Goal: Transaction & Acquisition: Purchase product/service

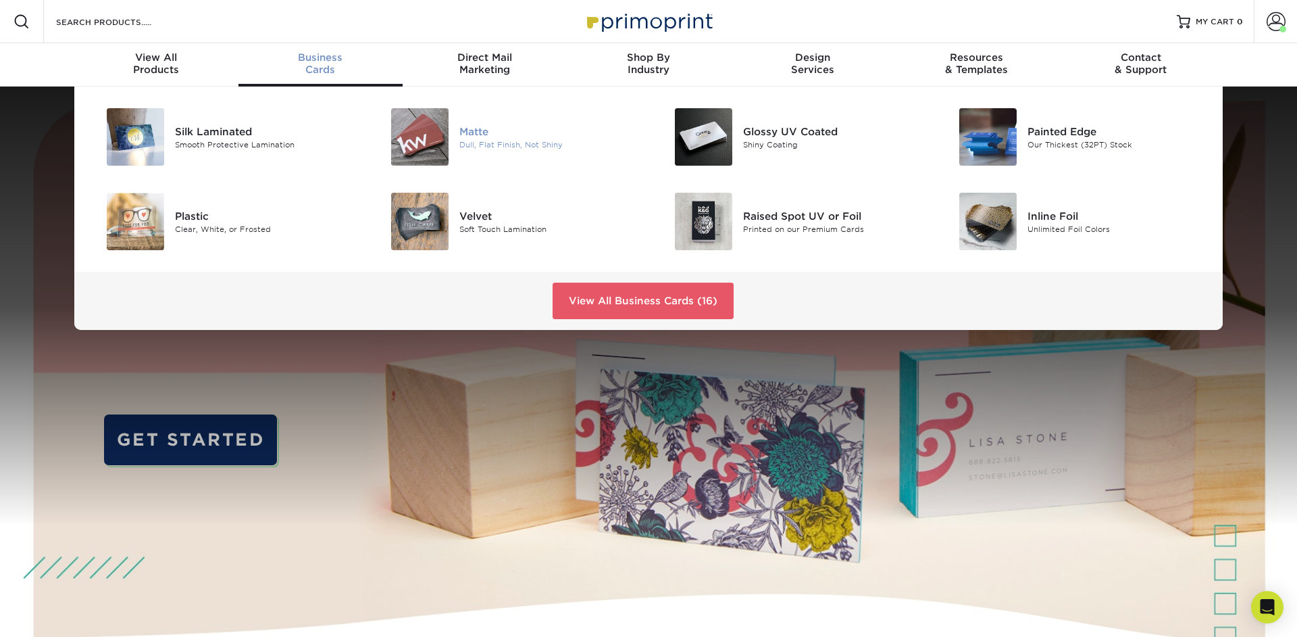
click at [426, 149] on img at bounding box center [419, 136] width 57 height 57
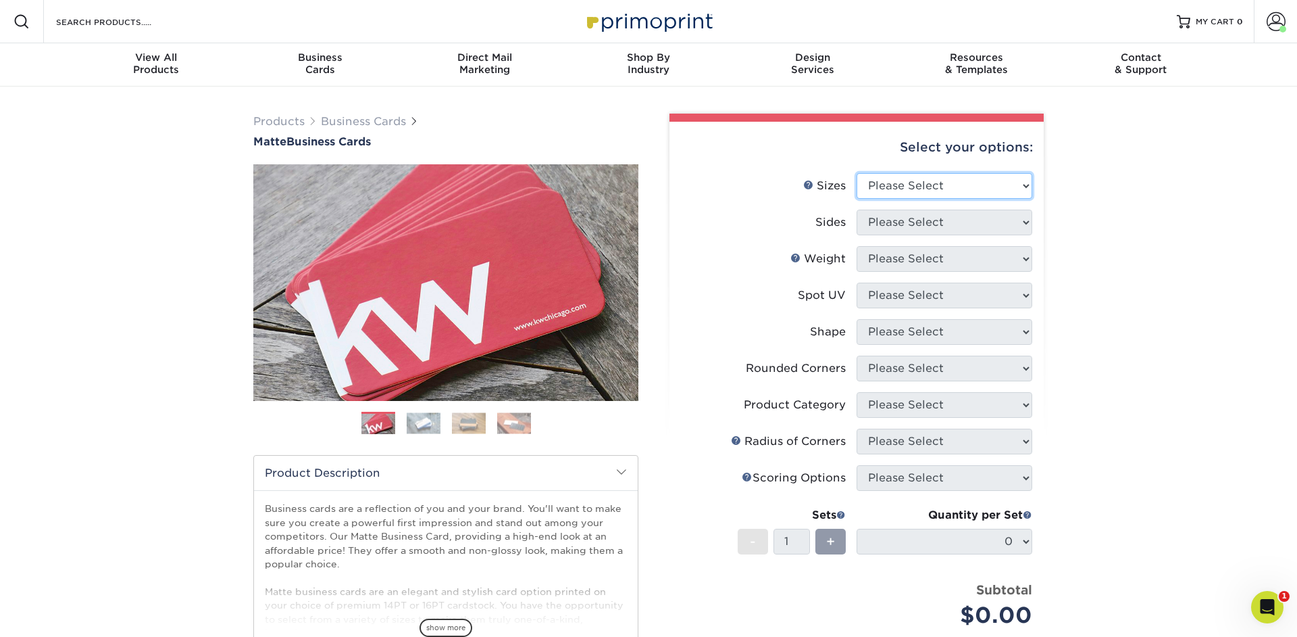
select select "2.00x3.50"
click option "2" x 3.5" - Standard" at bounding box center [0, 0] width 0 height 0
select select "32d3c223-f82c-492b-b915-ba065a00862f"
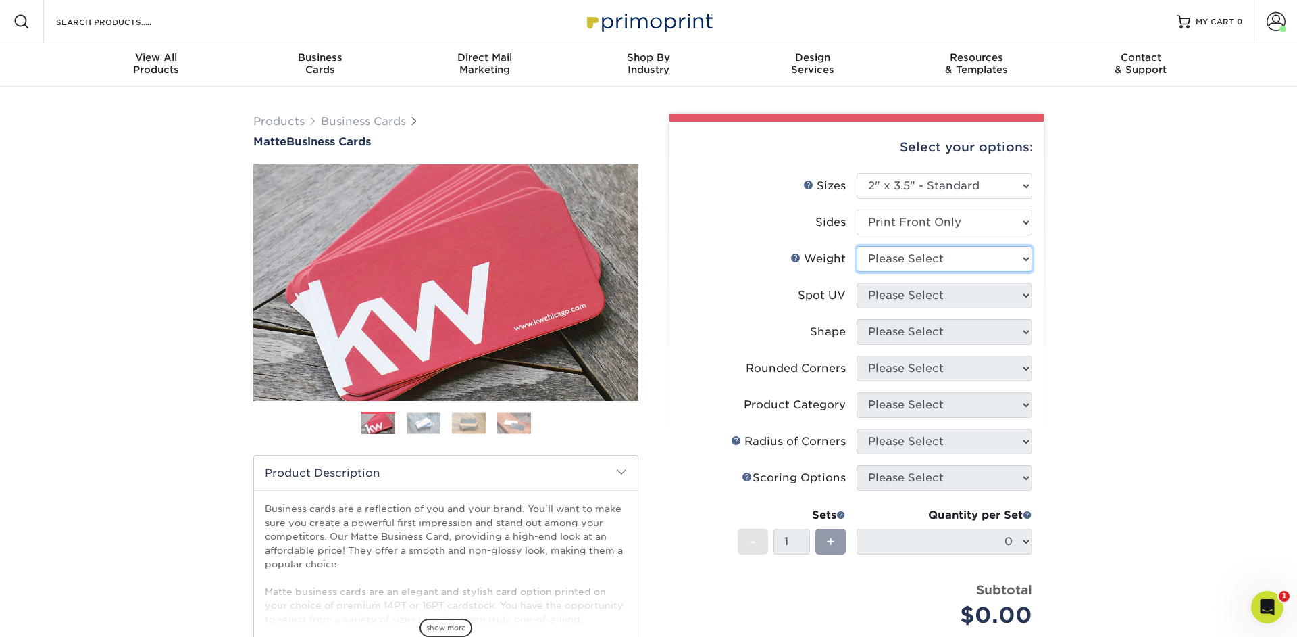
select select "16PT"
select select "3"
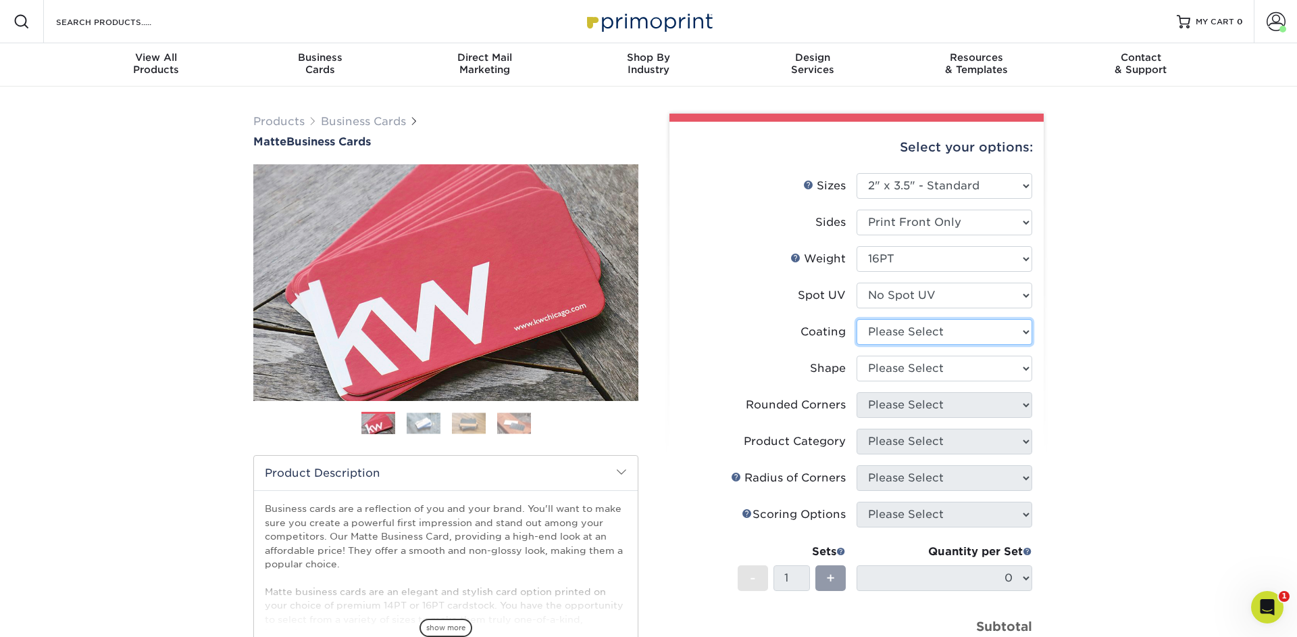
select select "121bb7b5-3b4d-429f-bd8d-bbf80e953313"
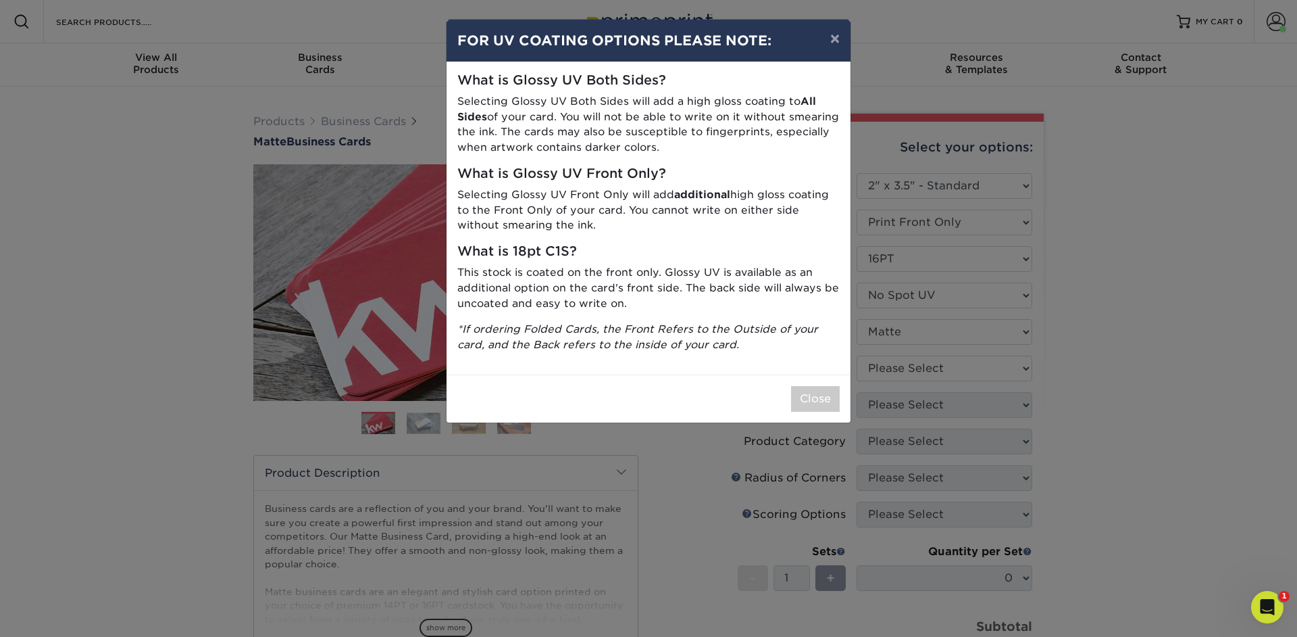
click at [916, 363] on div "× FOR UV COATING OPTIONS PLEASE NOTE: What is Glossy UV Both Sides? Selecting G…" at bounding box center [648, 318] width 1297 height 637
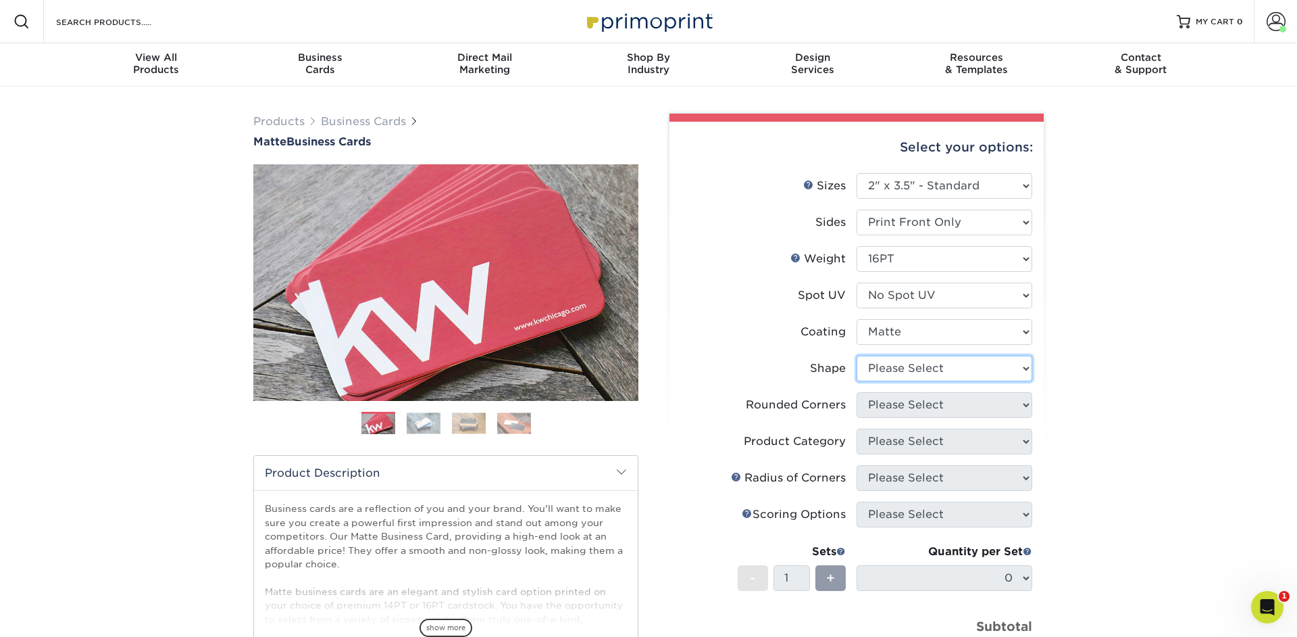
select select "standard"
select select "0"
click option "No" at bounding box center [0, 0] width 0 height 0
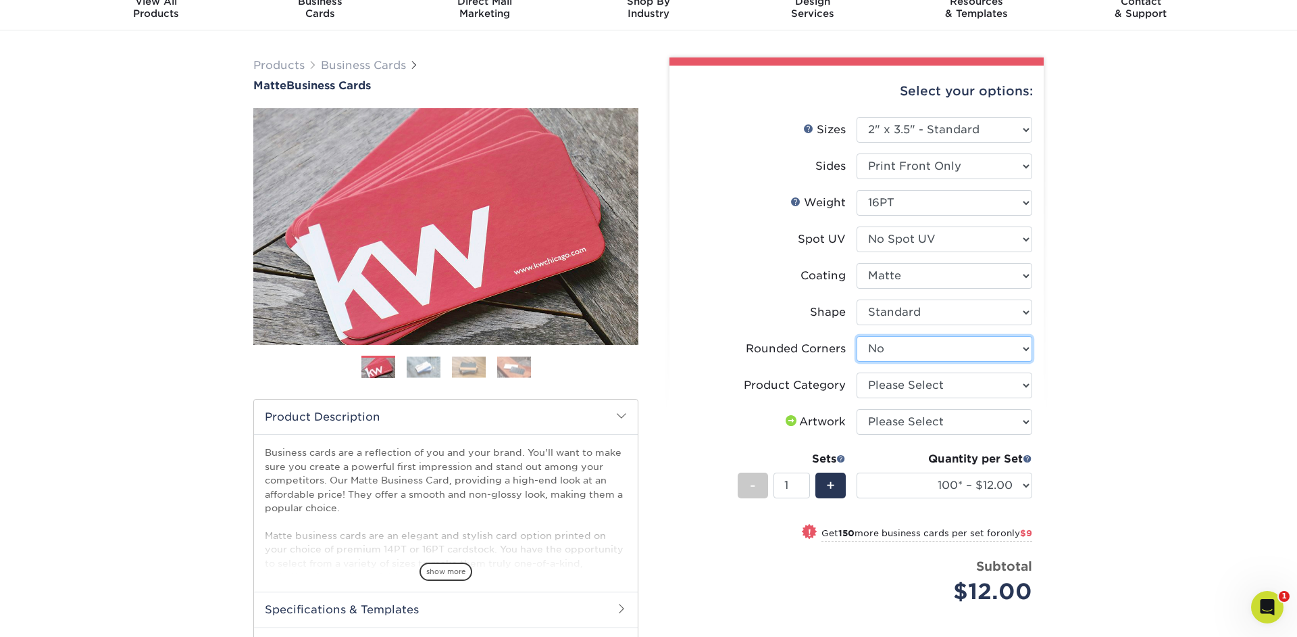
scroll to position [59, 0]
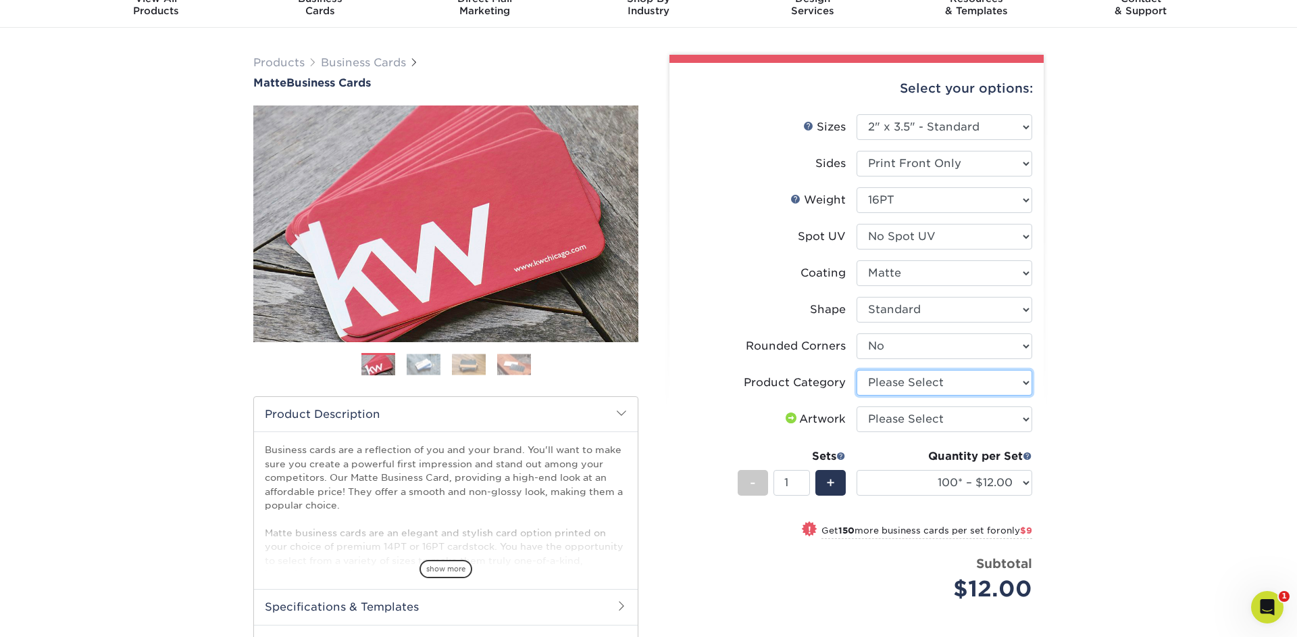
select select "3b5148f1-0588-4f88-a218-97bcfdce65c1"
click option "Business Cards" at bounding box center [0, 0] width 0 height 0
click at [1263, 609] on icon "Open Intercom Messenger" at bounding box center [1268, 607] width 22 height 22
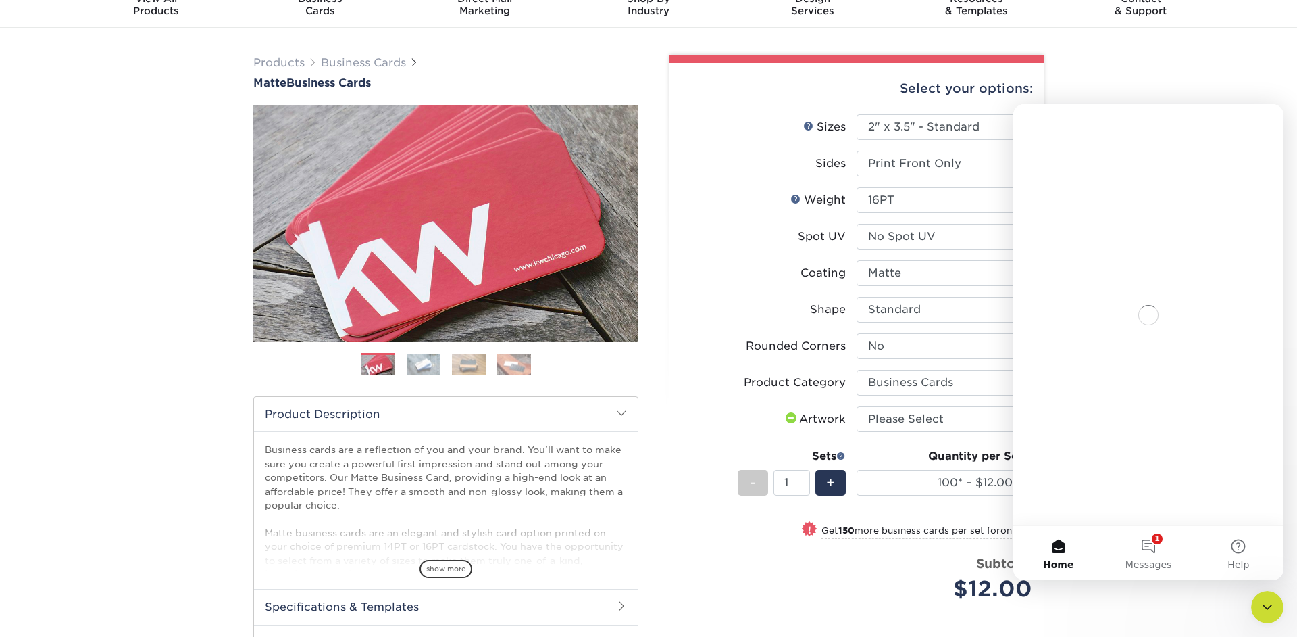
scroll to position [0, 0]
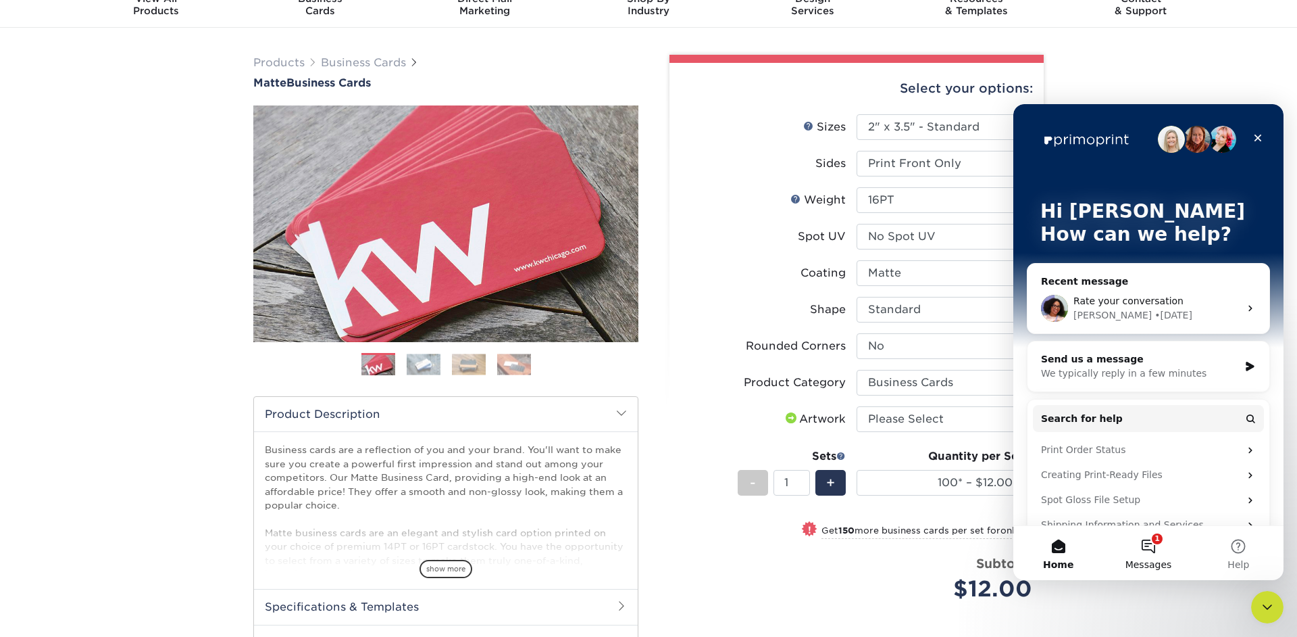
click at [1152, 543] on button "1 Messages" at bounding box center [1148, 553] width 90 height 54
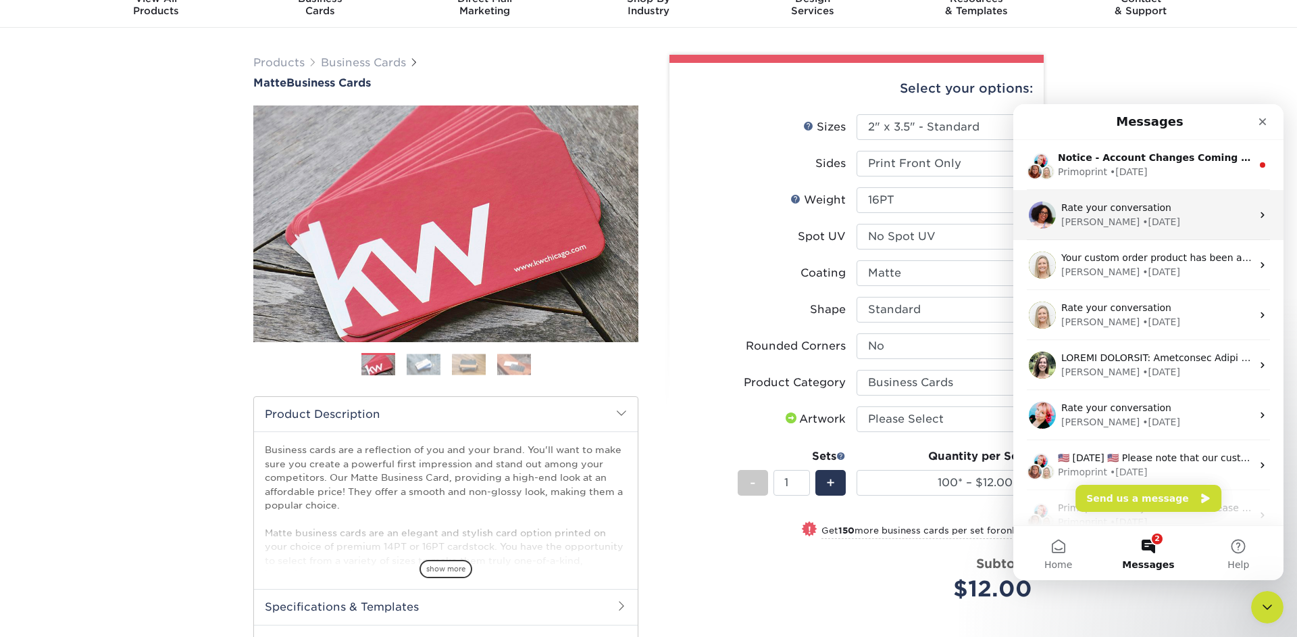
scroll to position [1, 0]
click at [1158, 178] on div "Primoprint • 1d ago" at bounding box center [1155, 171] width 194 height 14
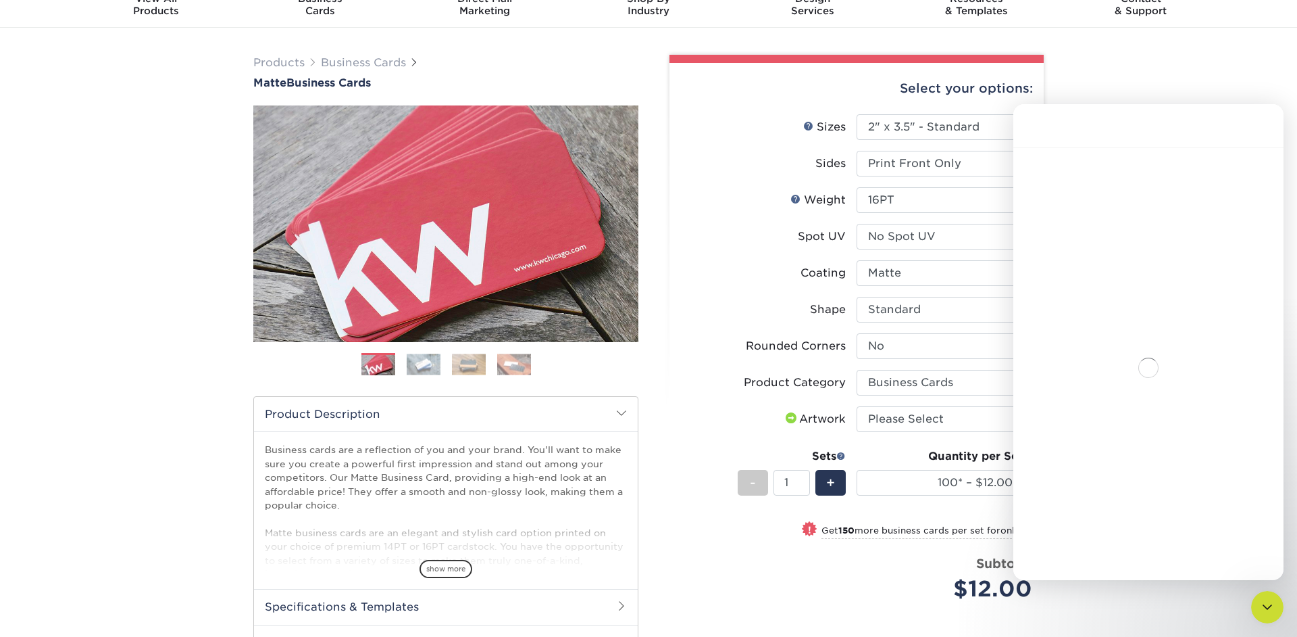
scroll to position [181, 0]
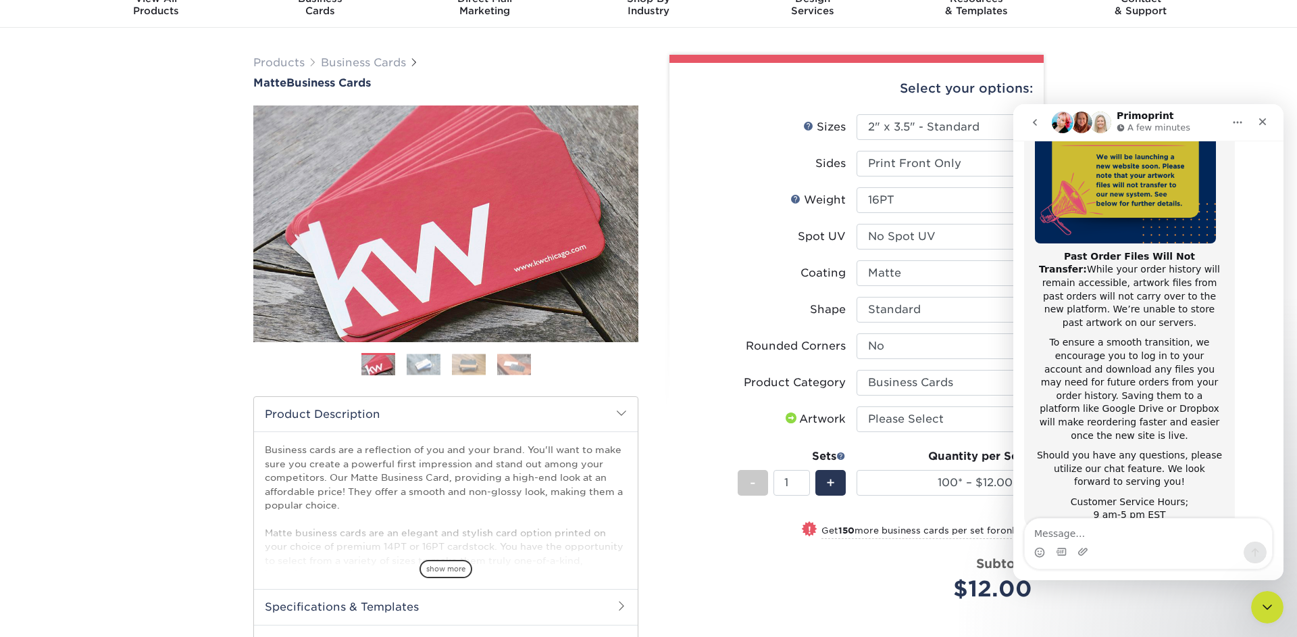
click at [1029, 120] on button "go back" at bounding box center [1035, 122] width 26 height 26
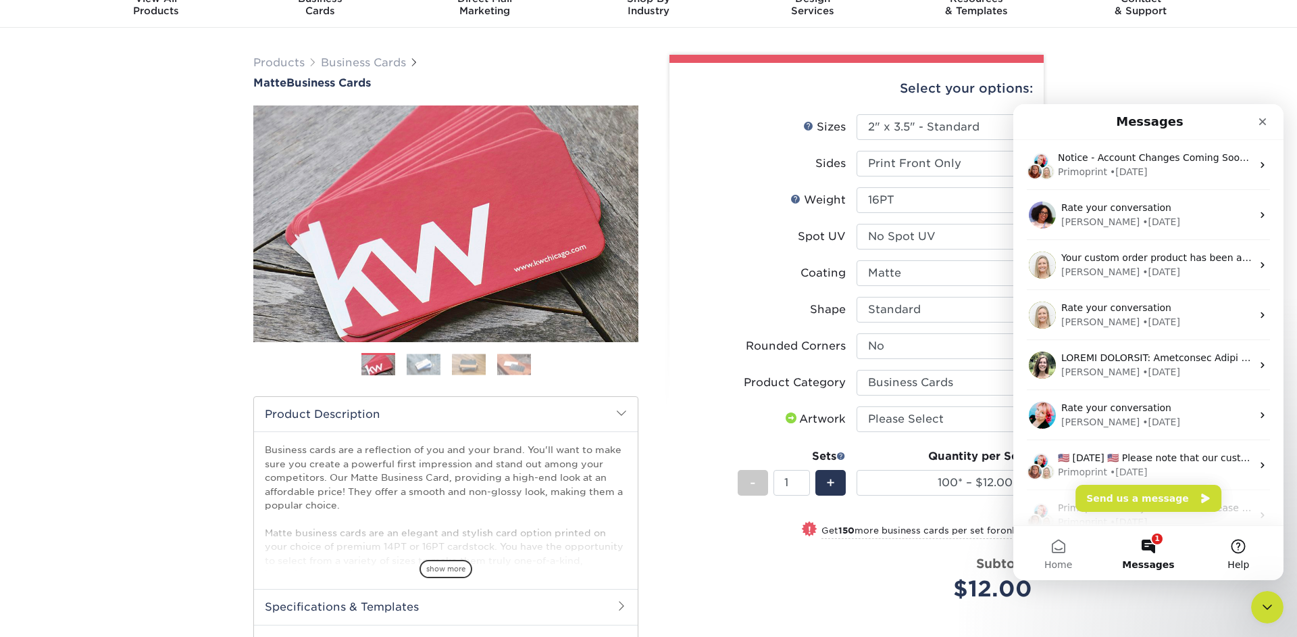
click at [1242, 553] on button "Help" at bounding box center [1239, 553] width 90 height 54
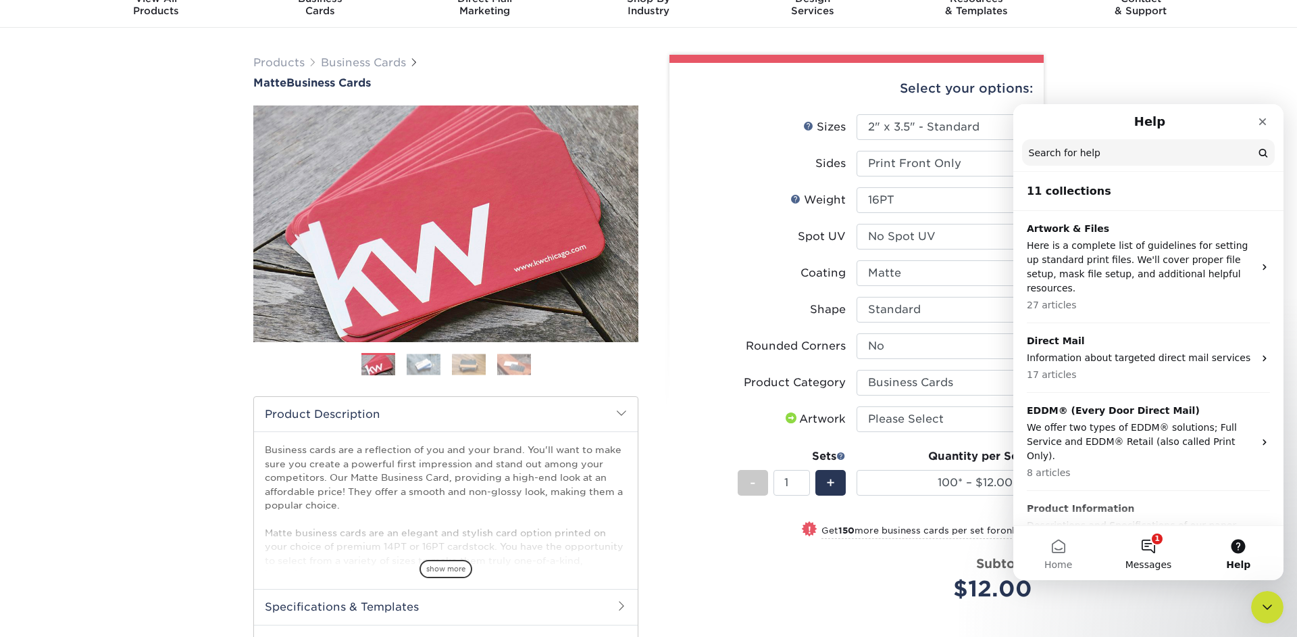
click at [1134, 554] on button "1 Messages" at bounding box center [1148, 553] width 90 height 54
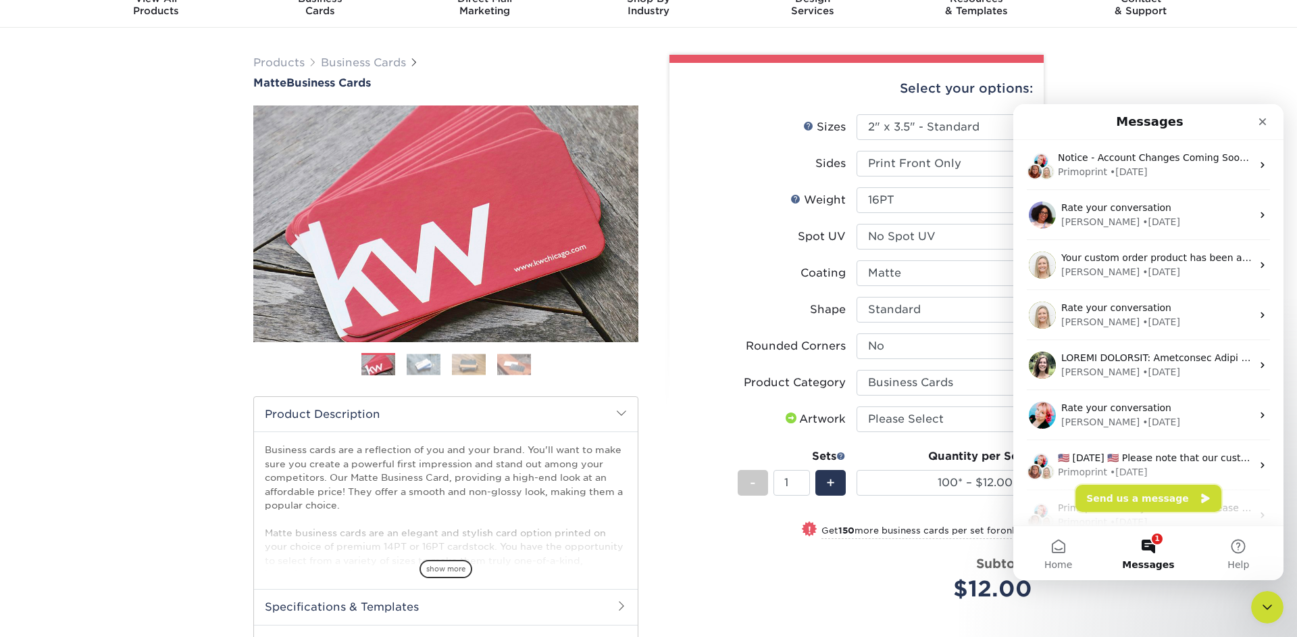
click at [1170, 501] on button "Send us a message" at bounding box center [1149, 497] width 146 height 27
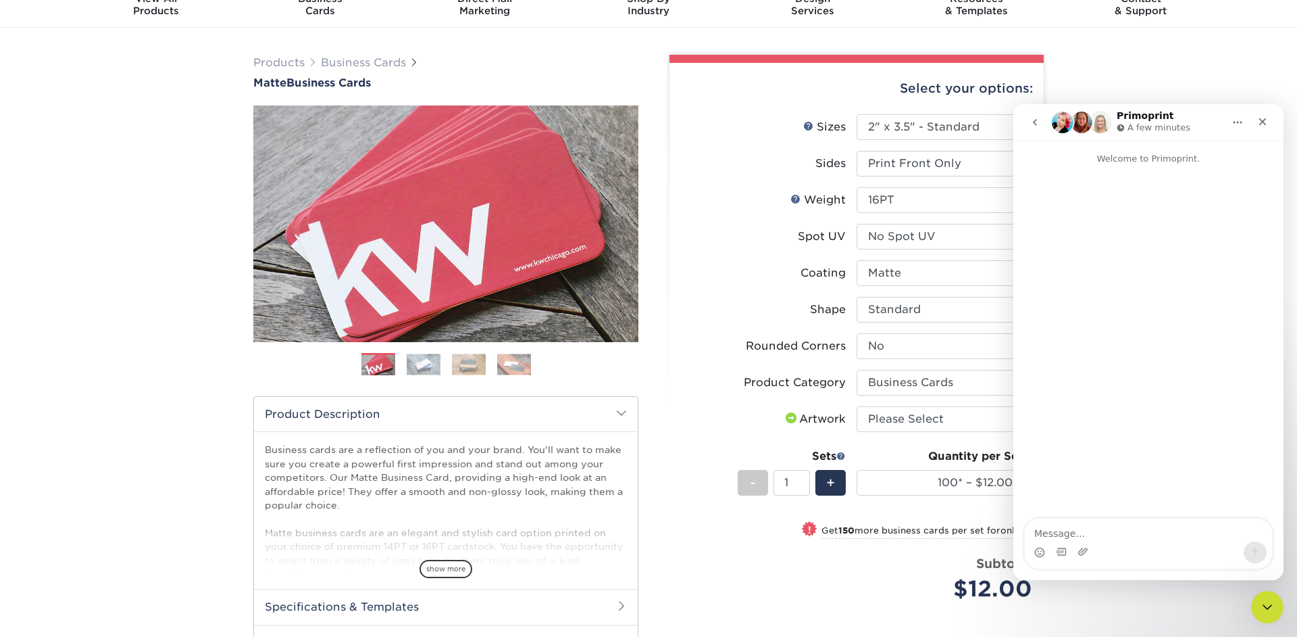
click at [1124, 539] on textarea "Message…" at bounding box center [1148, 529] width 247 height 23
type textarea "Hello, I have a customer wanting to do a front only print on business cards, bu…"
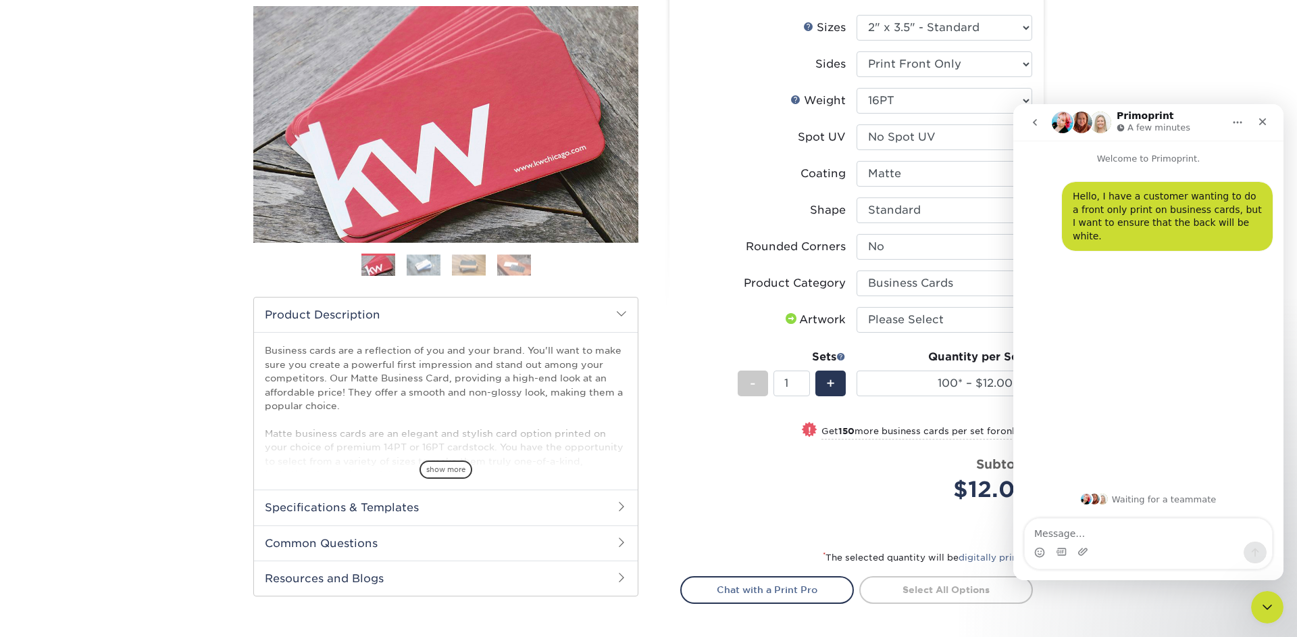
scroll to position [165, 0]
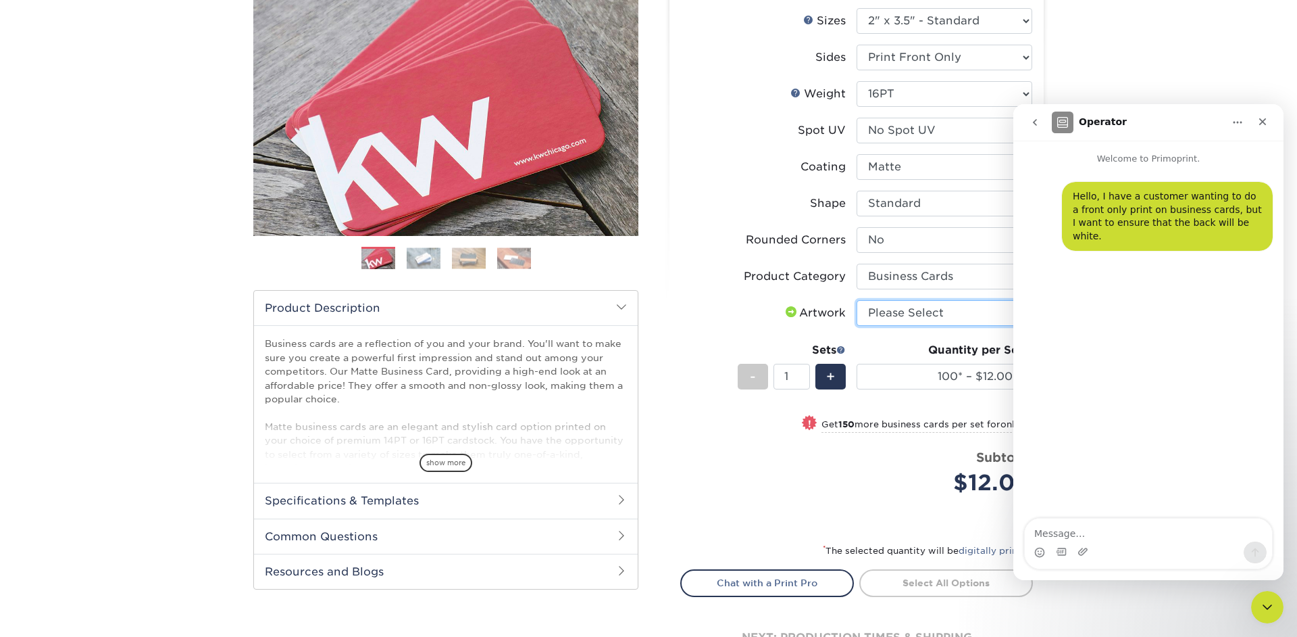
select select "upload"
click option "I will upload files" at bounding box center [0, 0] width 0 height 0
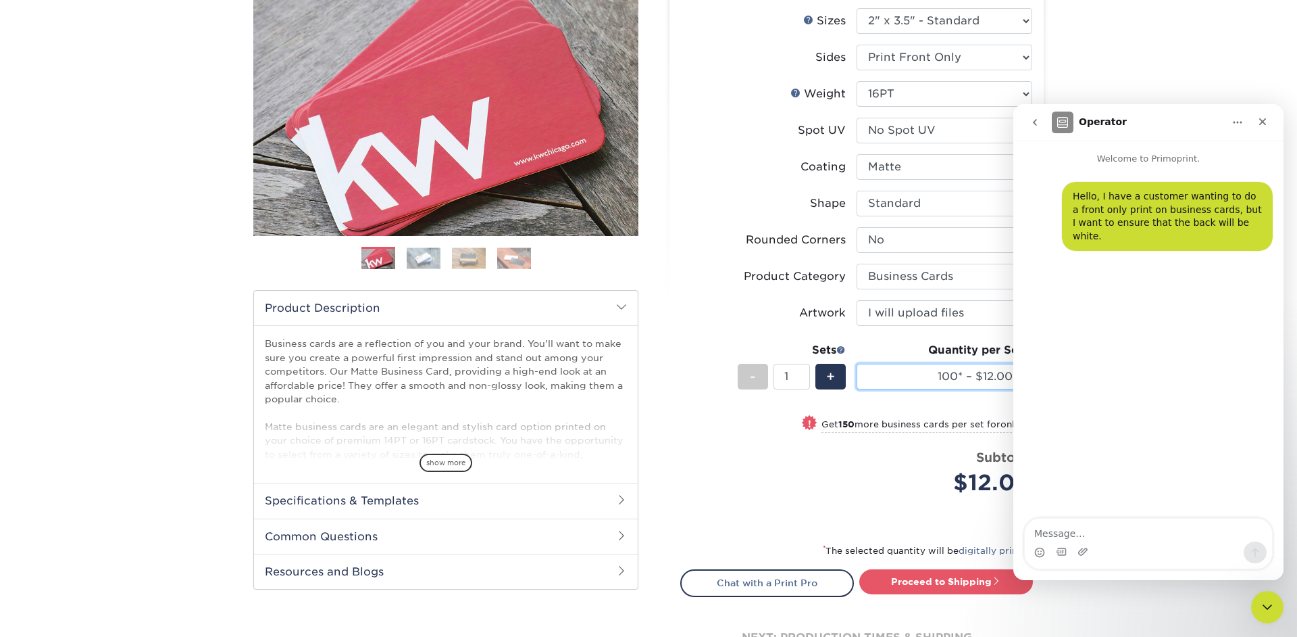
click at [857, 364] on select "100* – $12.00 250* – $21.00 500 – $42.00 1000 – $53.00 2500 – $95.00 5000 – $18…" at bounding box center [945, 377] width 176 height 26
select select "250* – $21.00"
click option "250* – $21.00" at bounding box center [0, 0] width 0 height 0
type input "2"
click at [805, 372] on input "2" at bounding box center [792, 377] width 36 height 26
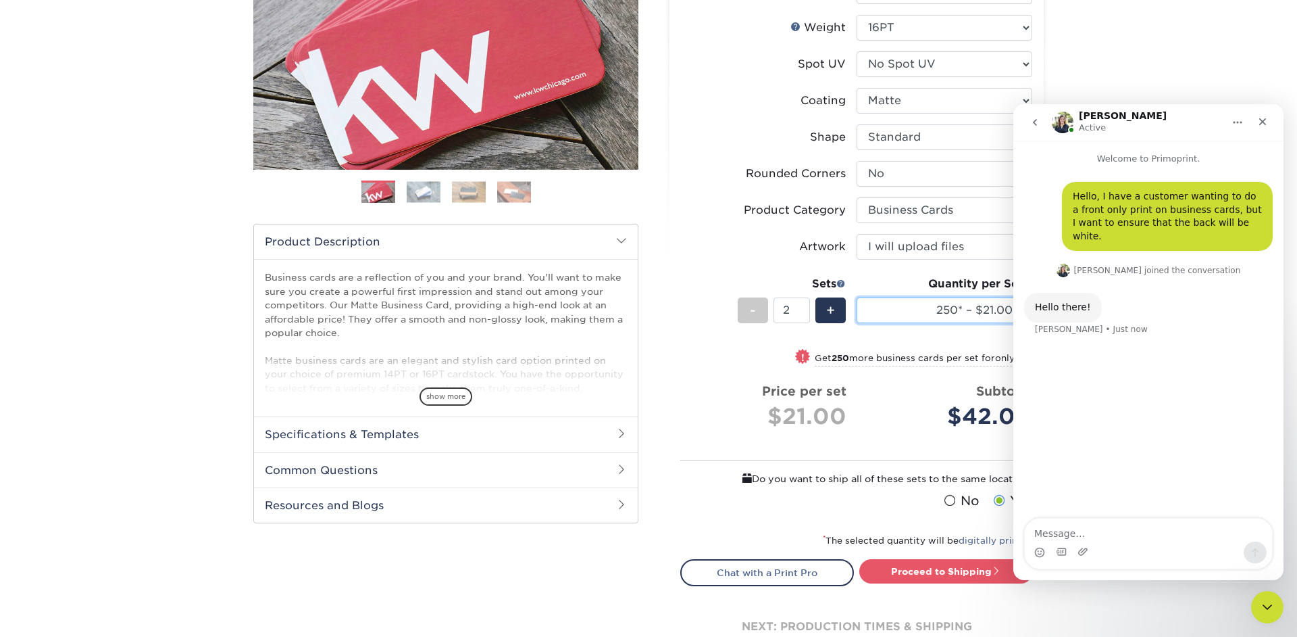
scroll to position [232, 0]
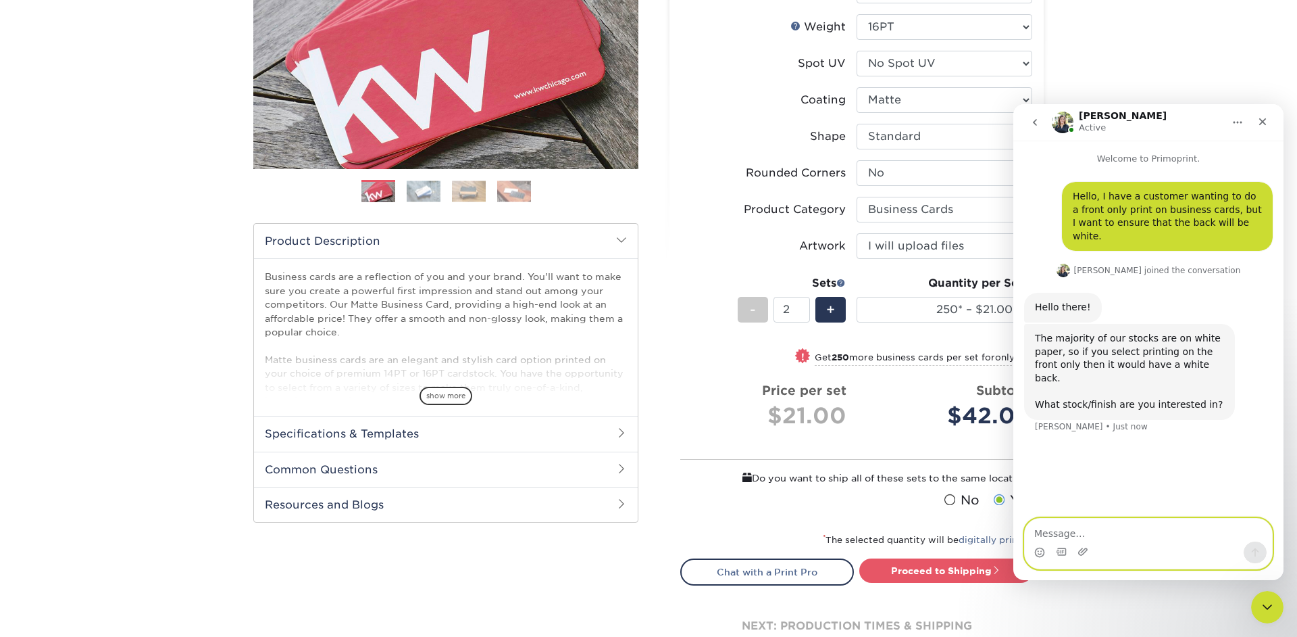
click at [1098, 537] on textarea "Message…" at bounding box center [1148, 529] width 247 height 23
type textarea "ok, it's the matte finish standard cards"
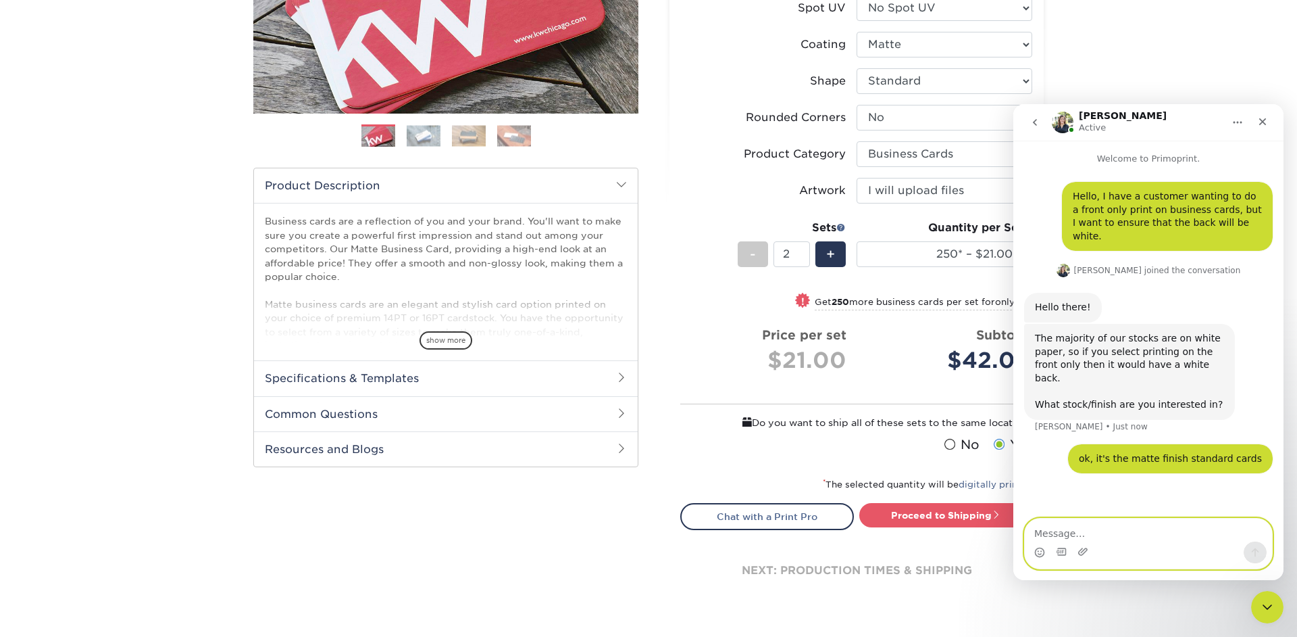
scroll to position [292, 0]
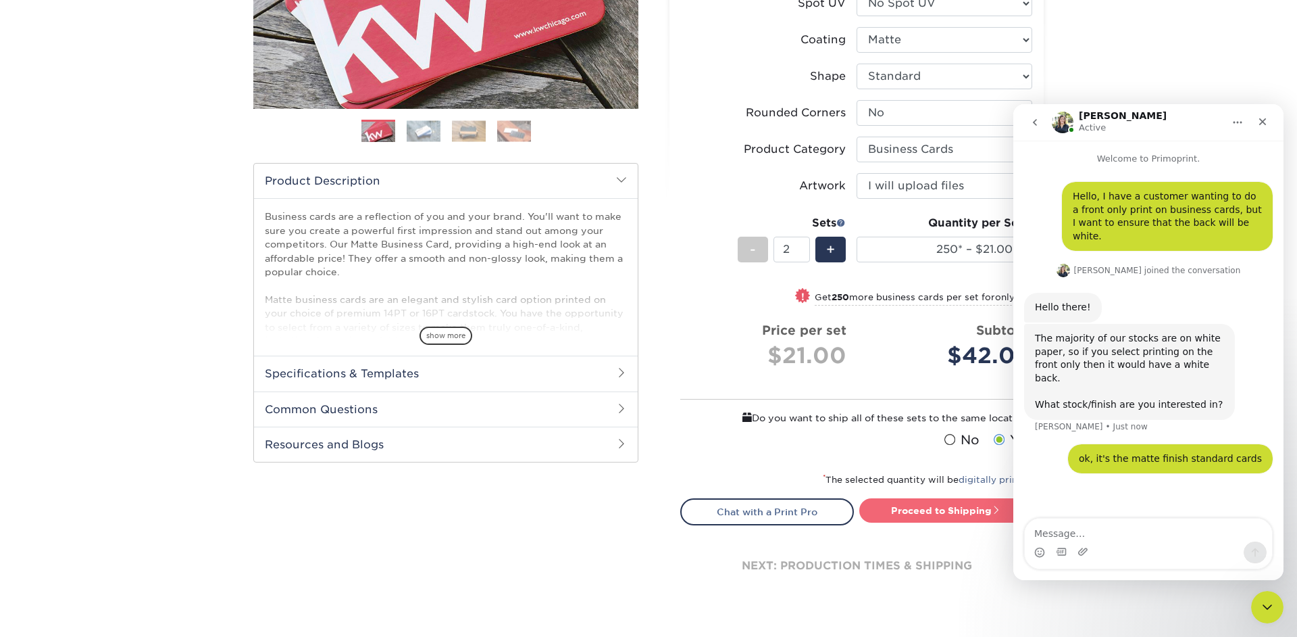
click at [917, 505] on link "Proceed to Shipping" at bounding box center [947, 510] width 174 height 24
type input "Set 1"
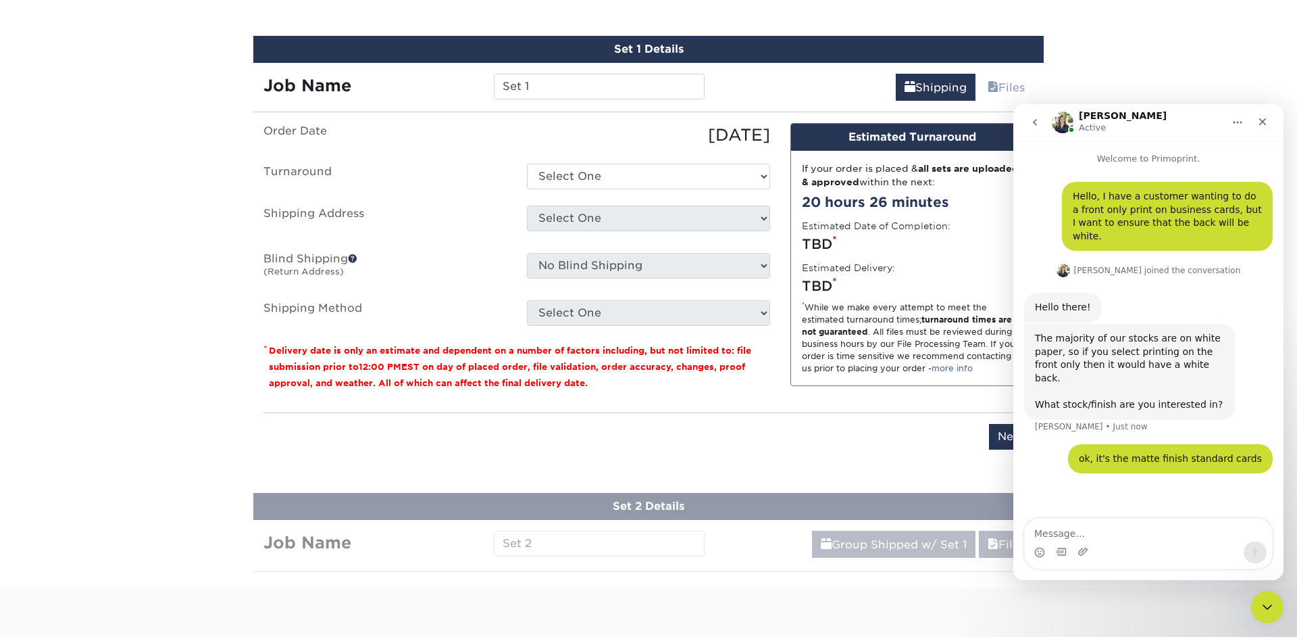
scroll to position [826, 0]
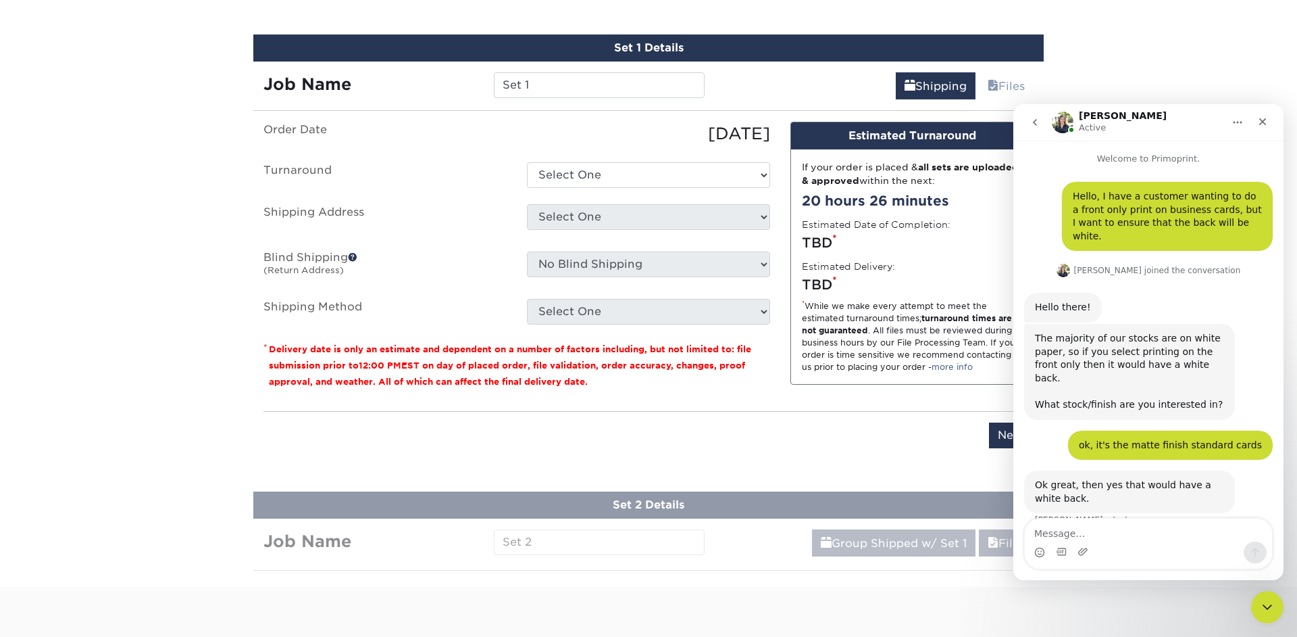
click at [1113, 537] on textarea "Message…" at bounding box center [1148, 529] width 247 height 23
type textarea "ok, thank you"
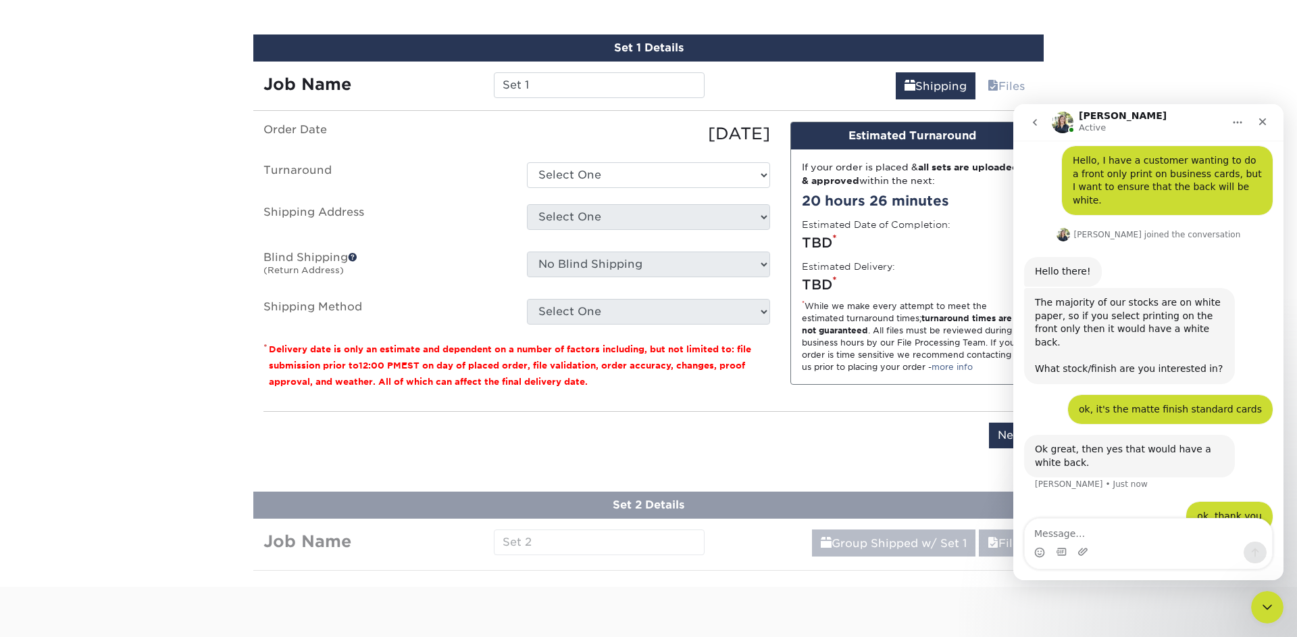
scroll to position [37, 0]
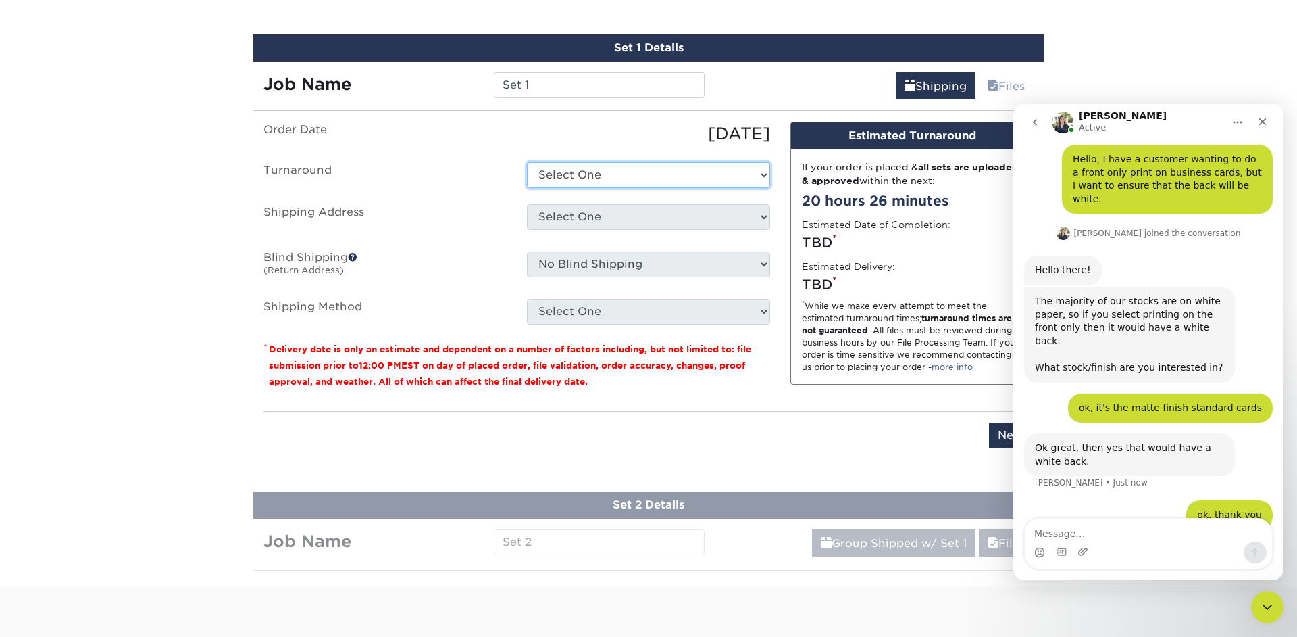
select select "c1dfd2c0-3c7d-45cc-a6c1-6e0aa94096b4"
click option "2-4 Business Days" at bounding box center [0, 0] width 0 height 0
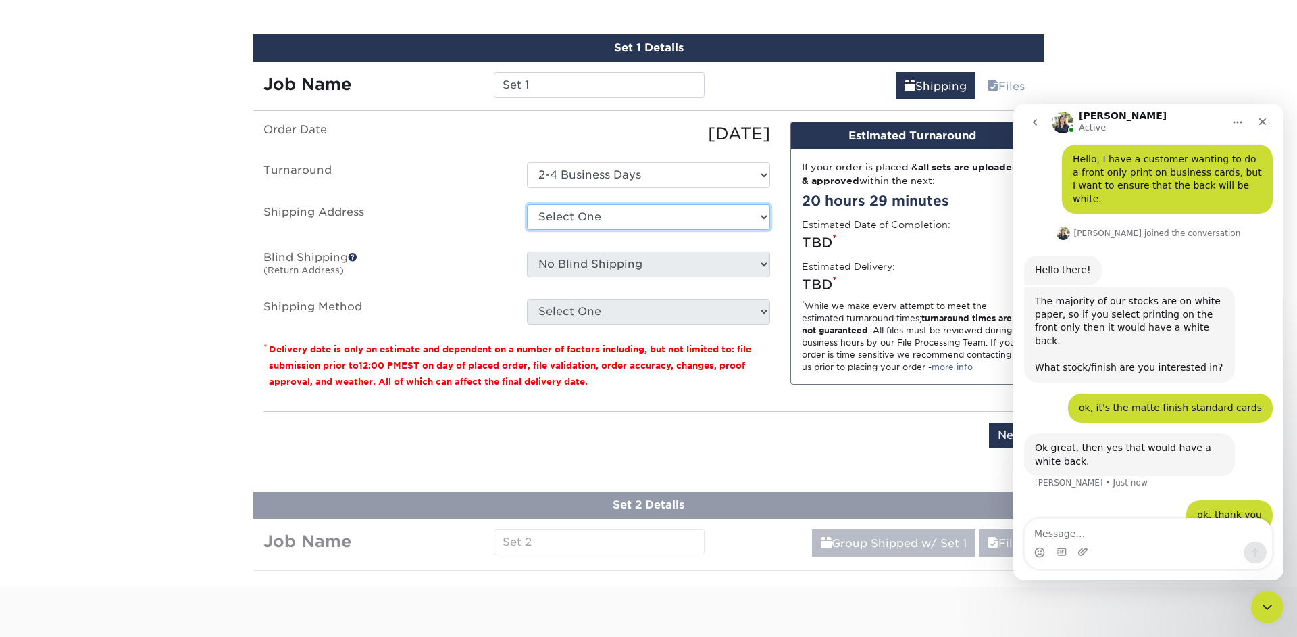
select select "272155"
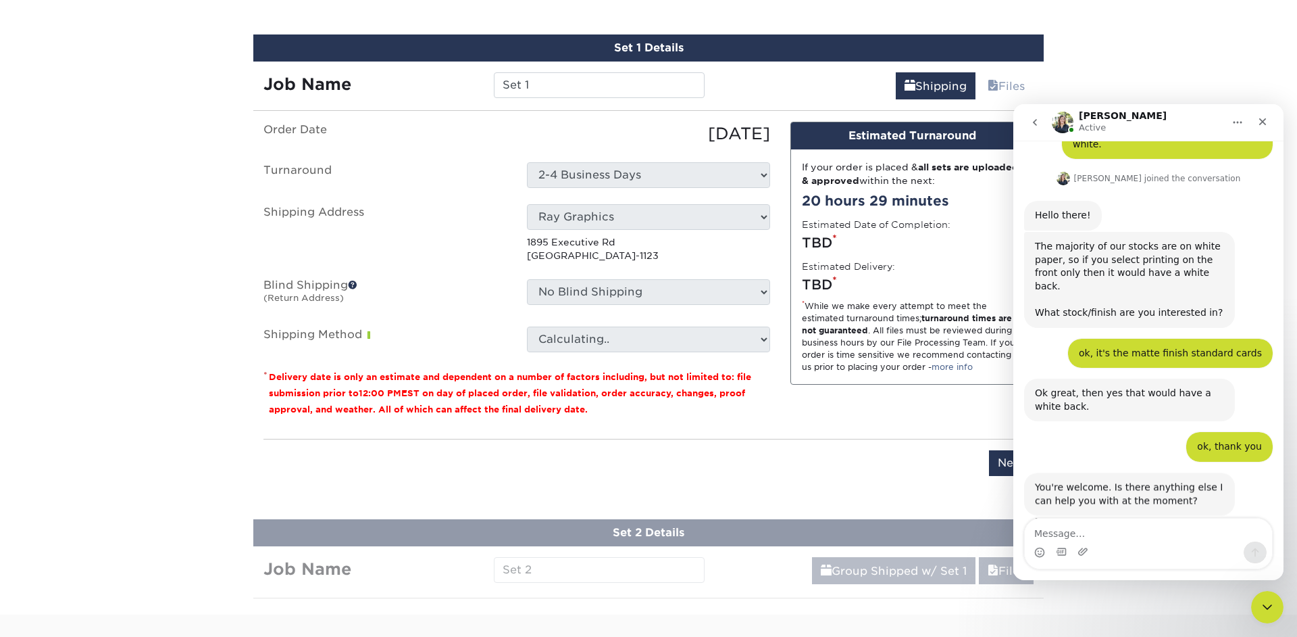
scroll to position [91, 0]
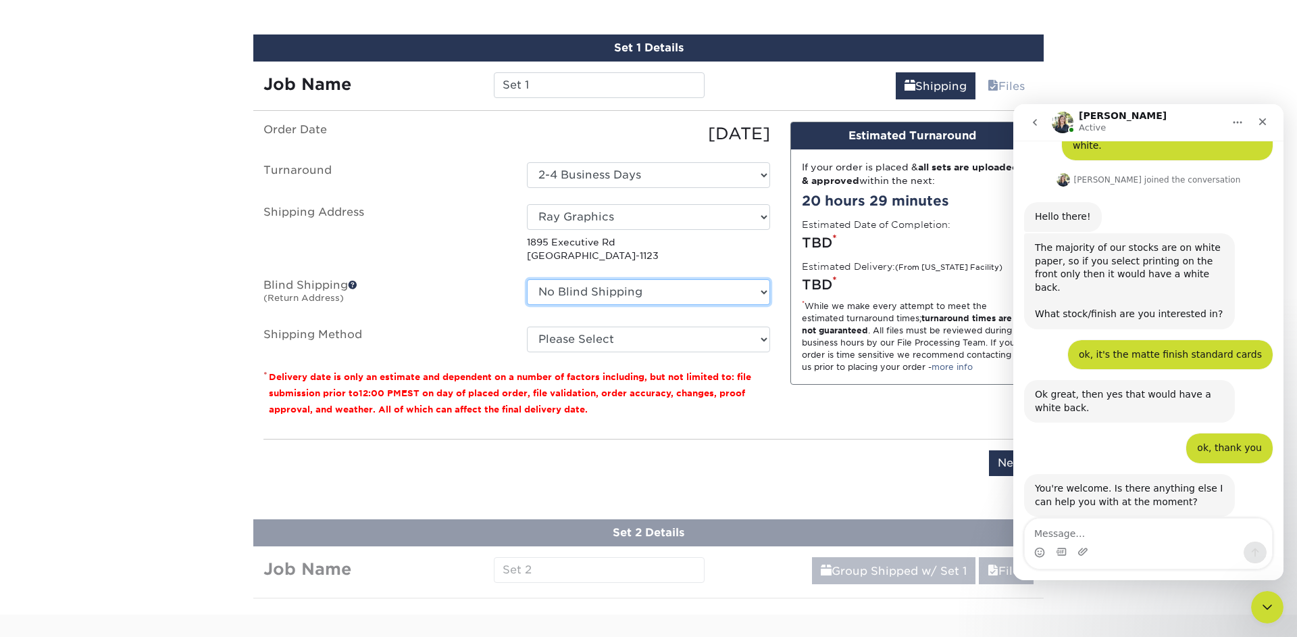
select select "272155"
click option "Ray Graphics" at bounding box center [0, 0] width 0 height 0
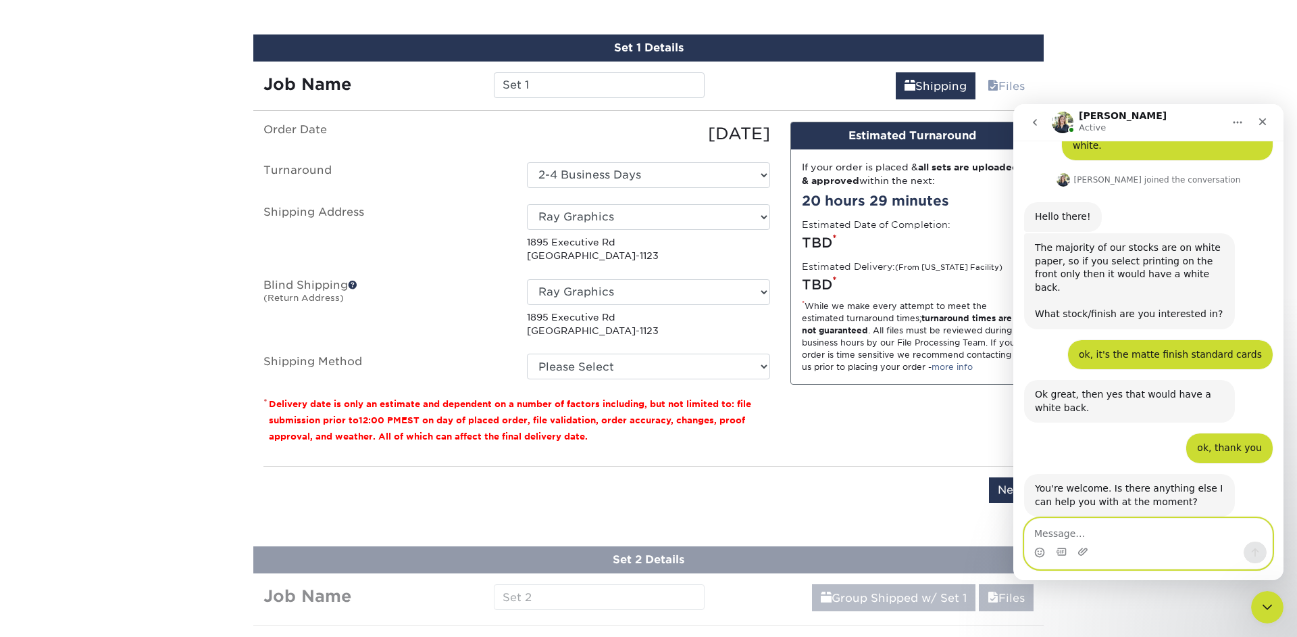
click at [1080, 527] on textarea "Message…" at bounding box center [1148, 529] width 247 height 23
type textarea "that's all for now, have a good one."
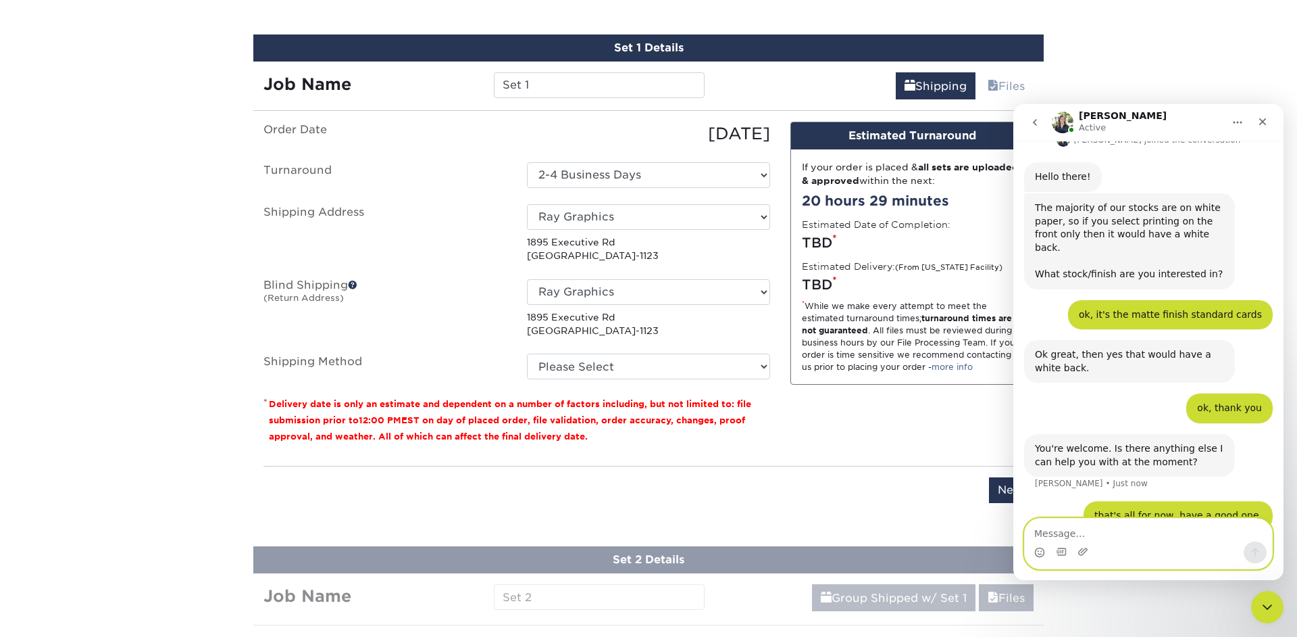
scroll to position [131, 0]
click at [1267, 122] on icon "Close" at bounding box center [1263, 121] width 11 height 11
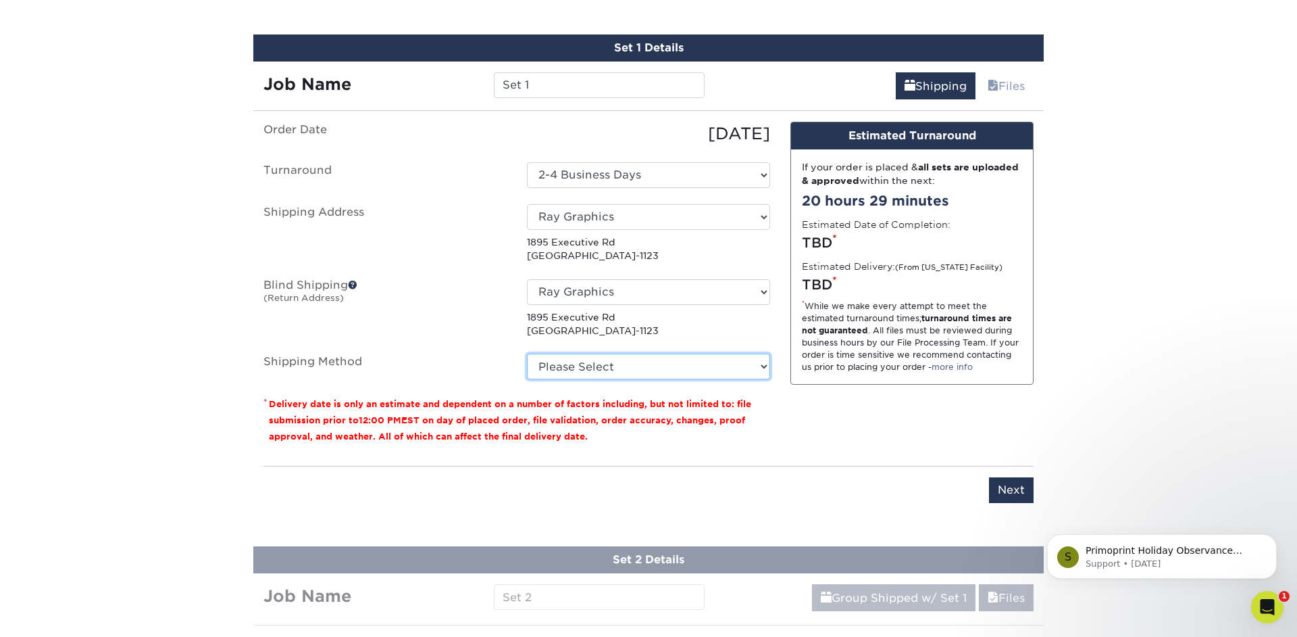
scroll to position [18, 0]
select select "03"
click option "Ground Shipping (+$14.96)" at bounding box center [0, 0] width 0 height 0
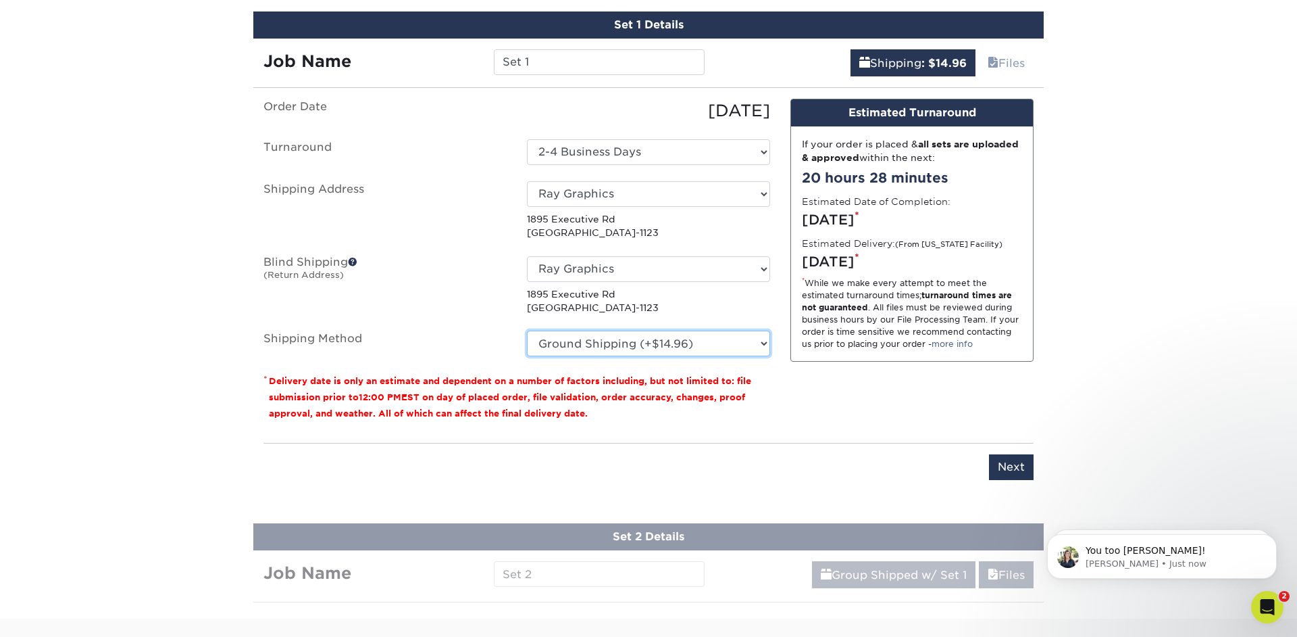
scroll to position [844, 0]
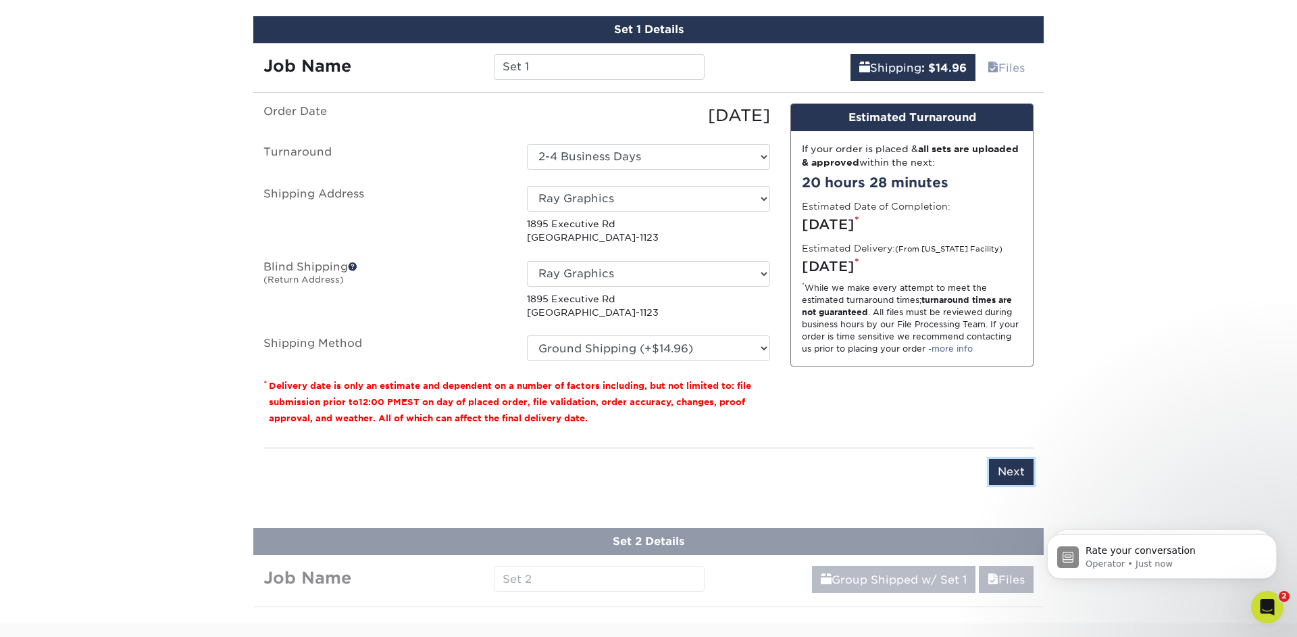
click at [1006, 465] on input "Next" at bounding box center [1011, 472] width 45 height 26
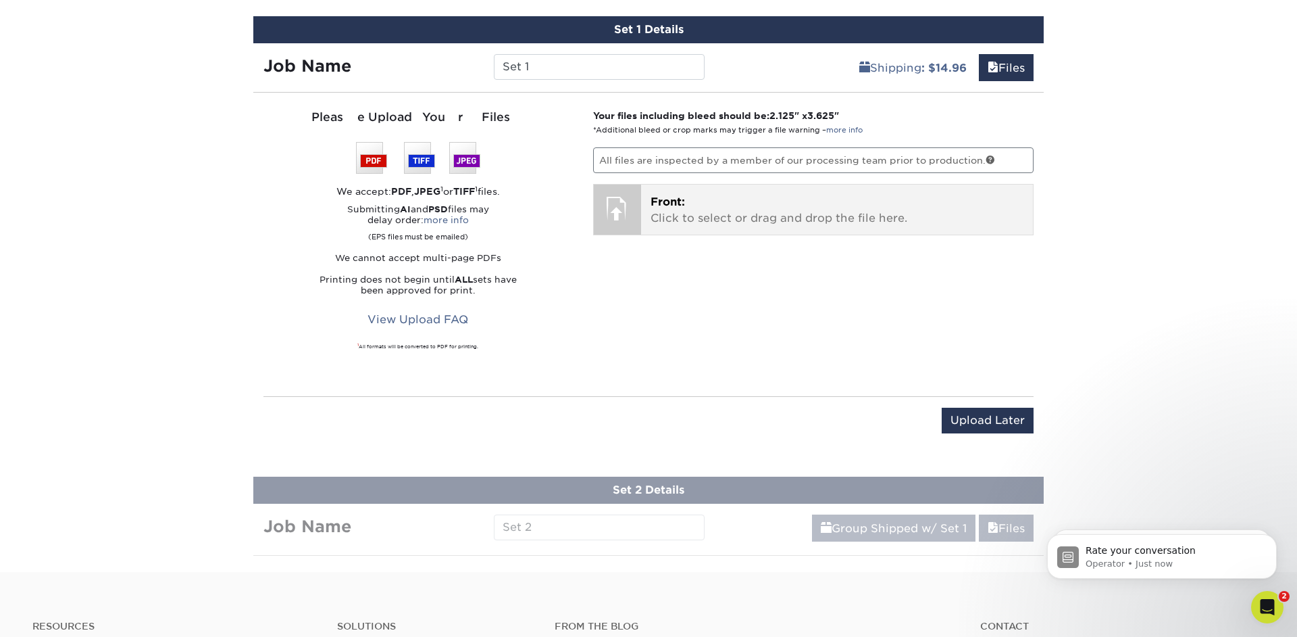
click at [646, 214] on div "Front: Click to select or drag and drop the file here. Choose file" at bounding box center [837, 209] width 393 height 50
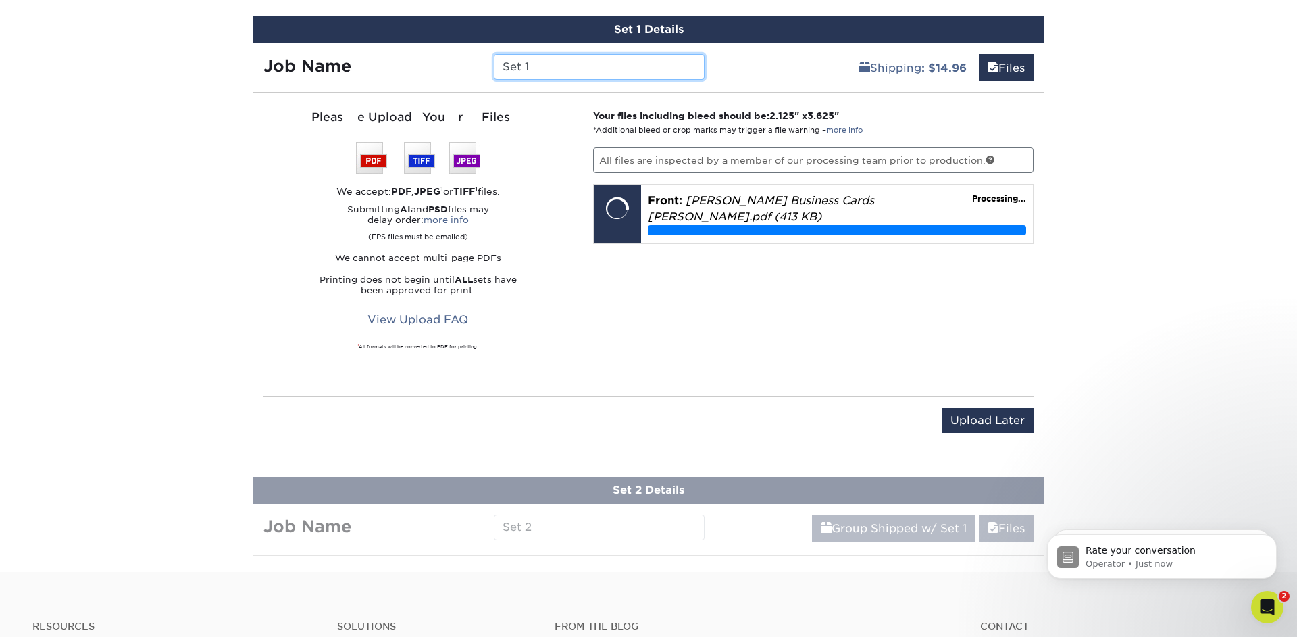
click at [580, 71] on input "Set 1" at bounding box center [599, 67] width 210 height 26
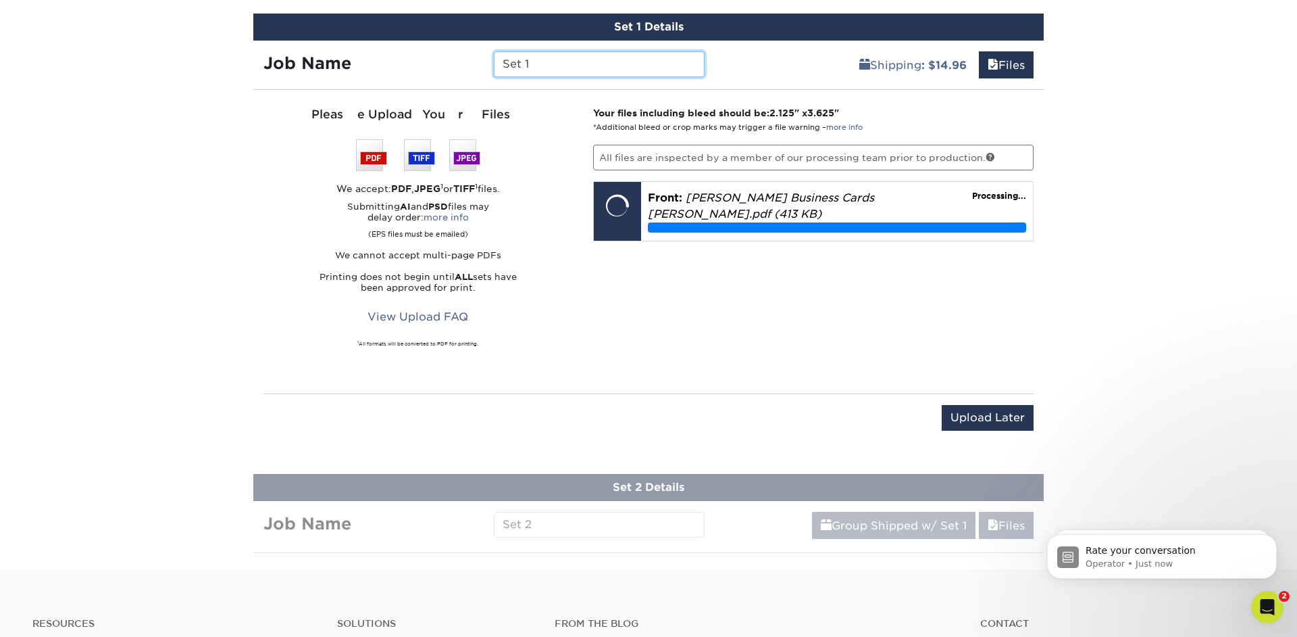
click at [580, 71] on input "Set 1" at bounding box center [599, 64] width 210 height 26
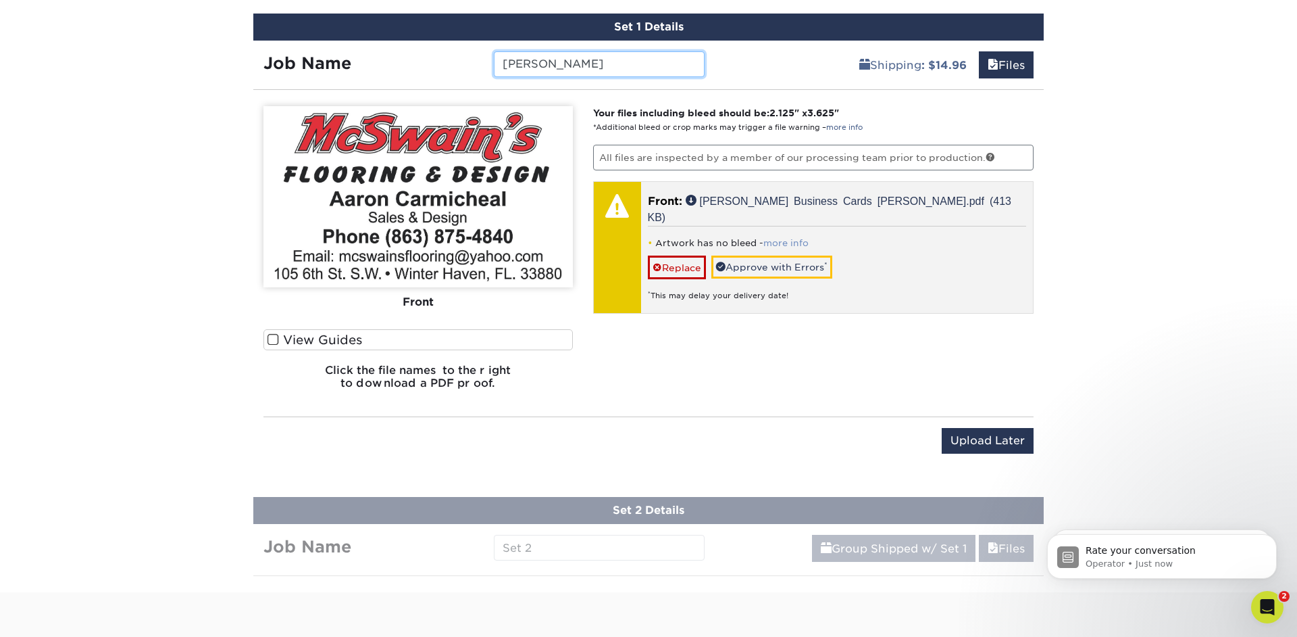
type input "AARON"
click at [776, 238] on link "more info" at bounding box center [786, 243] width 45 height 10
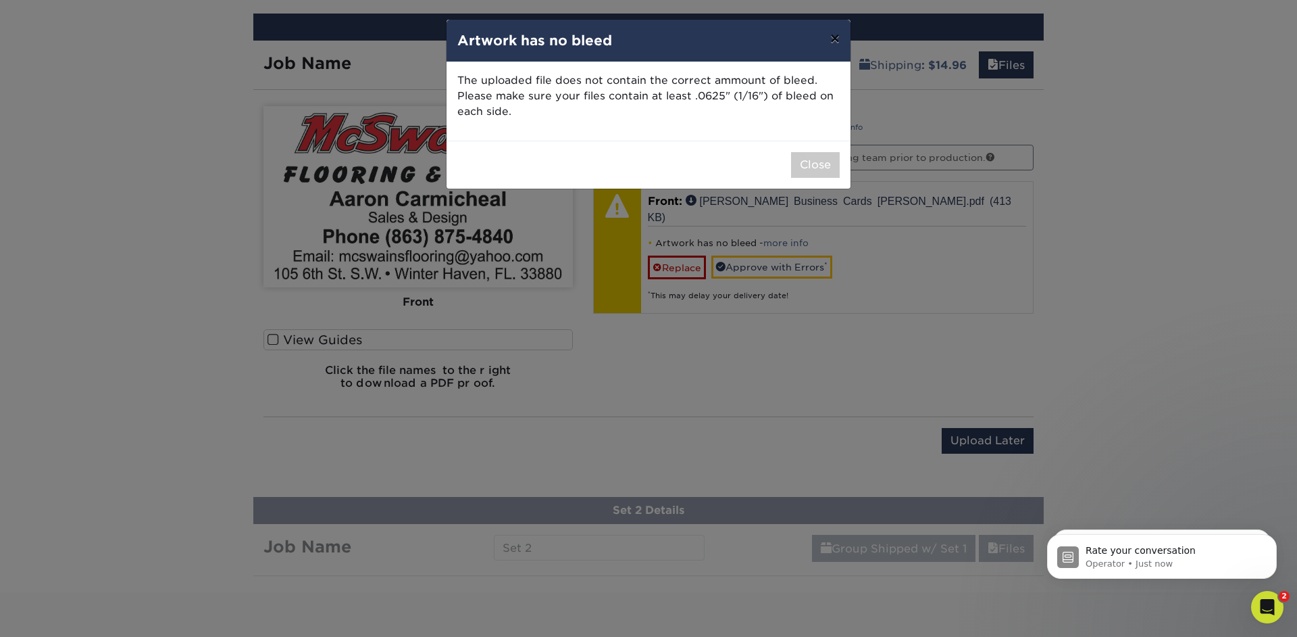
click at [834, 40] on button "×" at bounding box center [835, 39] width 31 height 38
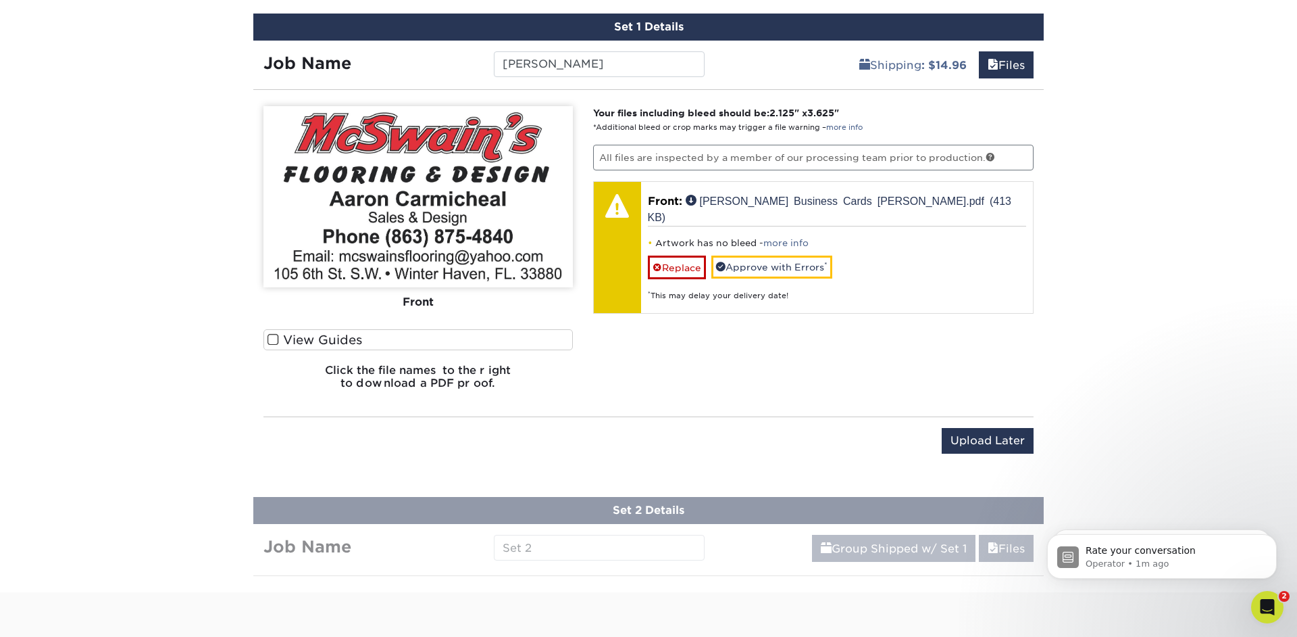
click at [1266, 608] on icon "Open Intercom Messenger" at bounding box center [1267, 606] width 9 height 11
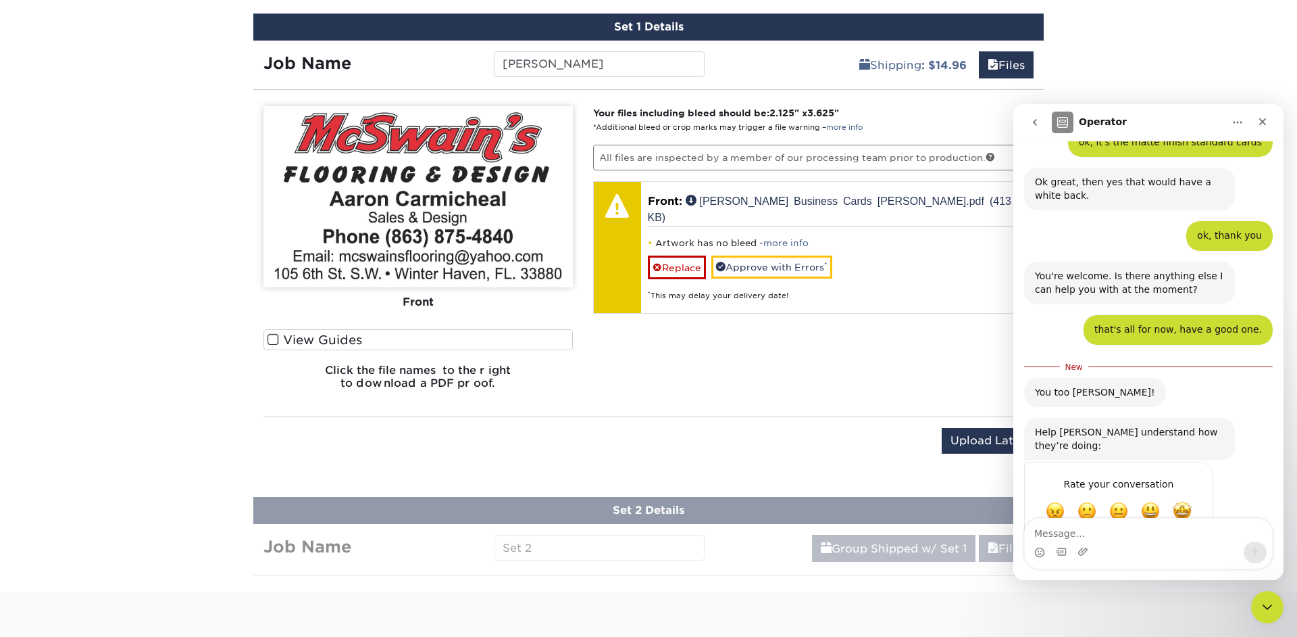
scroll to position [301, 0]
click at [1189, 499] on span "Amazing" at bounding box center [1182, 511] width 24 height 24
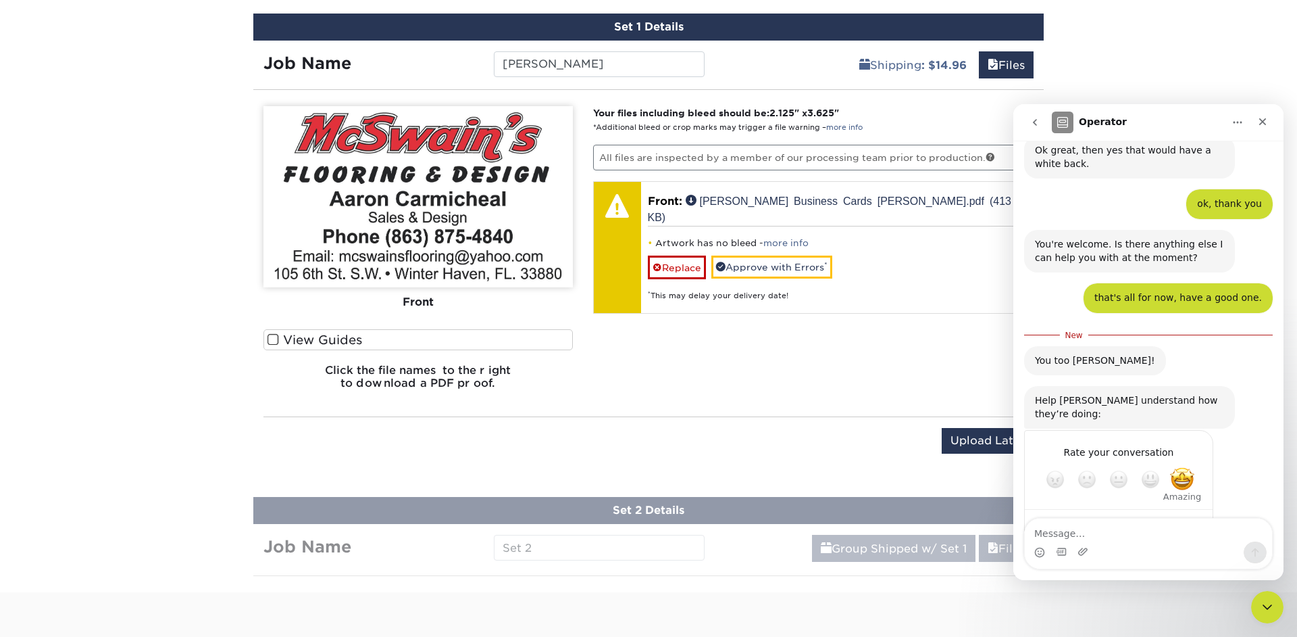
scroll to position [338, 0]
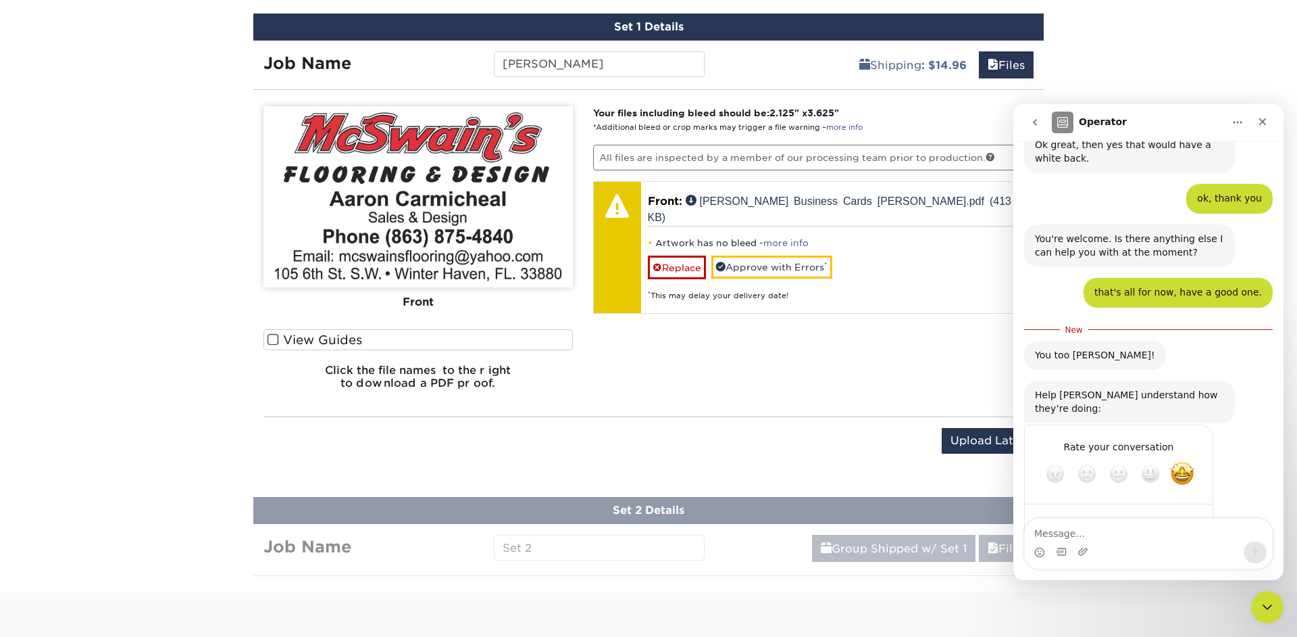
click at [1147, 507] on textarea "Tell us more…" at bounding box center [1105, 521] width 141 height 29
type textarea "H"
type textarea "helpful"
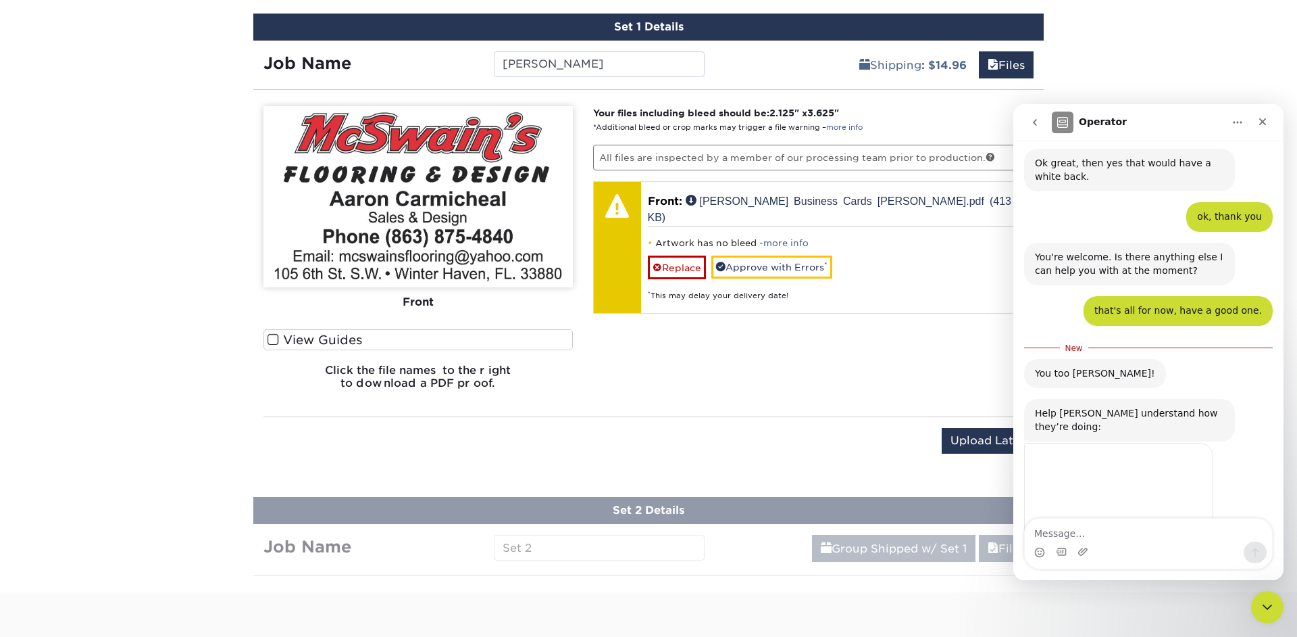
scroll to position [2, 0]
click at [1267, 601] on icon "Close Intercom Messenger" at bounding box center [1268, 607] width 16 height 16
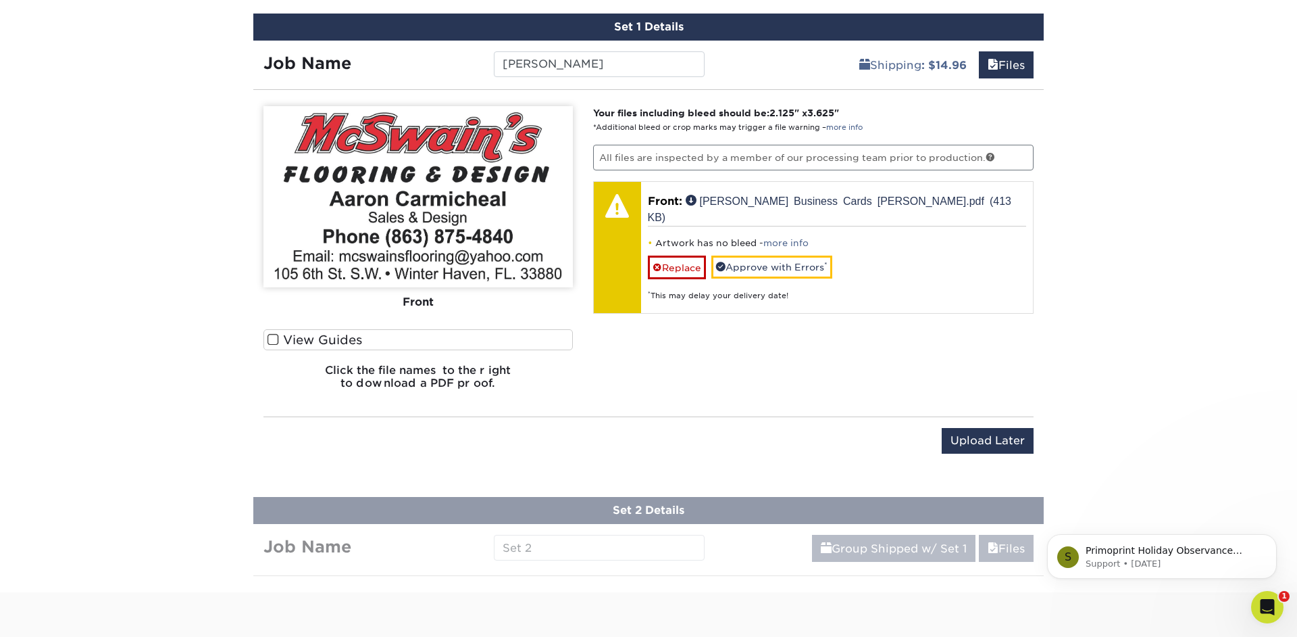
scroll to position [0, 0]
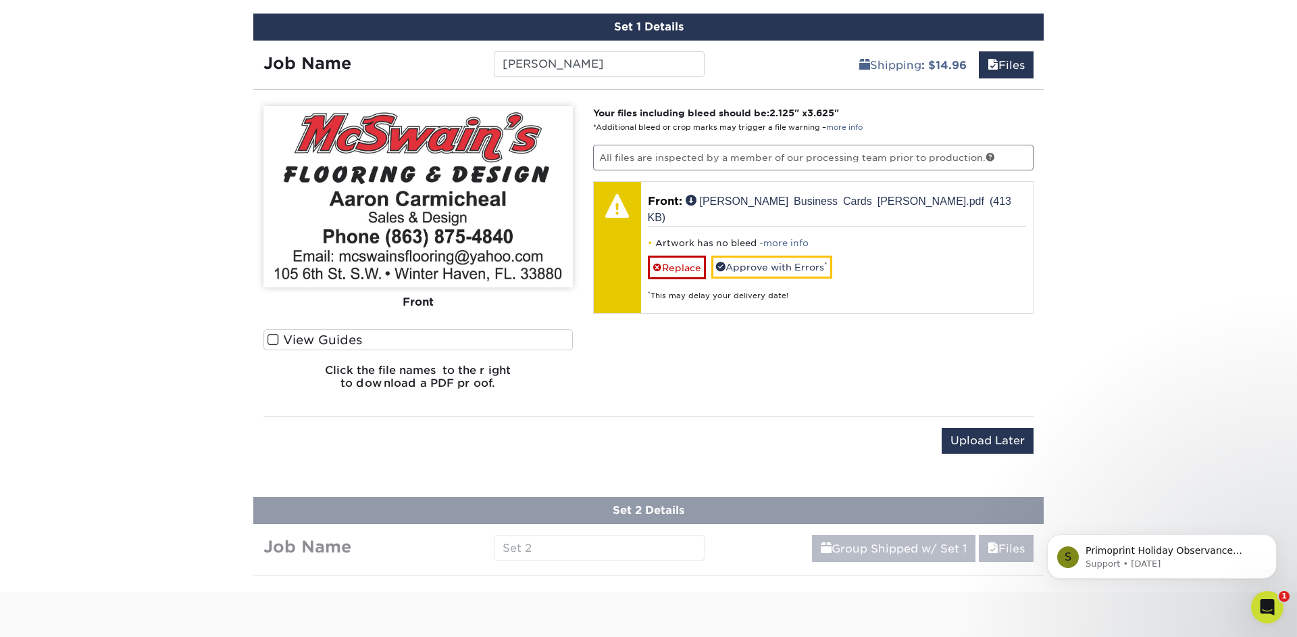
click at [962, 382] on div "Your files including bleed should be: 2.125 " x 3.625 " *Additional bleed or cr…" at bounding box center [814, 253] width 462 height 294
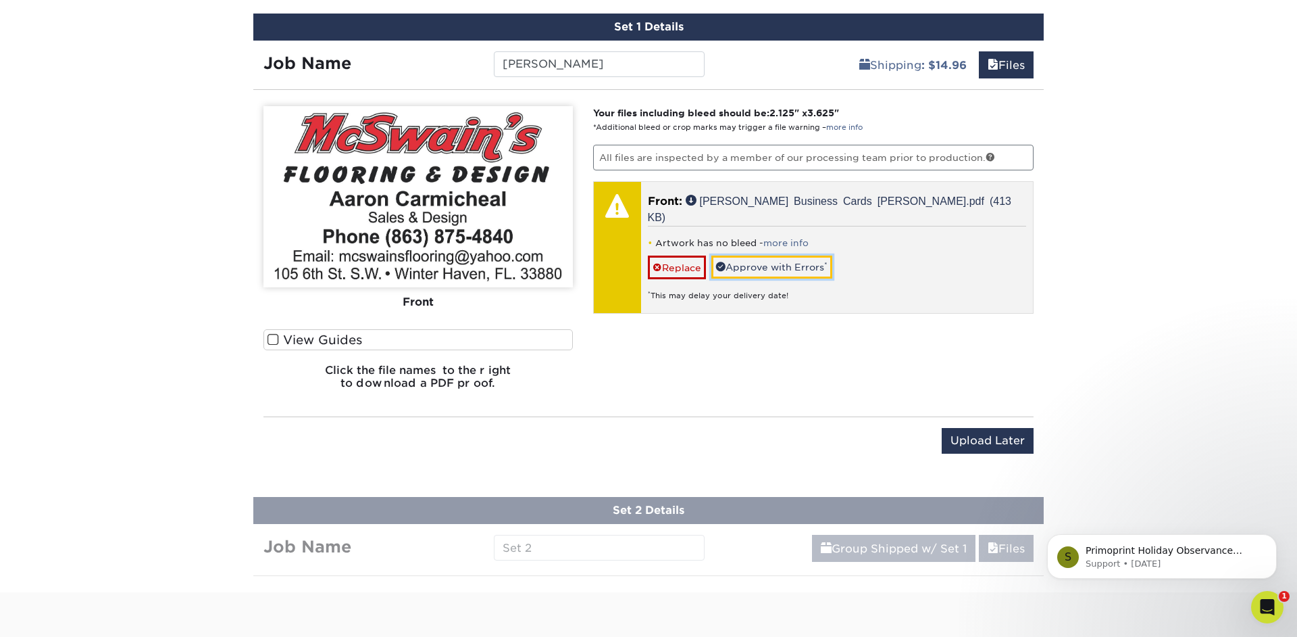
click at [814, 255] on link "Approve with Errors *" at bounding box center [772, 266] width 121 height 23
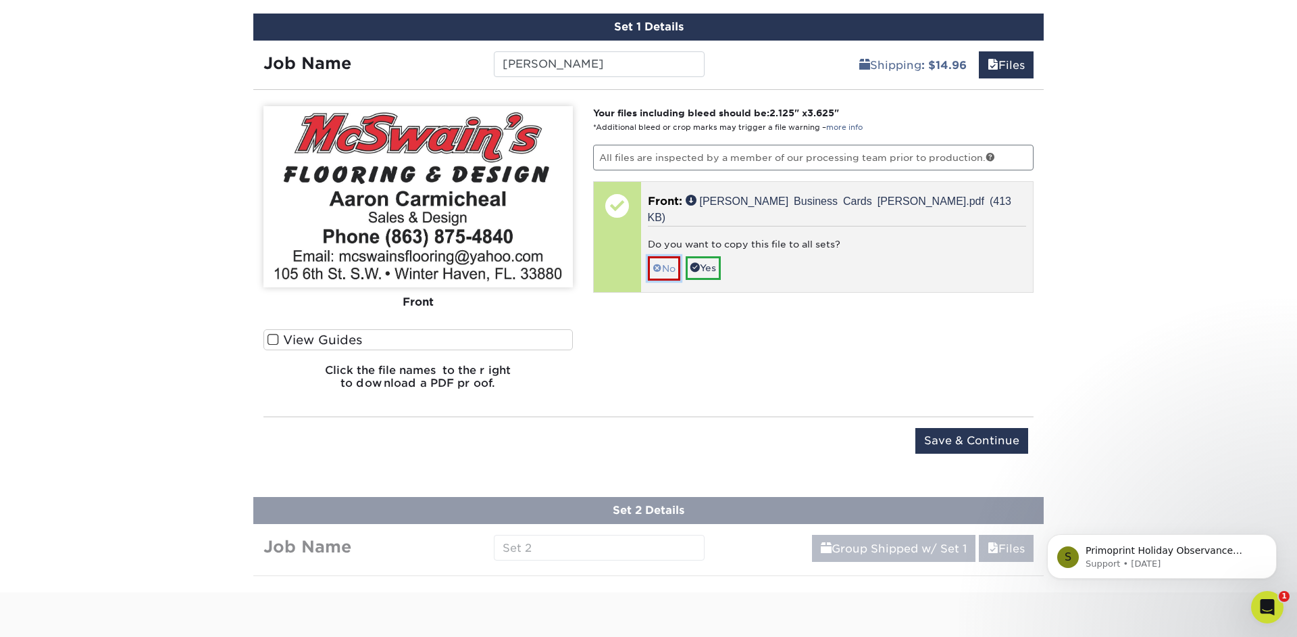
click at [665, 256] on link "No" at bounding box center [664, 268] width 32 height 24
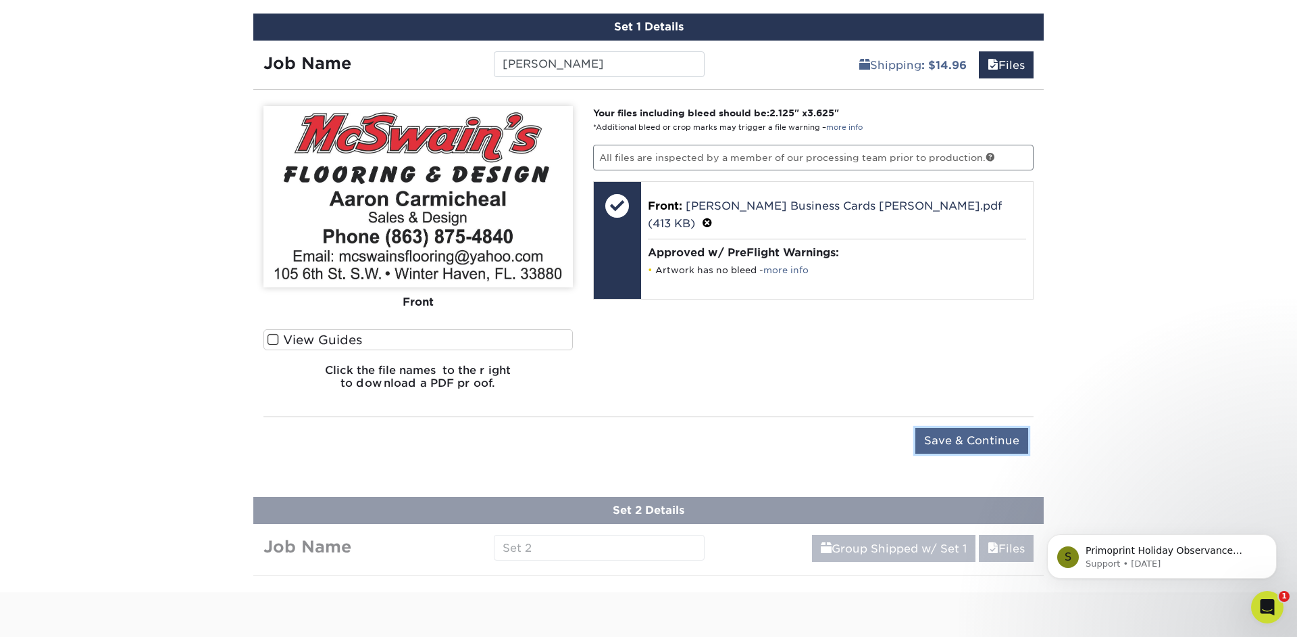
click at [966, 443] on input "Save & Continue" at bounding box center [972, 441] width 113 height 26
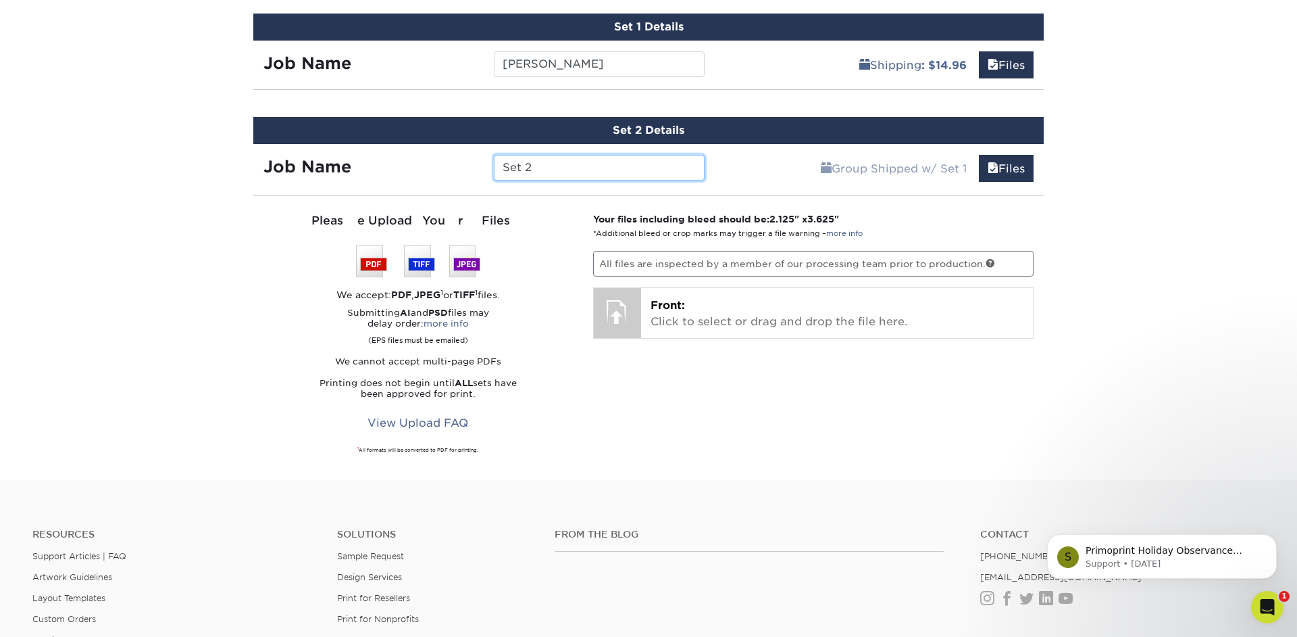
scroll to position [816, 0]
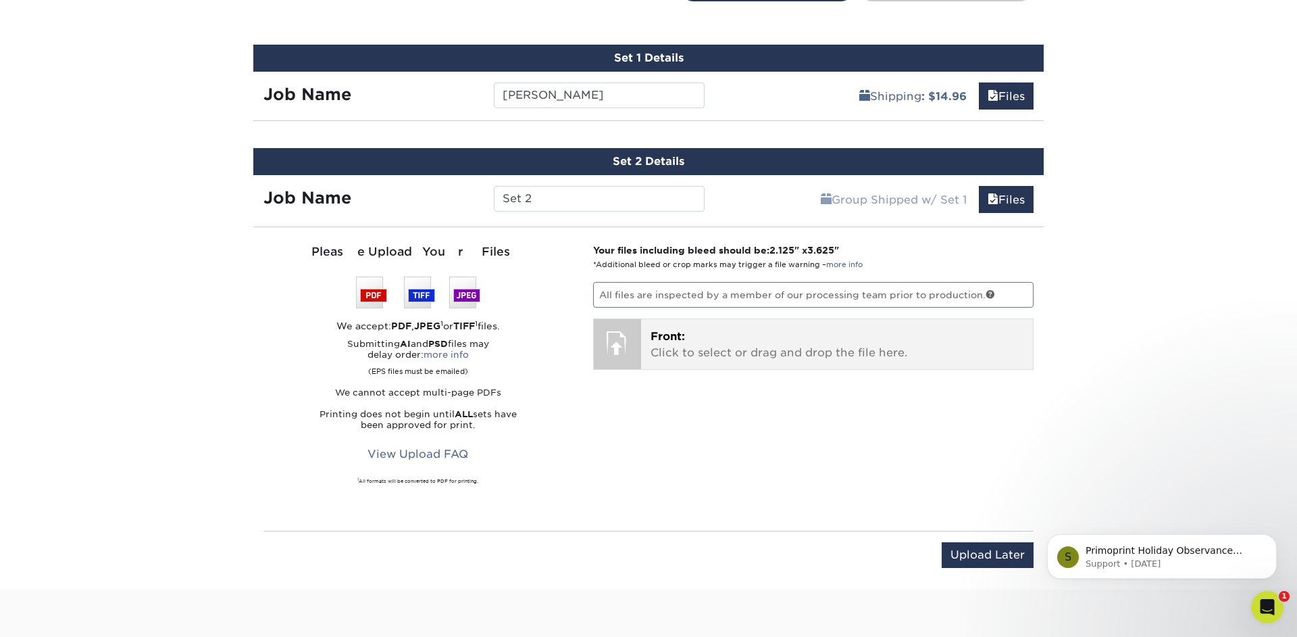
click at [682, 337] on span "Front:" at bounding box center [668, 336] width 34 height 13
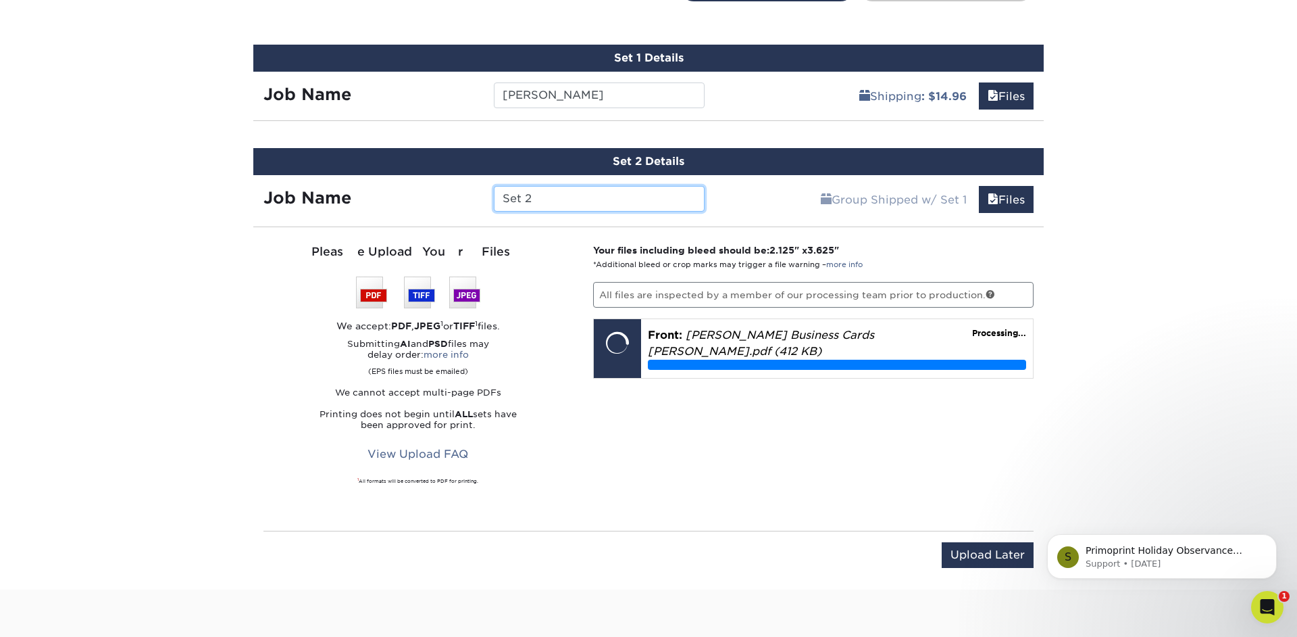
click at [613, 201] on input "Set 2" at bounding box center [599, 199] width 210 height 26
click at [613, 201] on input "Set 2" at bounding box center [599, 198] width 210 height 26
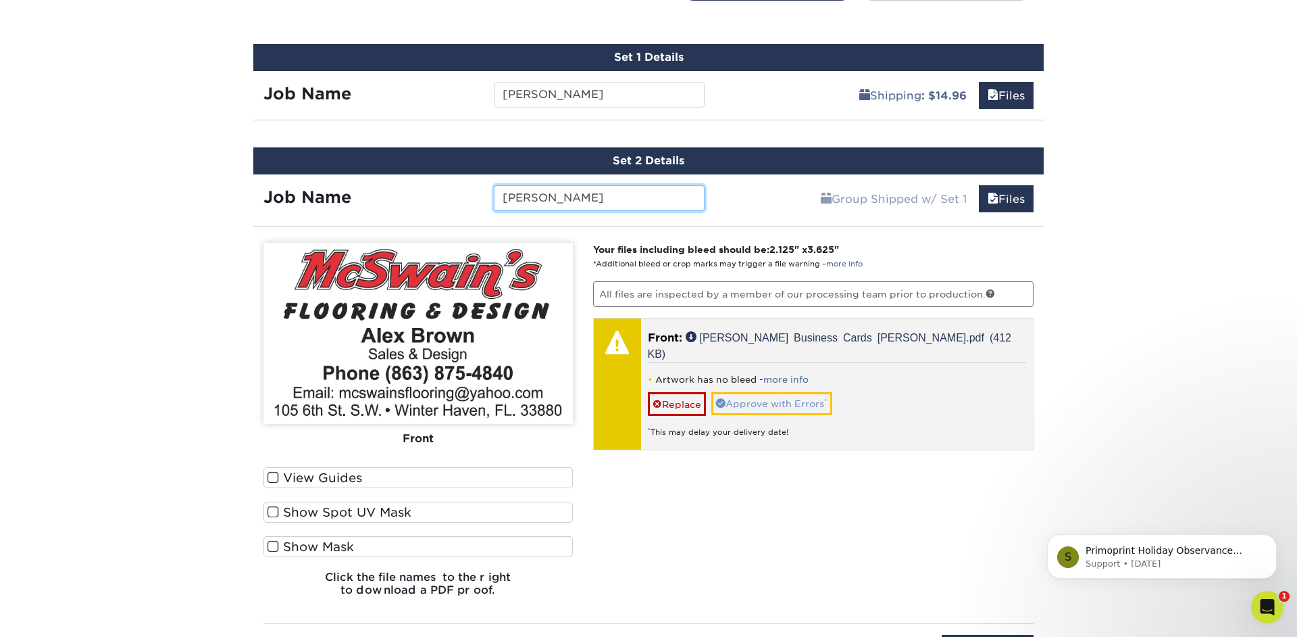
type input "ALEX"
click at [799, 392] on link "Approve with Errors *" at bounding box center [772, 403] width 121 height 23
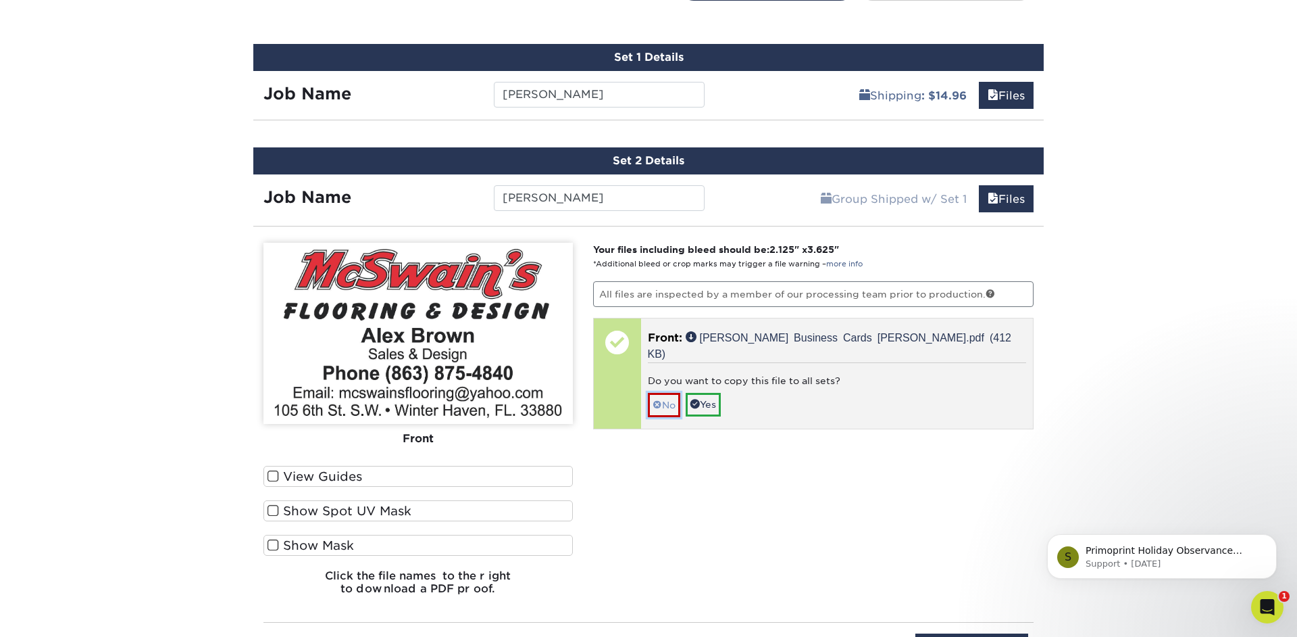
click at [666, 393] on link "No" at bounding box center [664, 405] width 32 height 24
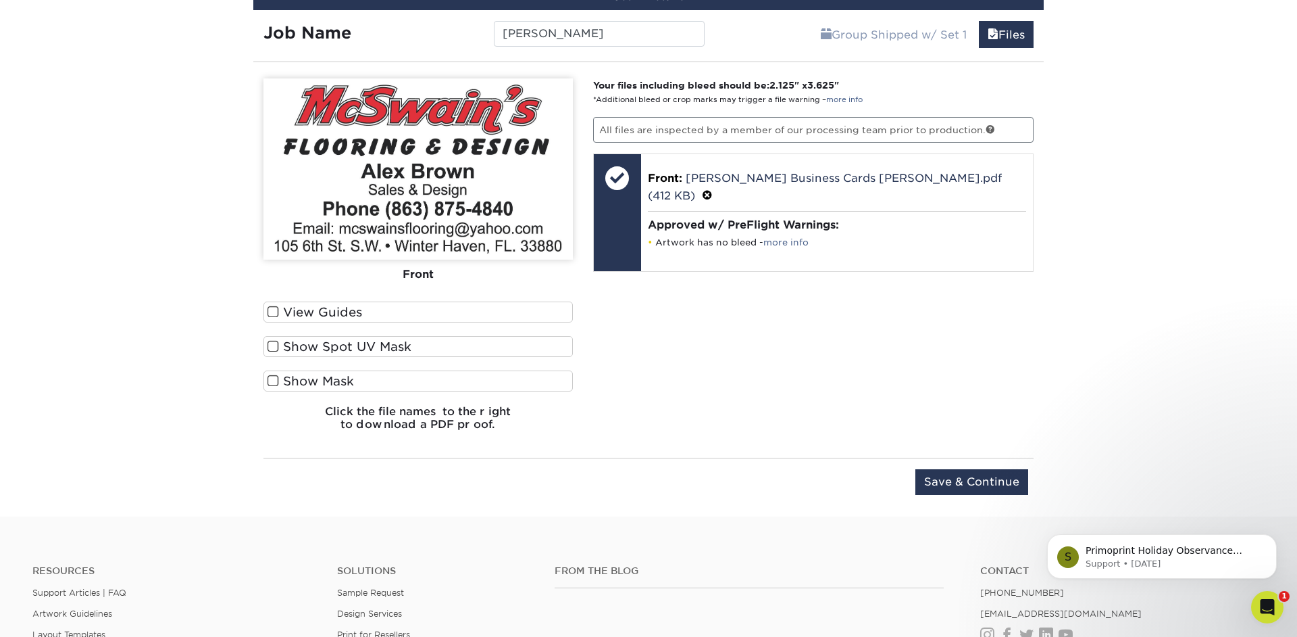
scroll to position [1004, 0]
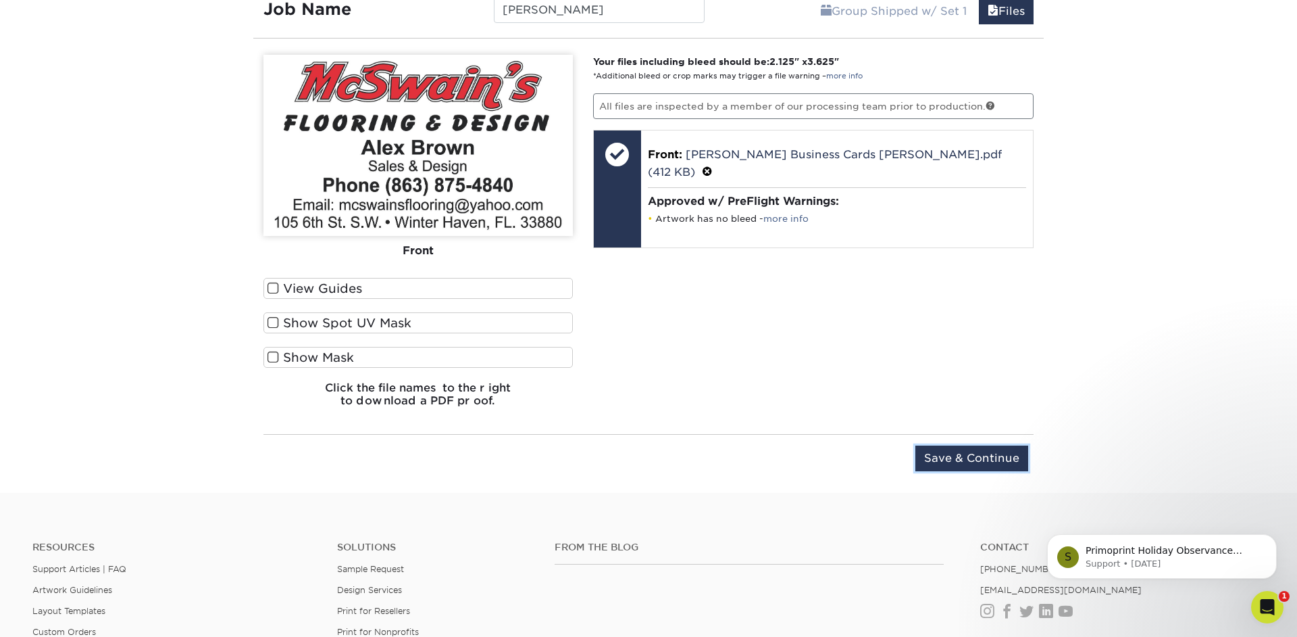
click at [948, 455] on input "Save & Continue" at bounding box center [972, 458] width 113 height 26
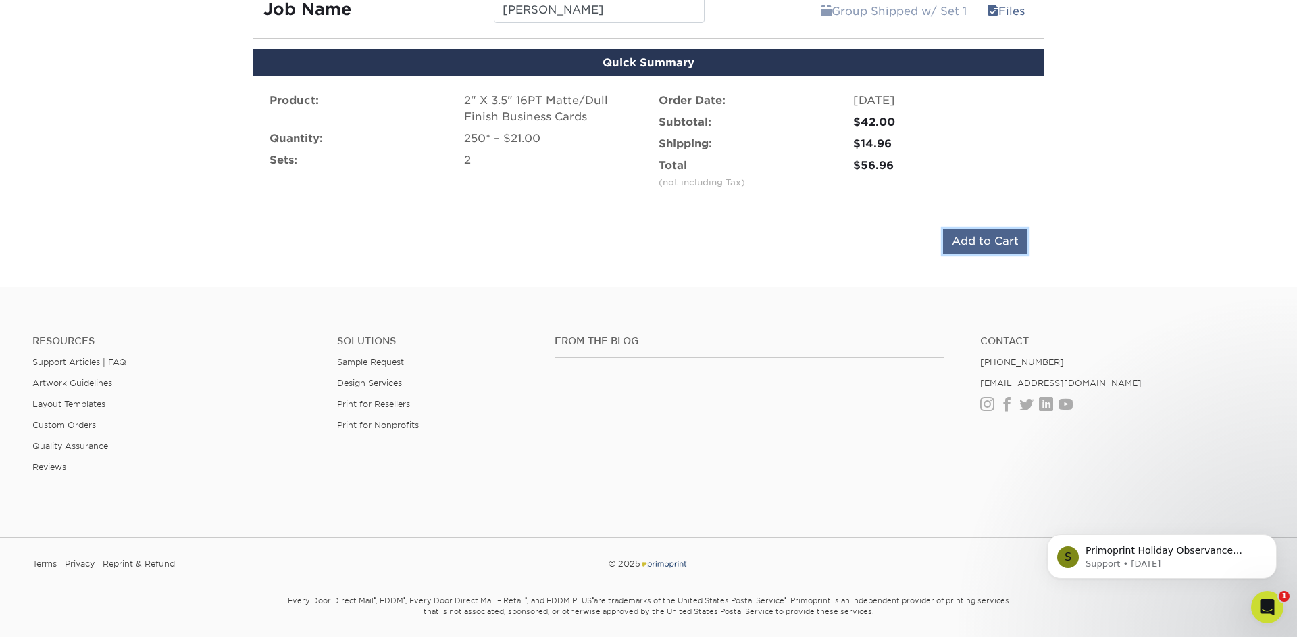
click at [976, 240] on input "Add to Cart" at bounding box center [985, 241] width 84 height 26
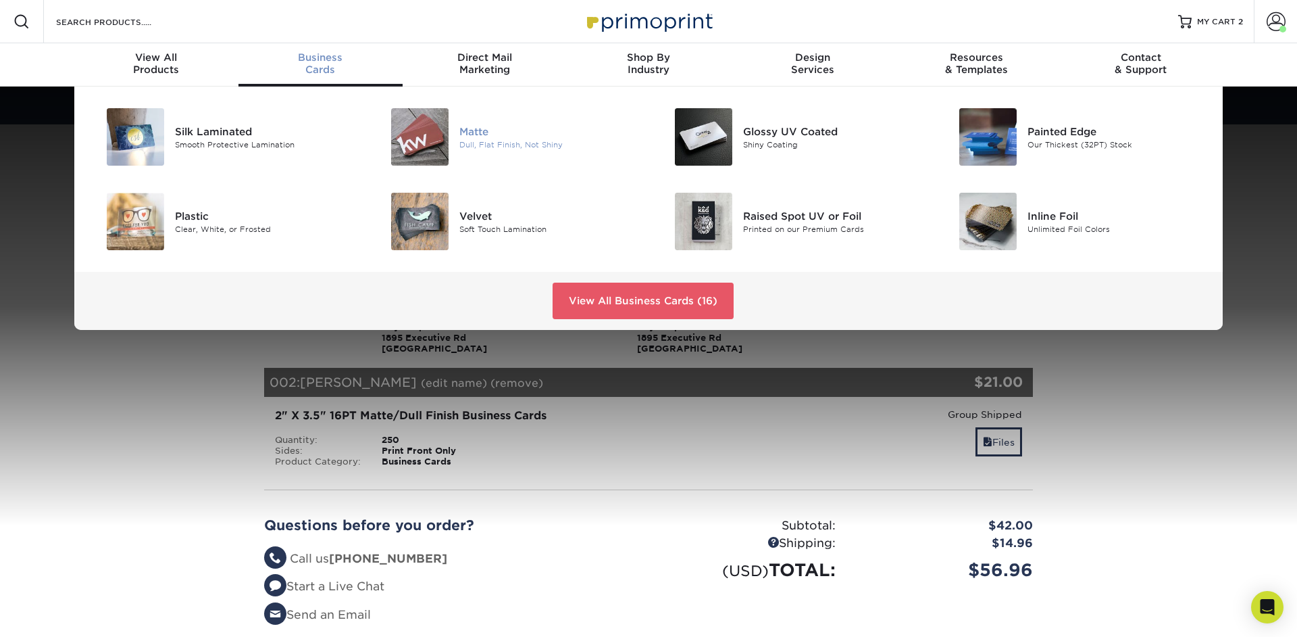
click at [443, 139] on img at bounding box center [419, 136] width 57 height 57
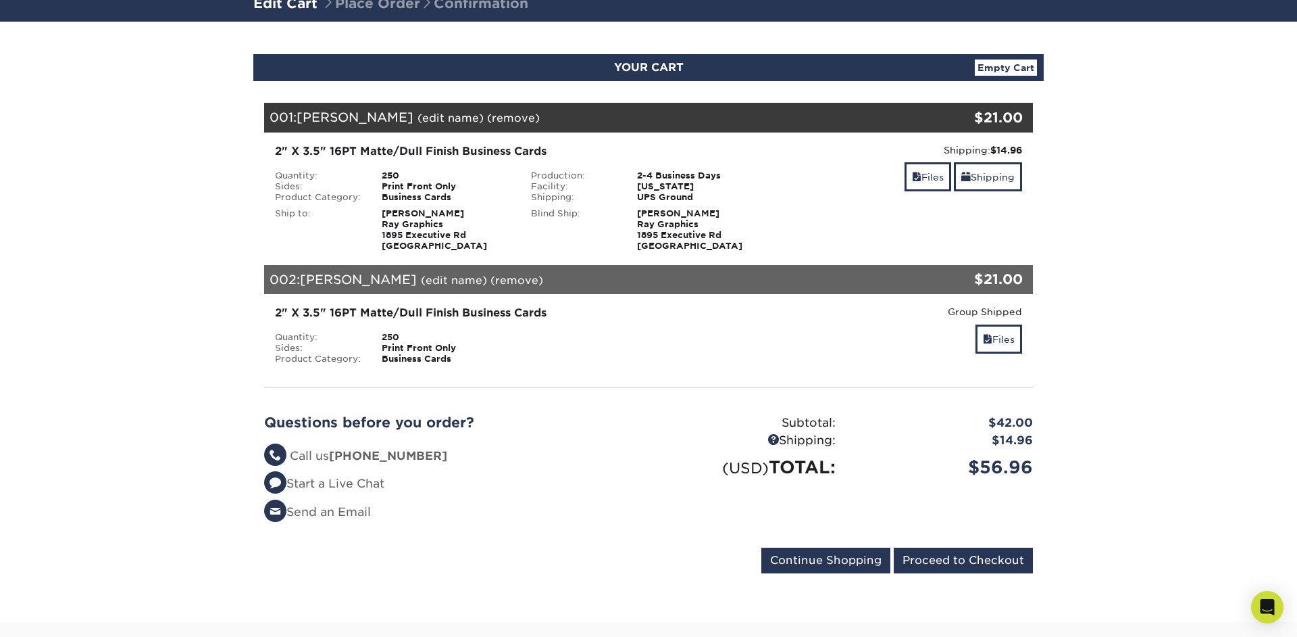
scroll to position [110, 0]
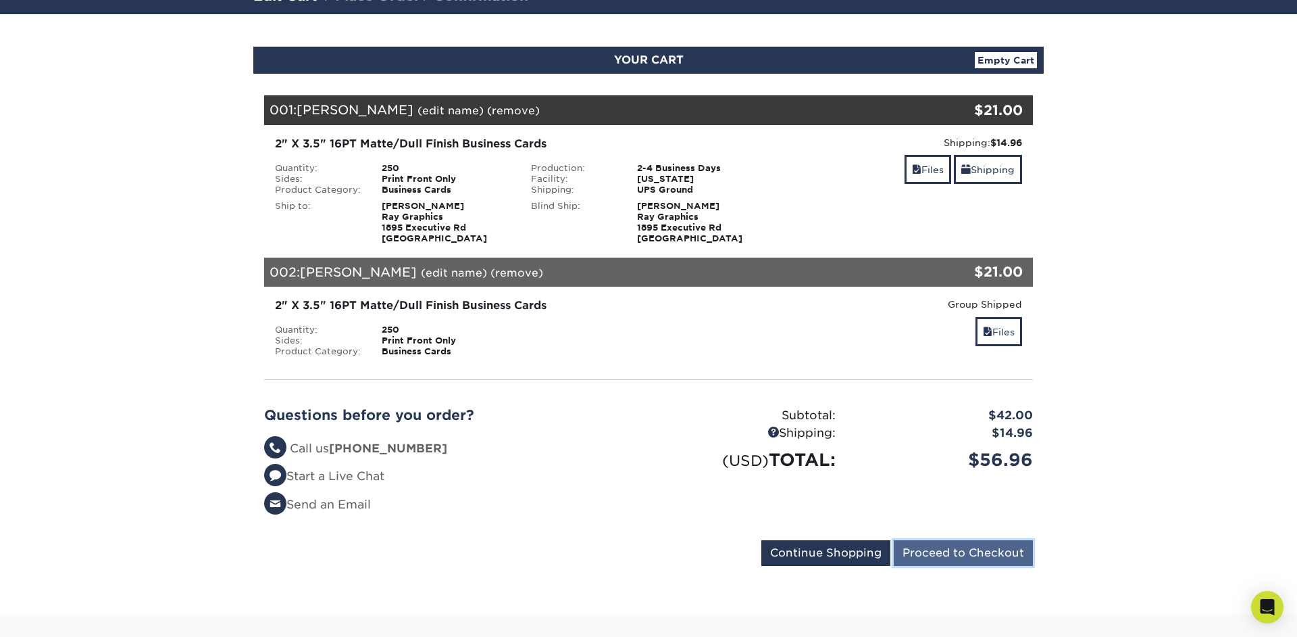
click at [924, 554] on input "Proceed to Checkout" at bounding box center [963, 553] width 139 height 26
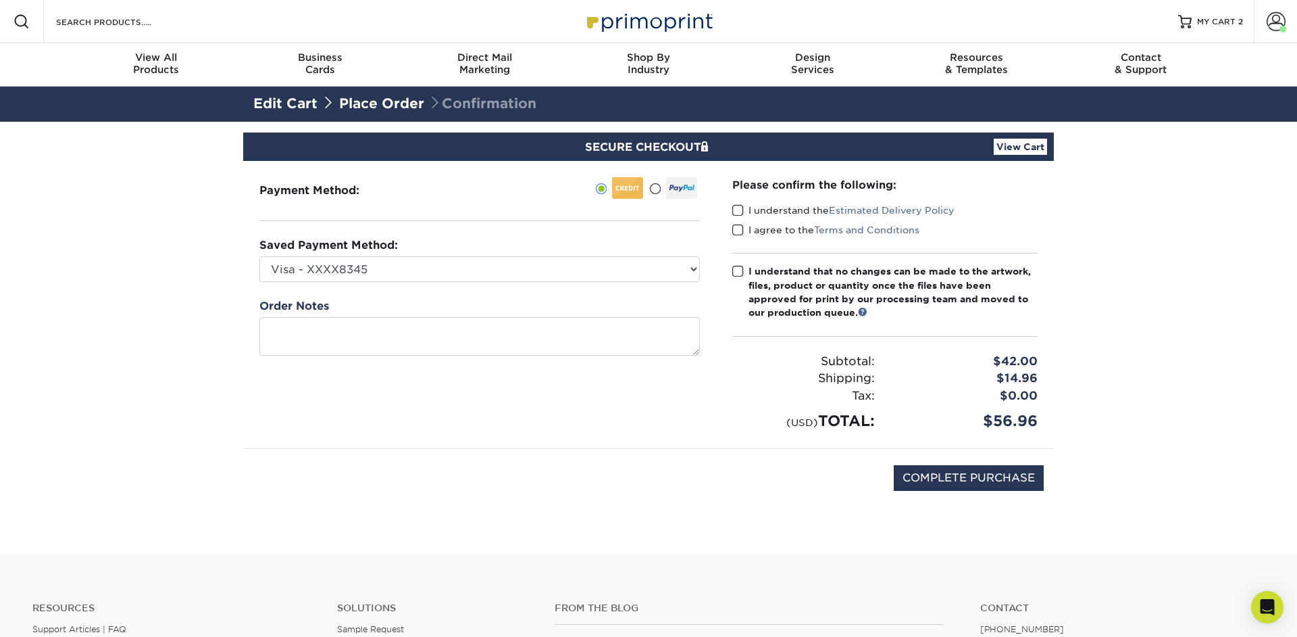
click at [770, 209] on label "I understand the Estimated Delivery Policy" at bounding box center [843, 210] width 222 height 14
click at [0, 0] on input "I understand the Estimated Delivery Policy" at bounding box center [0, 0] width 0 height 0
drag, startPoint x: 768, startPoint y: 225, endPoint x: 775, endPoint y: 249, distance: 24.6
click at [769, 226] on label "I agree to the Terms and Conditions" at bounding box center [825, 230] width 187 height 14
click at [0, 0] on input "I agree to the Terms and Conditions" at bounding box center [0, 0] width 0 height 0
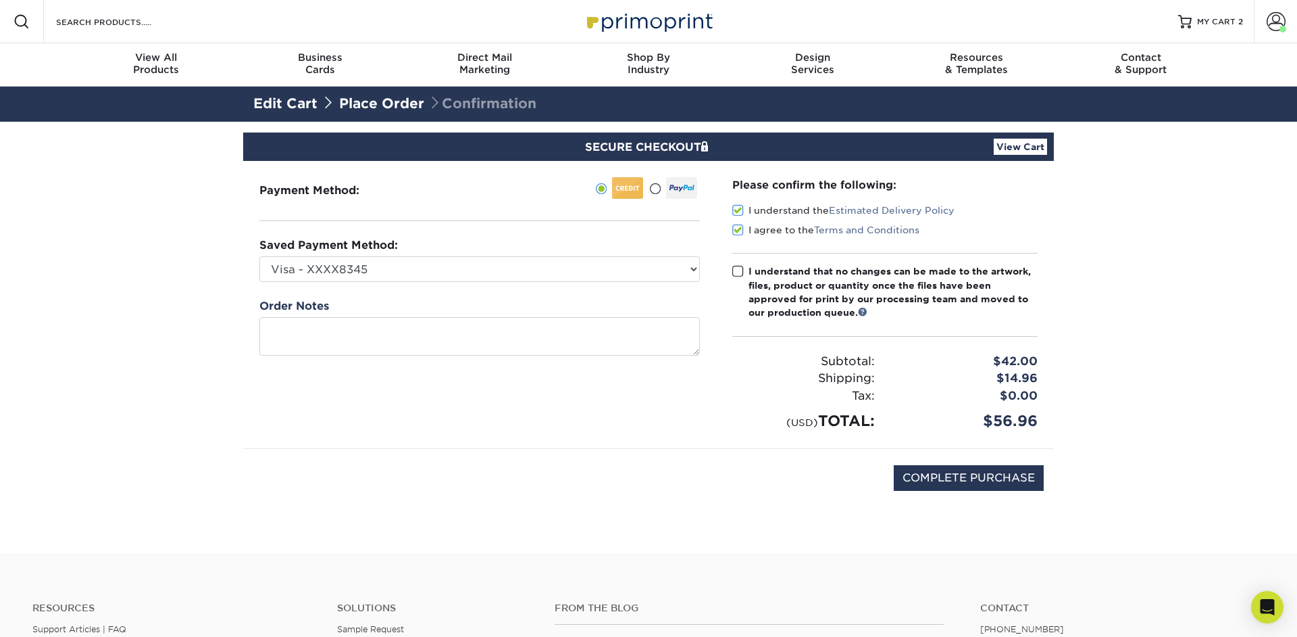
click at [779, 284] on div "I understand that no changes can be made to the artwork, files, product or quan…" at bounding box center [893, 291] width 289 height 55
click at [0, 0] on input "I understand that no changes can be made to the artwork, files, product or quan…" at bounding box center [0, 0] width 0 height 0
click at [951, 478] on input "COMPLETE PURCHASE" at bounding box center [969, 478] width 150 height 26
type input "PROCESSING, PLEASE WAIT..."
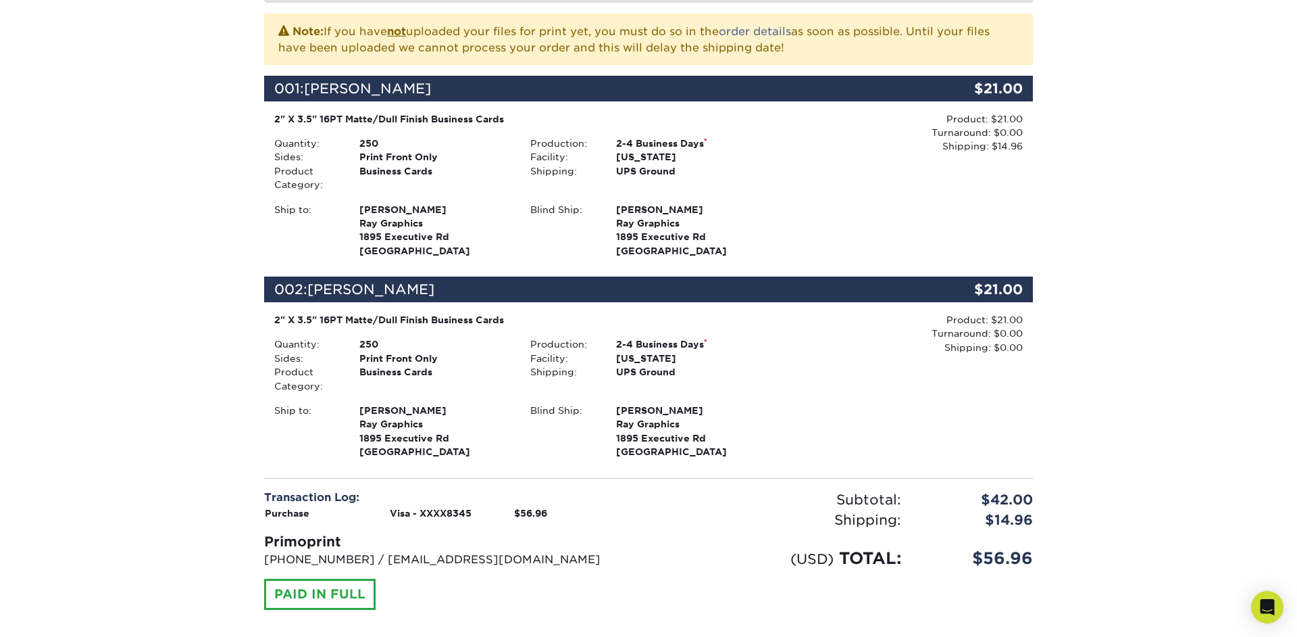
scroll to position [372, 0]
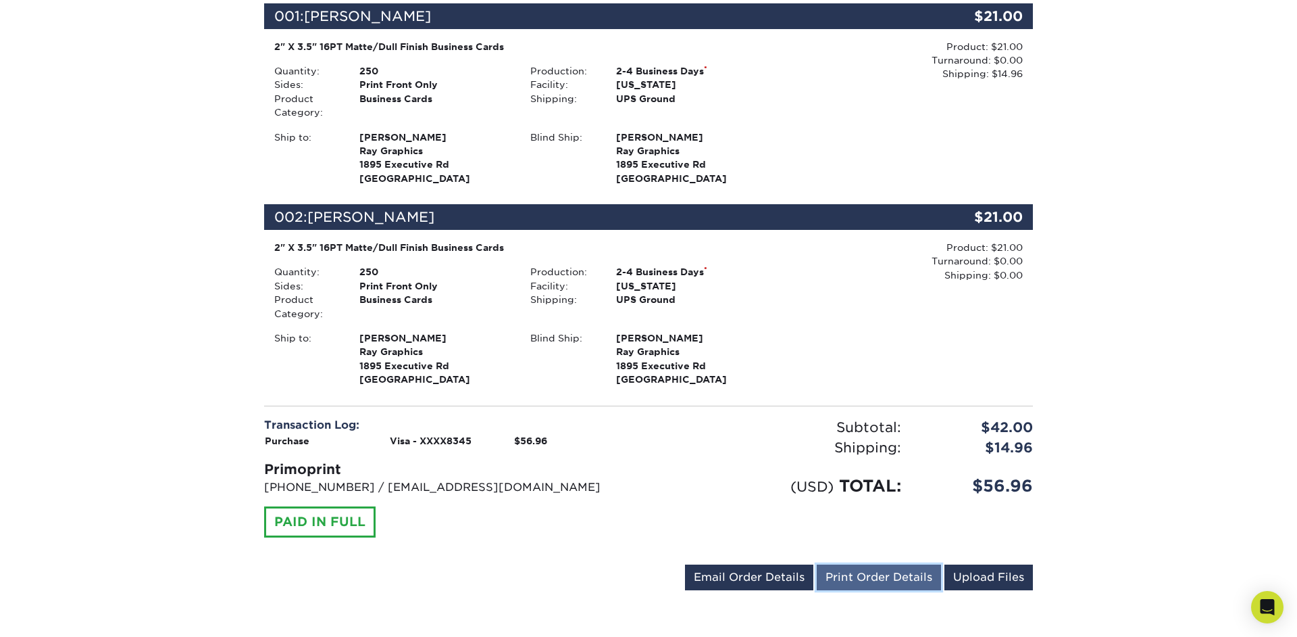
click at [858, 580] on link "Print Order Details" at bounding box center [879, 577] width 124 height 26
click at [785, 339] on div "Product: $21.00 Turnaround: $0.00 Shipping: $0.00 Discount: - $0.00" at bounding box center [905, 315] width 256 height 149
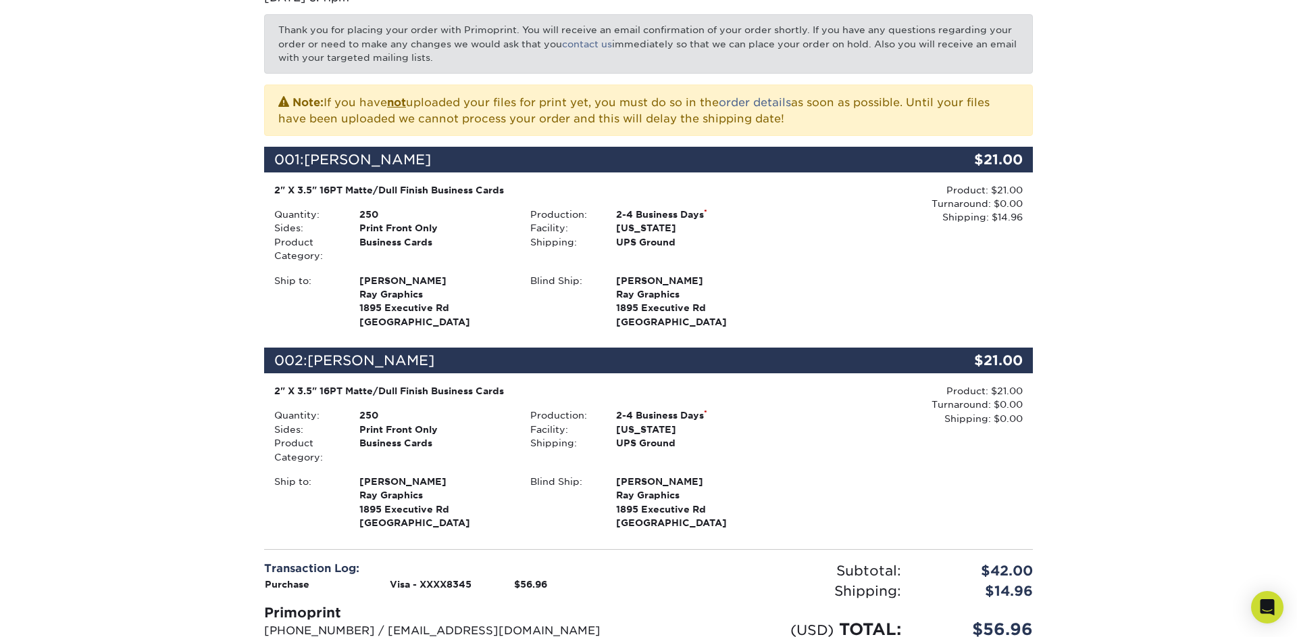
scroll to position [0, 0]
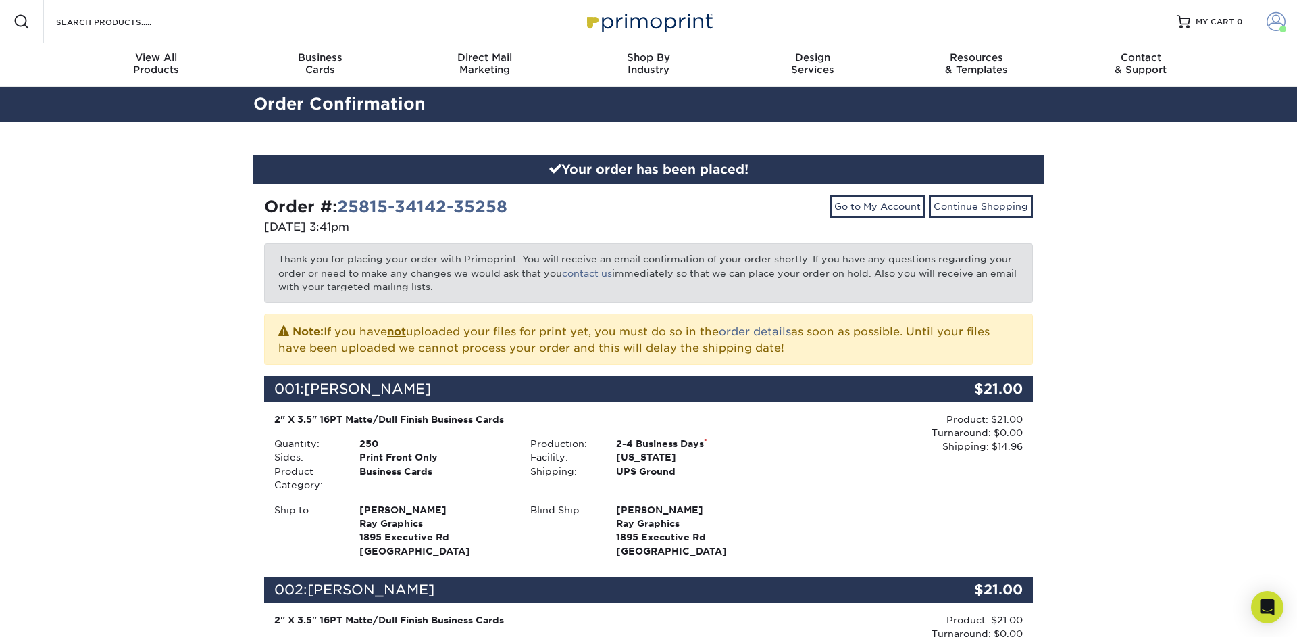
click at [1275, 17] on span at bounding box center [1276, 21] width 19 height 19
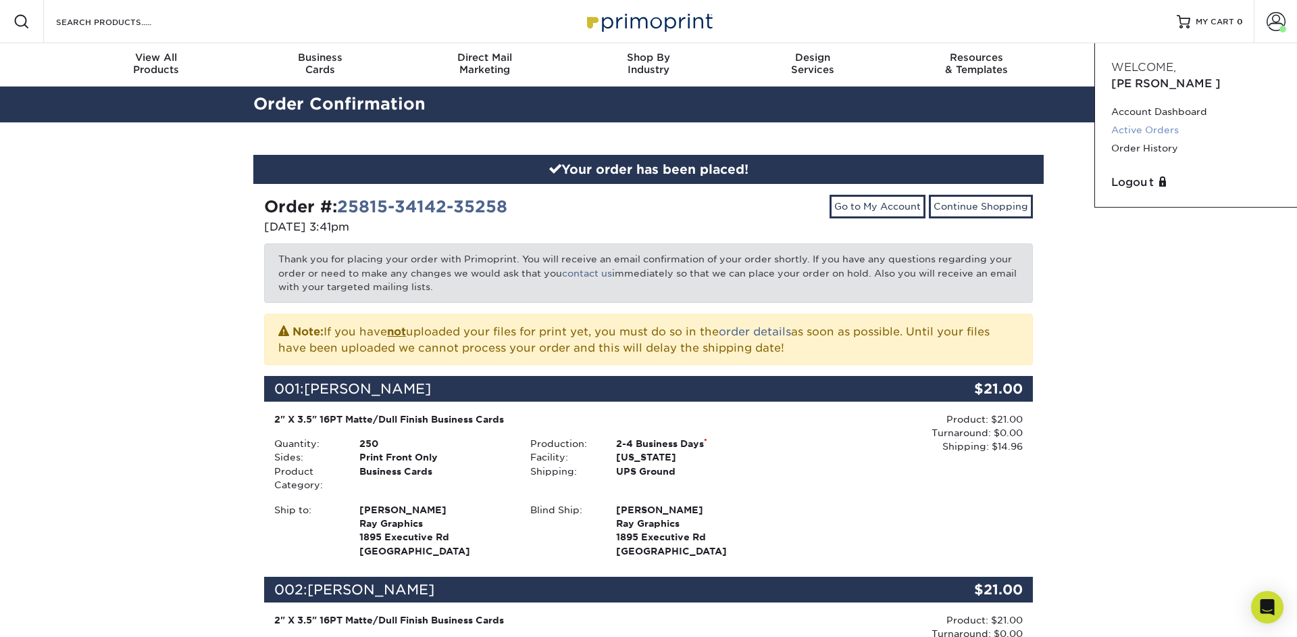
click at [1158, 121] on link "Active Orders" at bounding box center [1197, 130] width 170 height 18
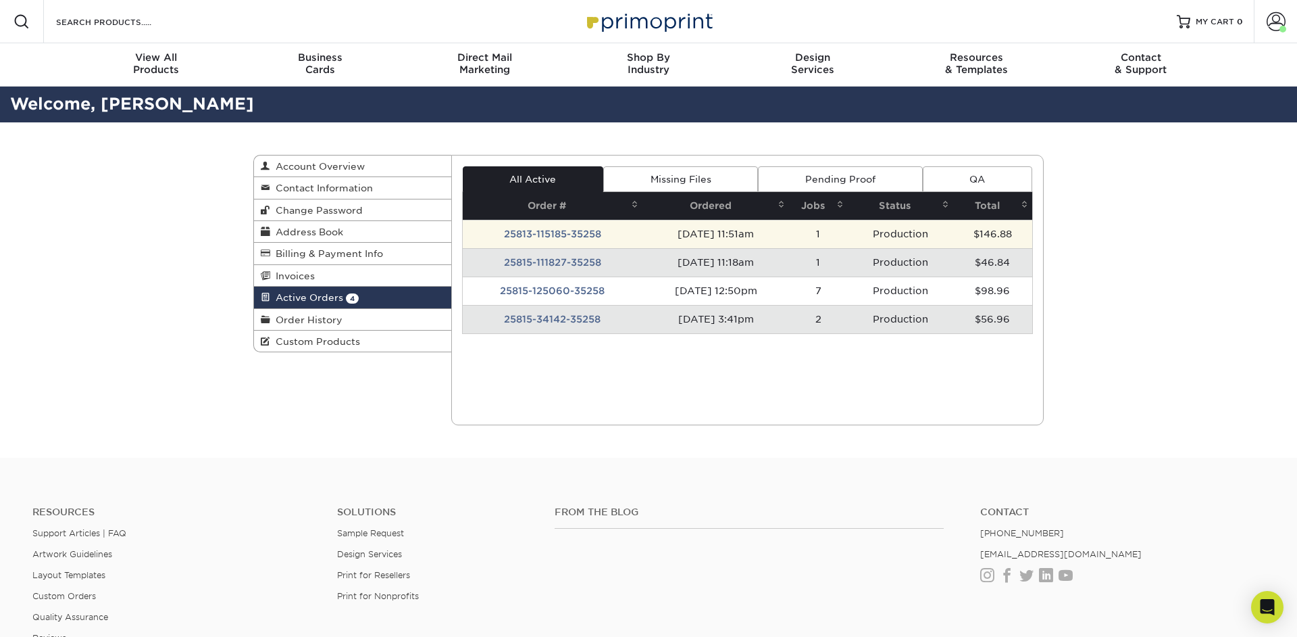
click at [566, 237] on td "25813-115185-35258" at bounding box center [553, 234] width 180 height 28
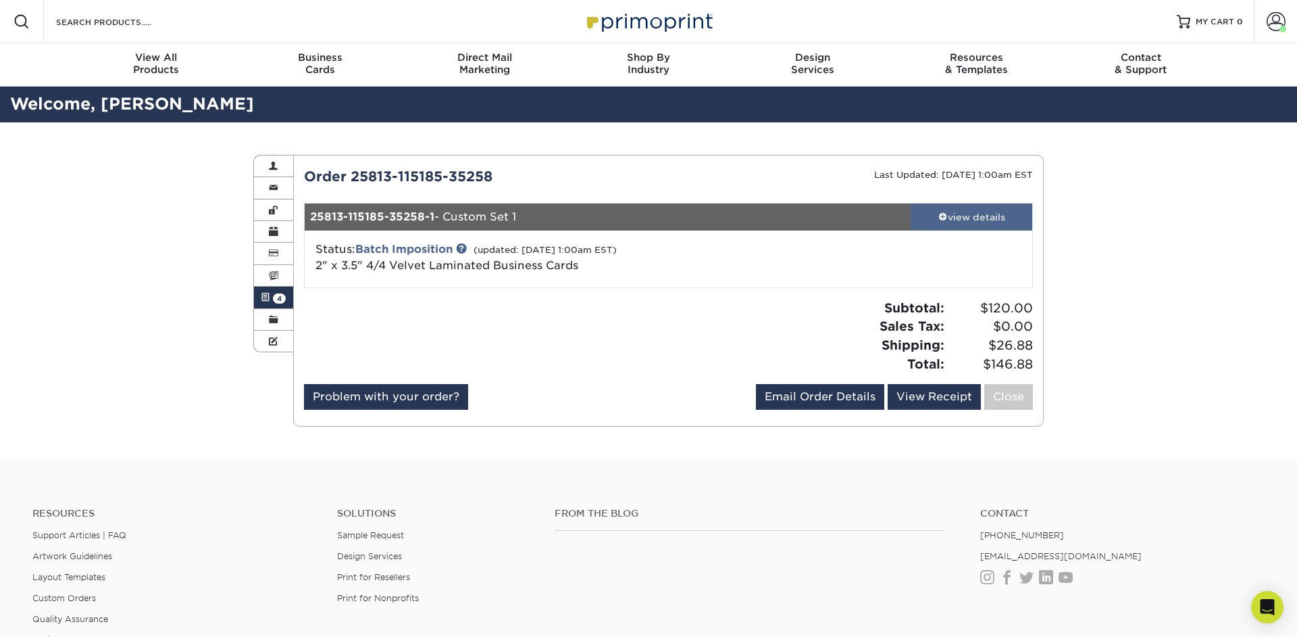
click at [982, 220] on div "view details" at bounding box center [972, 217] width 122 height 14
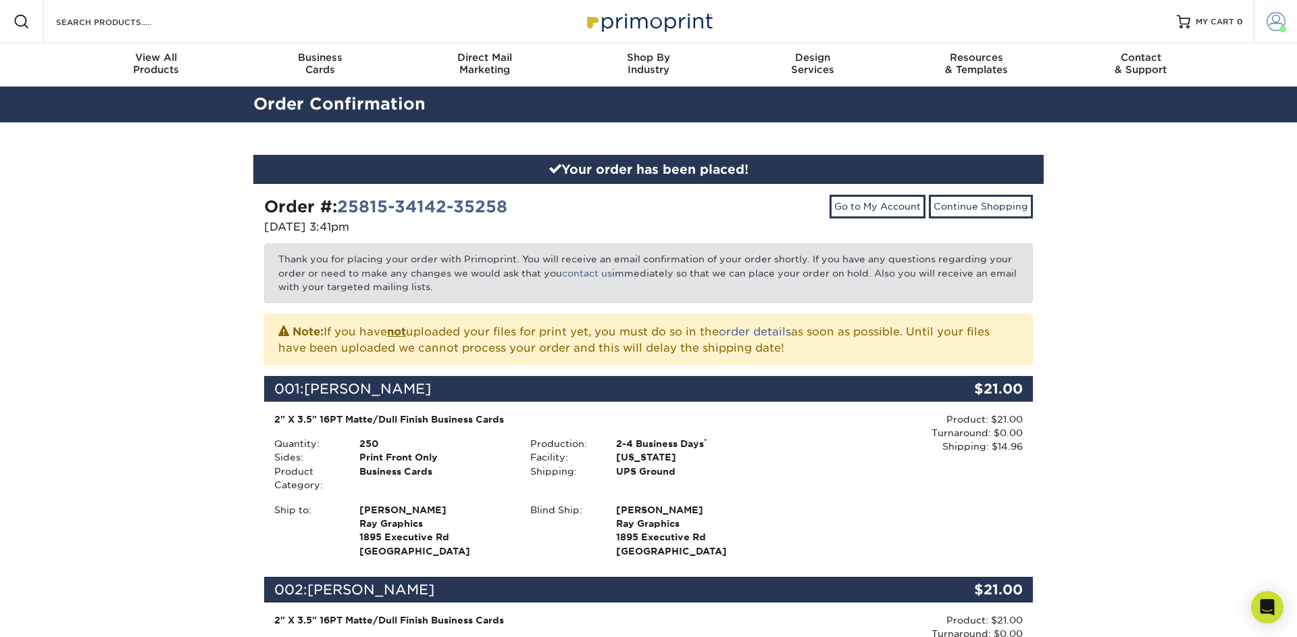
click at [1267, 23] on span at bounding box center [1276, 21] width 19 height 19
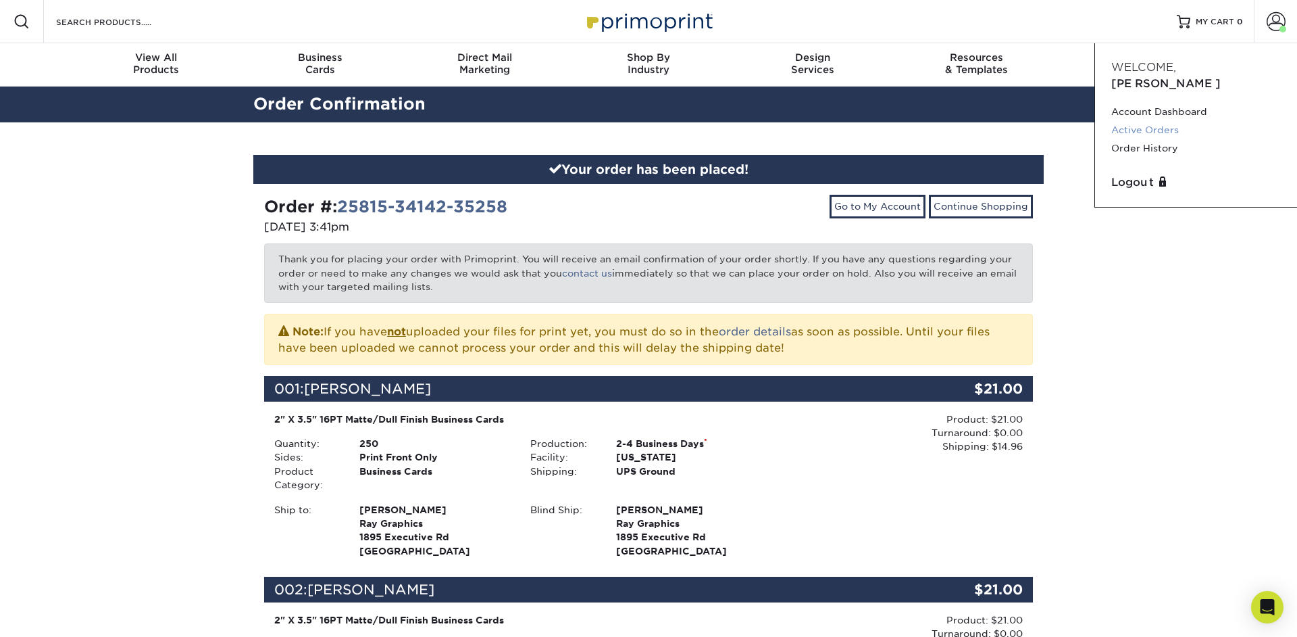
click at [1147, 121] on link "Active Orders" at bounding box center [1197, 130] width 170 height 18
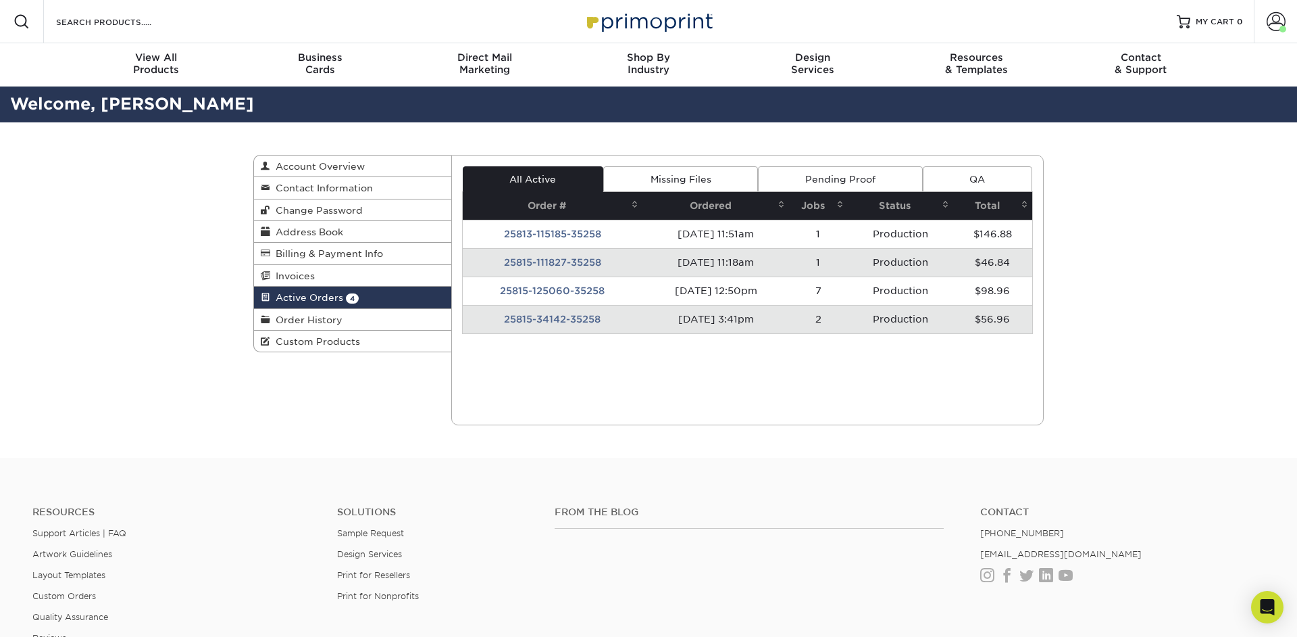
click at [807, 175] on link "Pending Proof" at bounding box center [840, 179] width 164 height 26
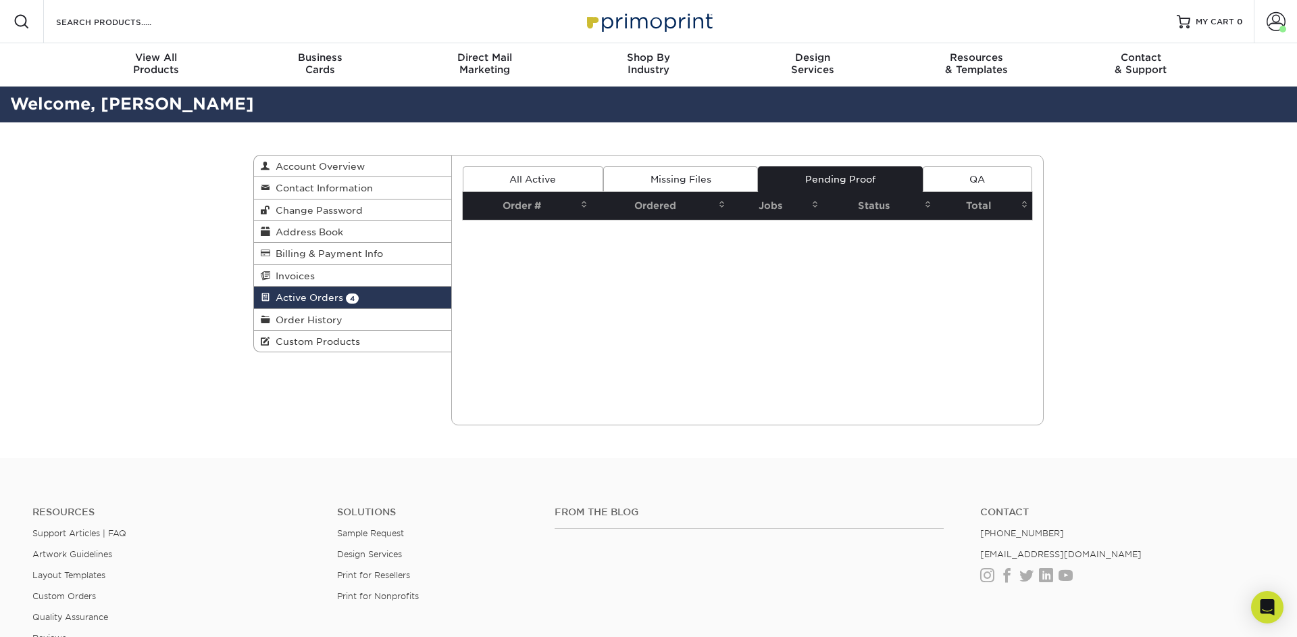
click at [730, 185] on link "Missing Files" at bounding box center [680, 179] width 155 height 26
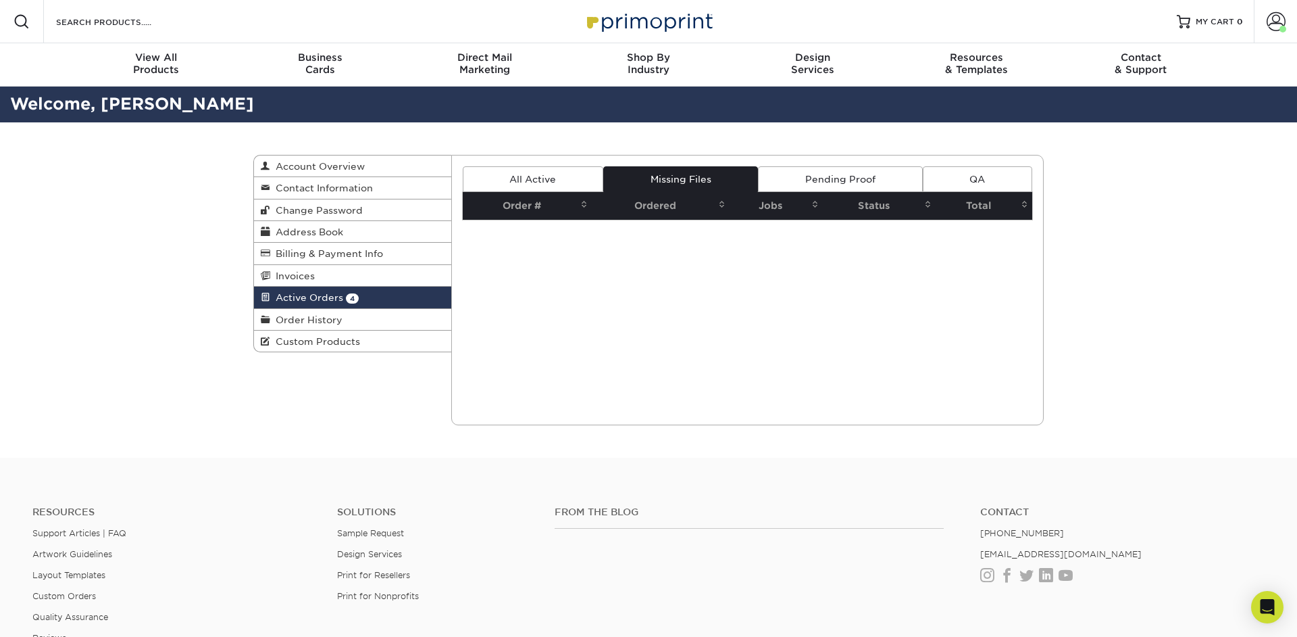
click at [966, 180] on link "QA" at bounding box center [977, 179] width 109 height 26
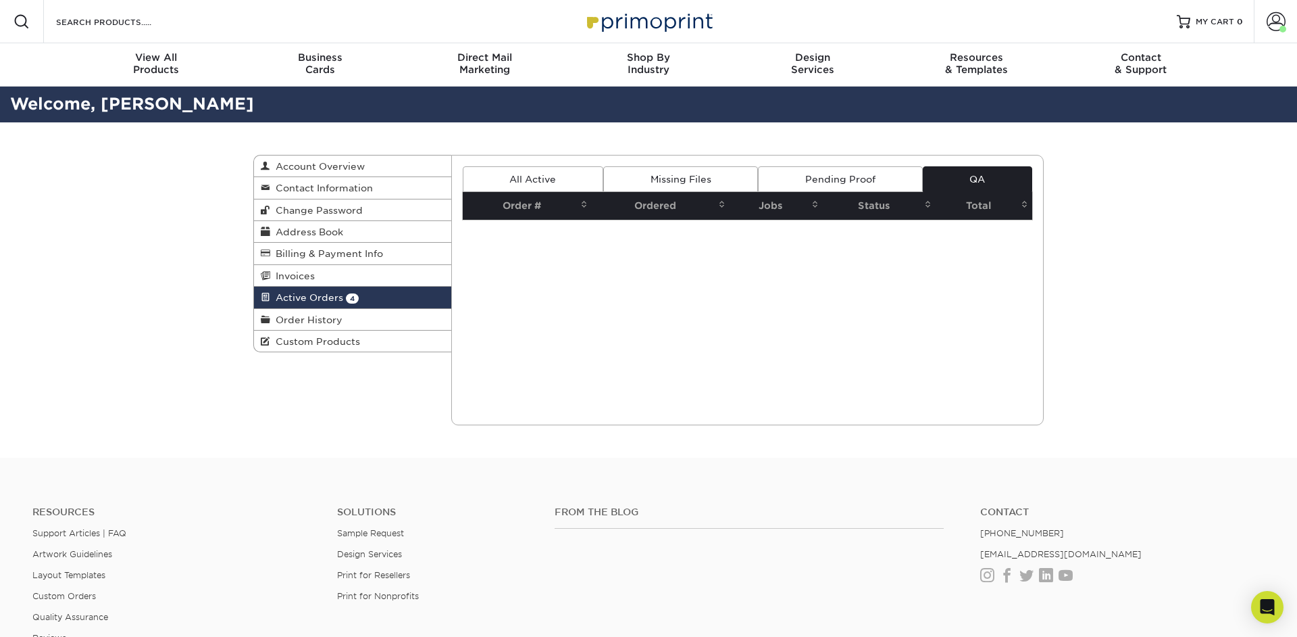
click at [518, 180] on link "All Active" at bounding box center [533, 179] width 141 height 26
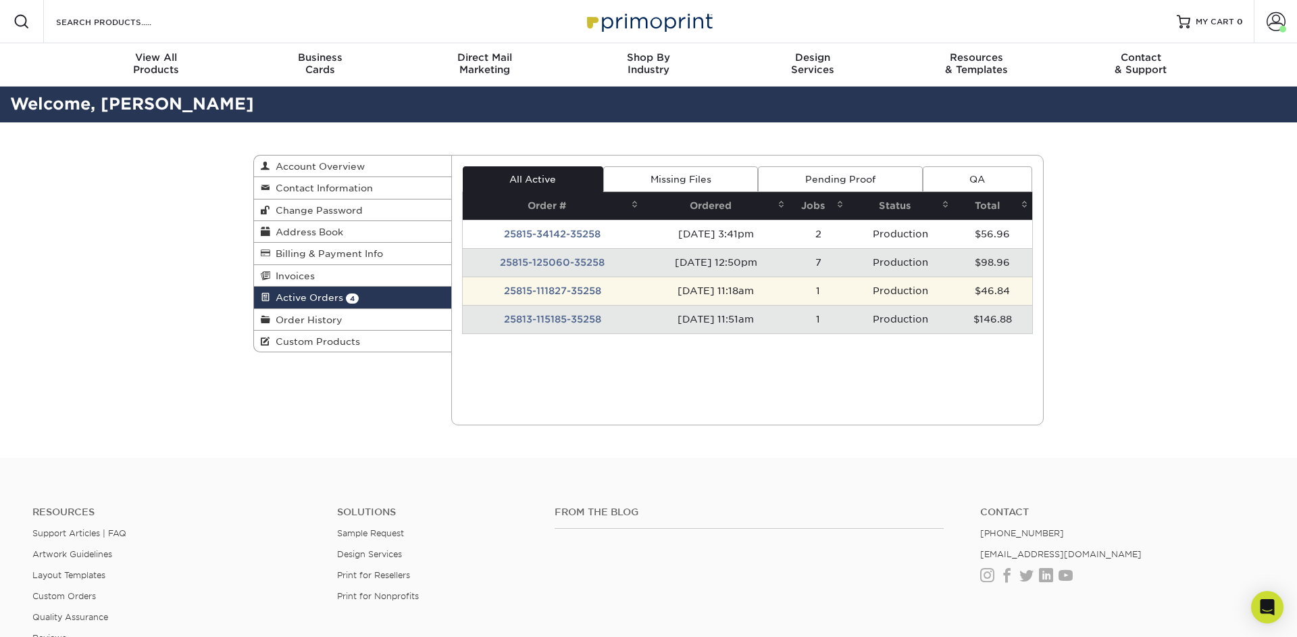
scroll to position [1, 0]
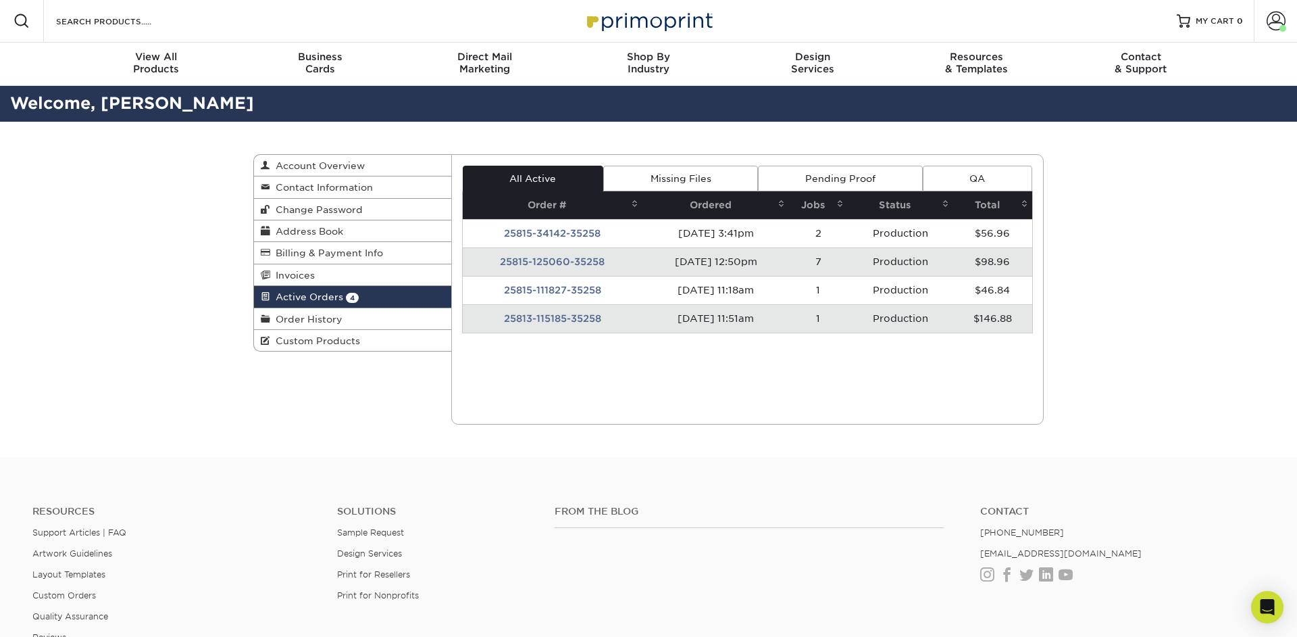
click at [564, 322] on td "25813-115185-35258" at bounding box center [553, 318] width 180 height 28
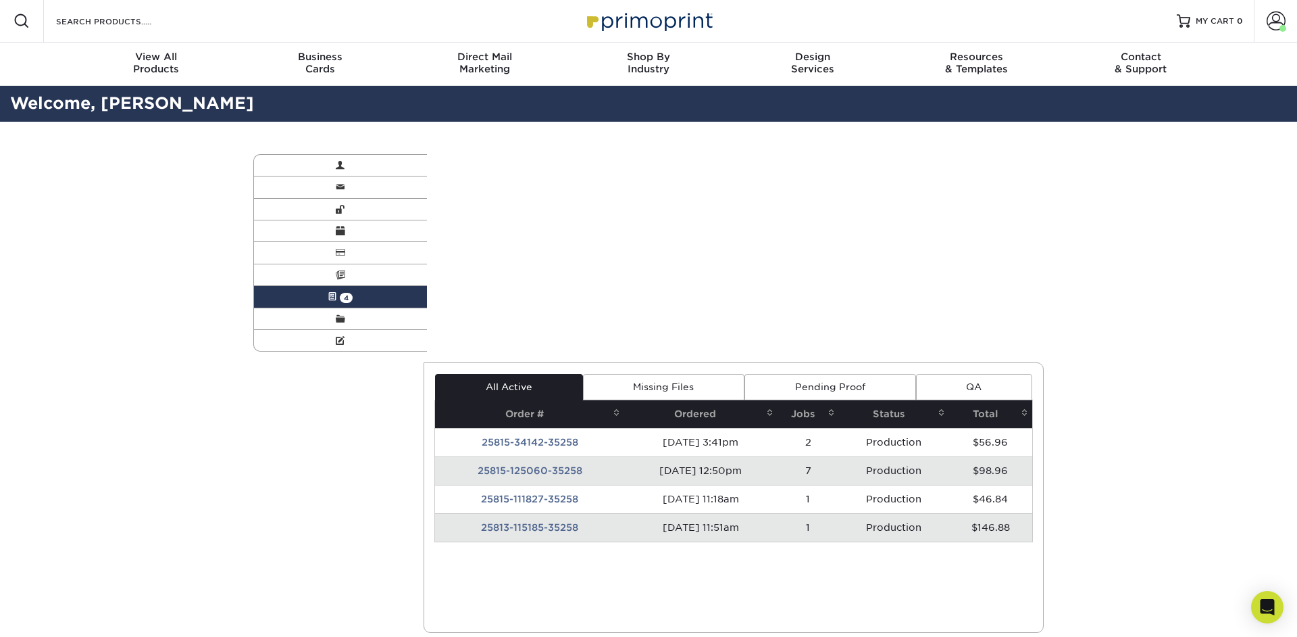
scroll to position [0, 0]
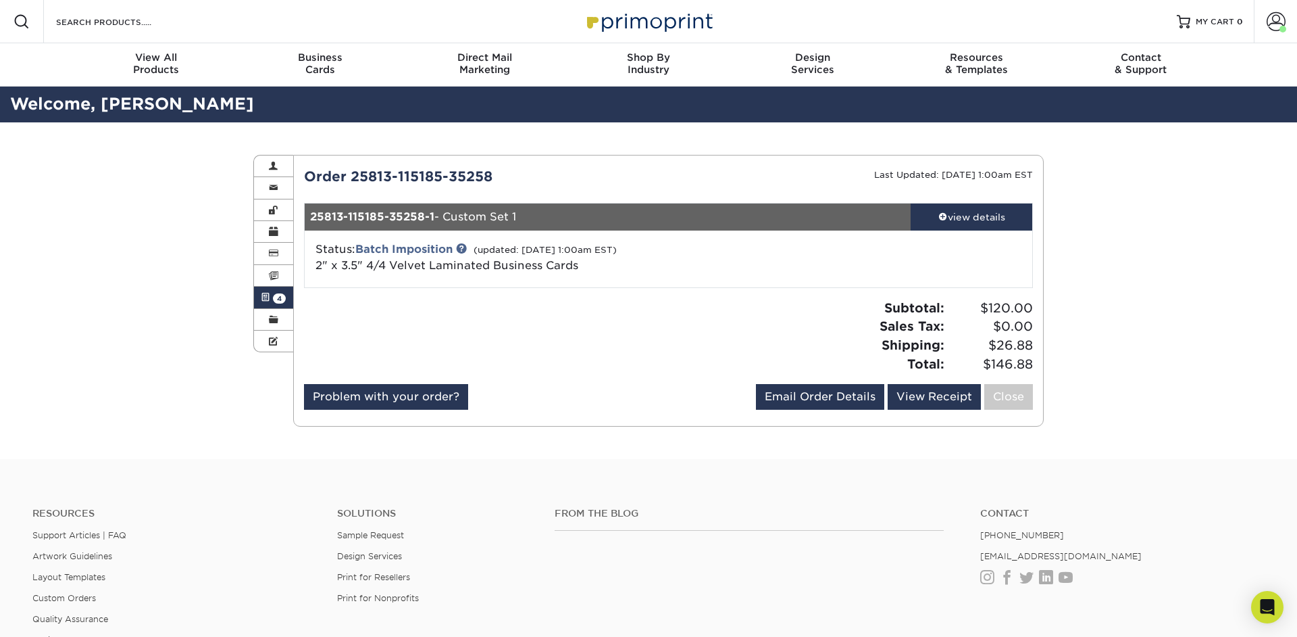
click at [278, 301] on span "4" at bounding box center [279, 298] width 13 height 10
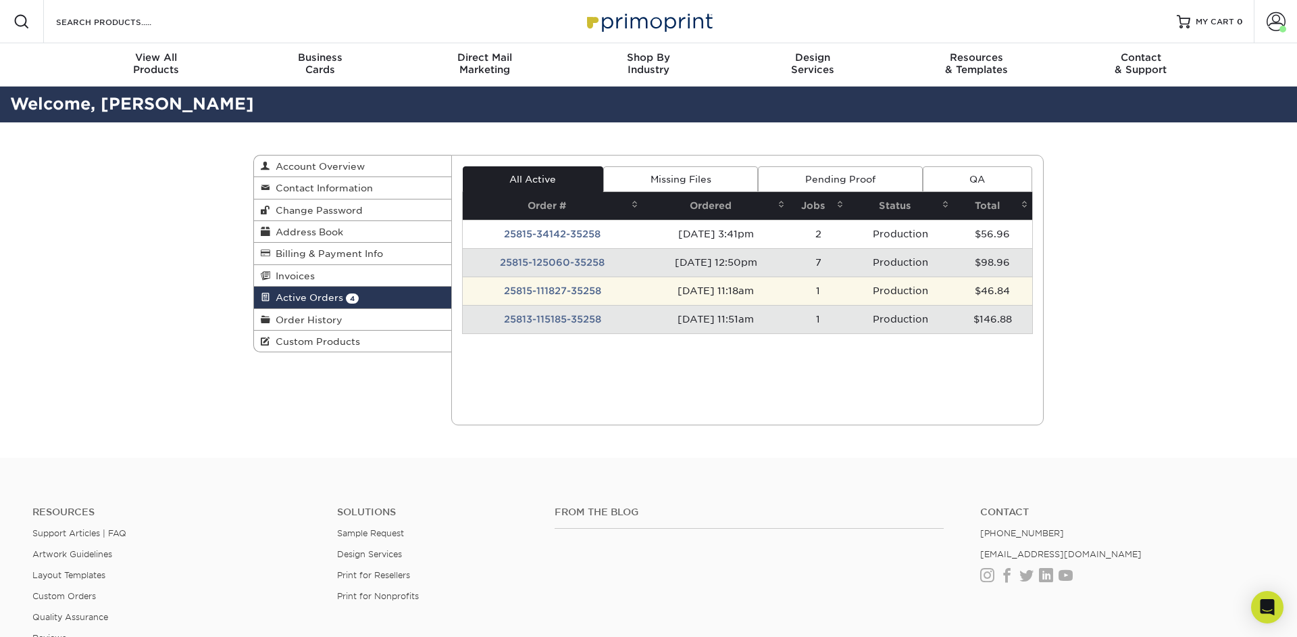
click at [555, 292] on td "25815-111827-35258" at bounding box center [553, 290] width 180 height 28
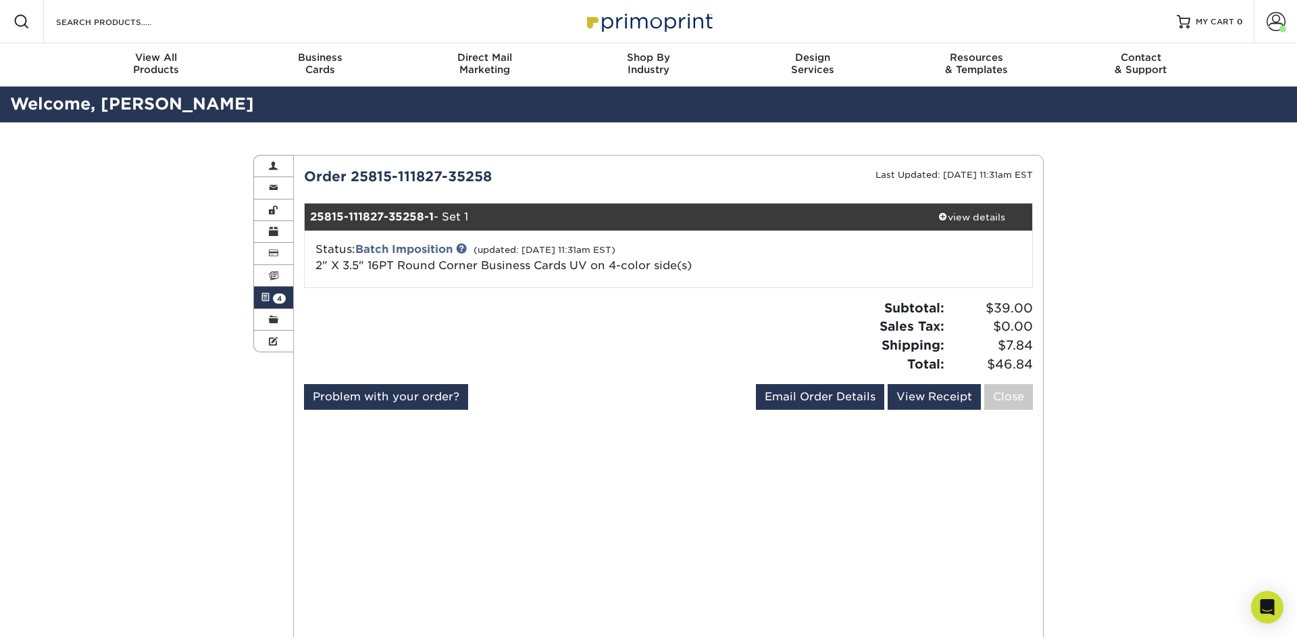
click at [281, 298] on span "4" at bounding box center [279, 298] width 13 height 10
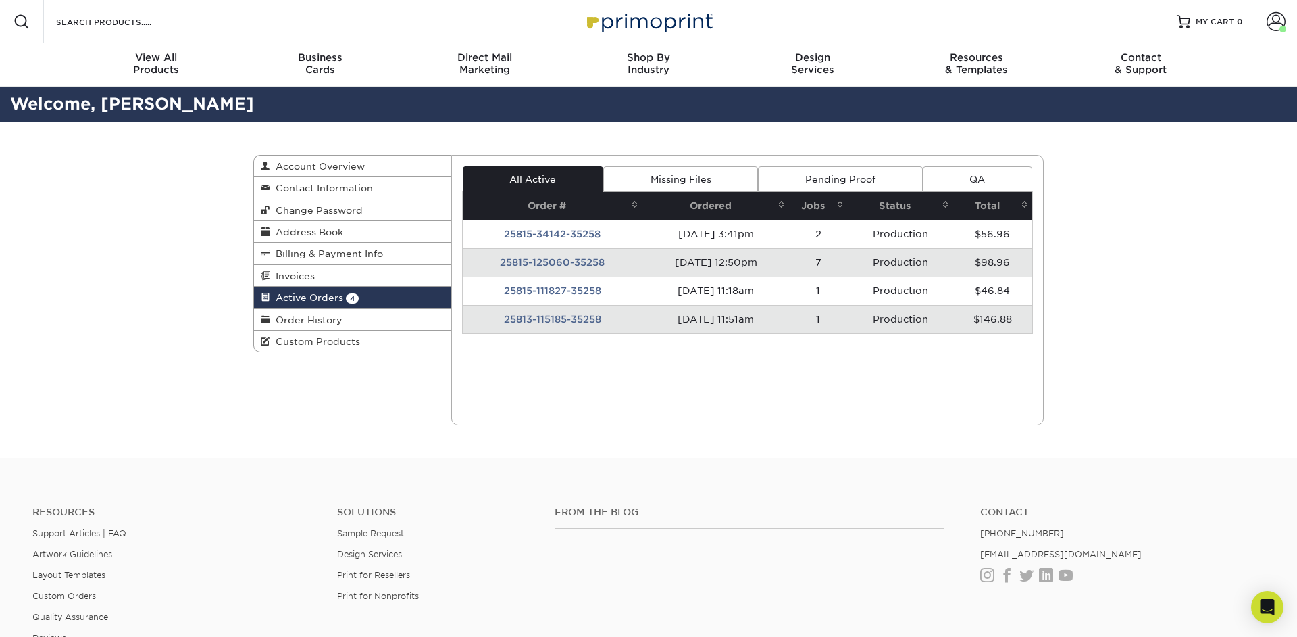
click at [526, 262] on td "25815-125060-35258" at bounding box center [553, 262] width 180 height 28
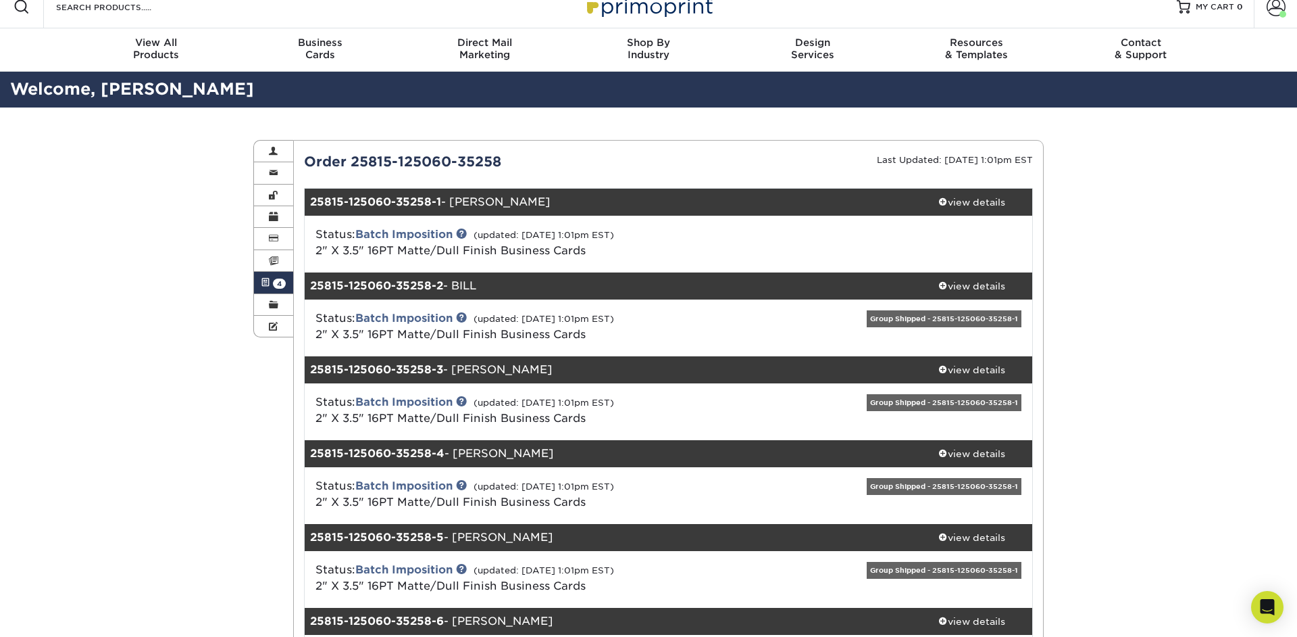
scroll to position [14, 0]
